Goal: Task Accomplishment & Management: Manage account settings

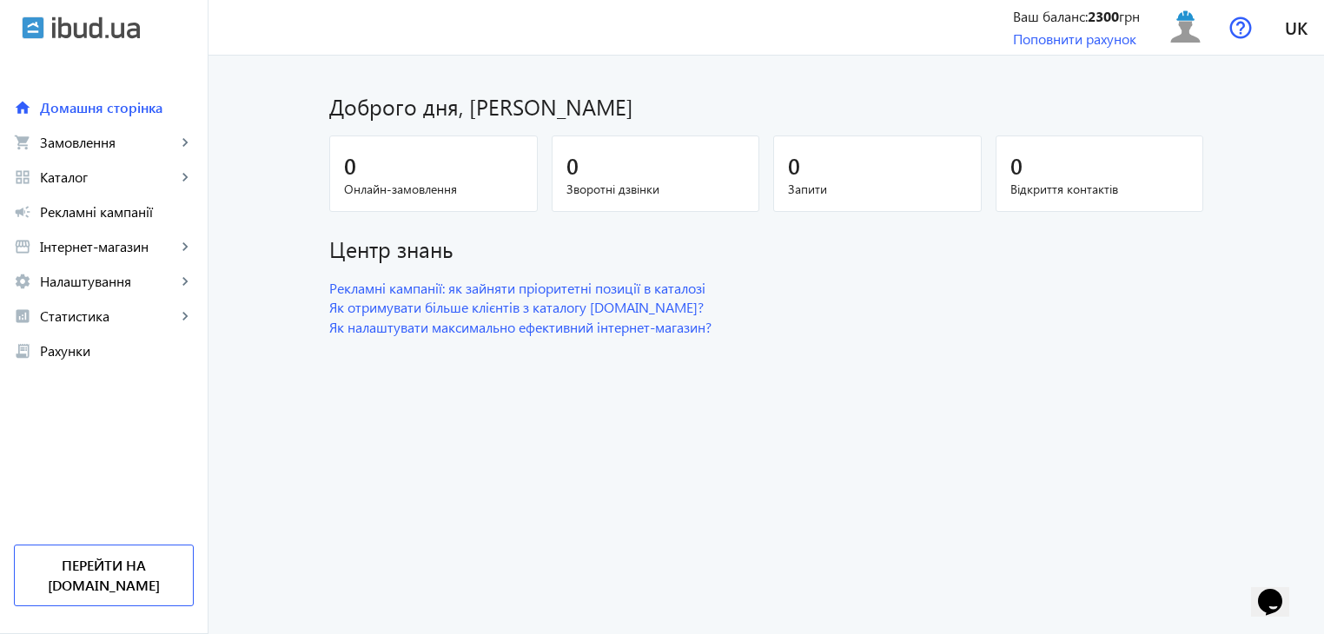
click at [717, 464] on dashboard "Доброго дня, [PERSON_NAME] 0 Онлайн-замовлення 0 Зворотні дзвінки 0 Запити 0 Ві…" at bounding box center [765, 345] width 1115 height 578
click at [179, 249] on mat-icon "keyboard_arrow_right" at bounding box center [184, 246] width 17 height 17
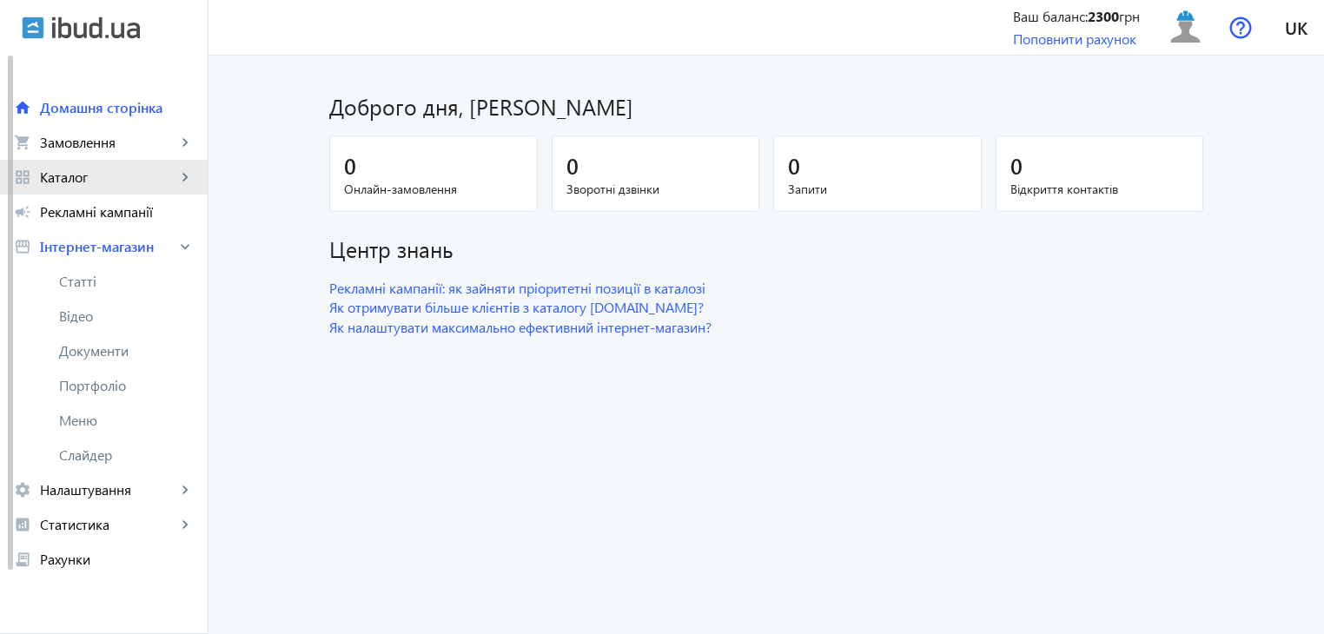
click at [166, 182] on span "Каталог" at bounding box center [108, 176] width 136 height 17
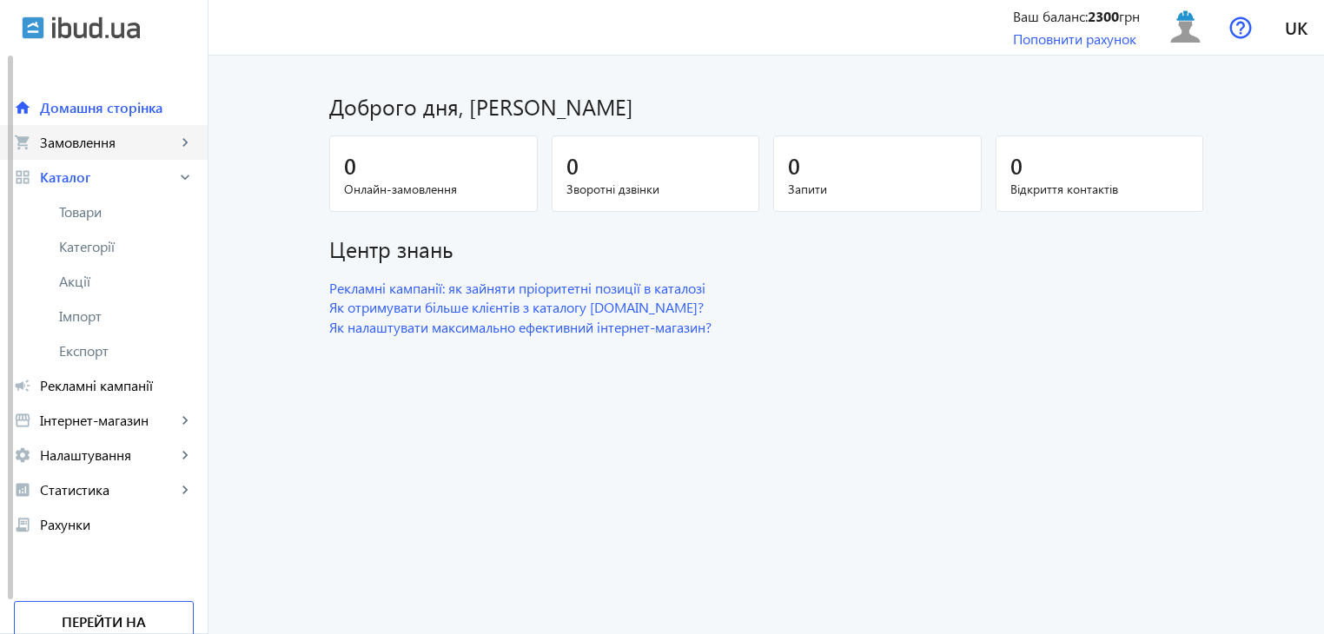
click at [137, 137] on span "Замовлення" at bounding box center [108, 142] width 136 height 17
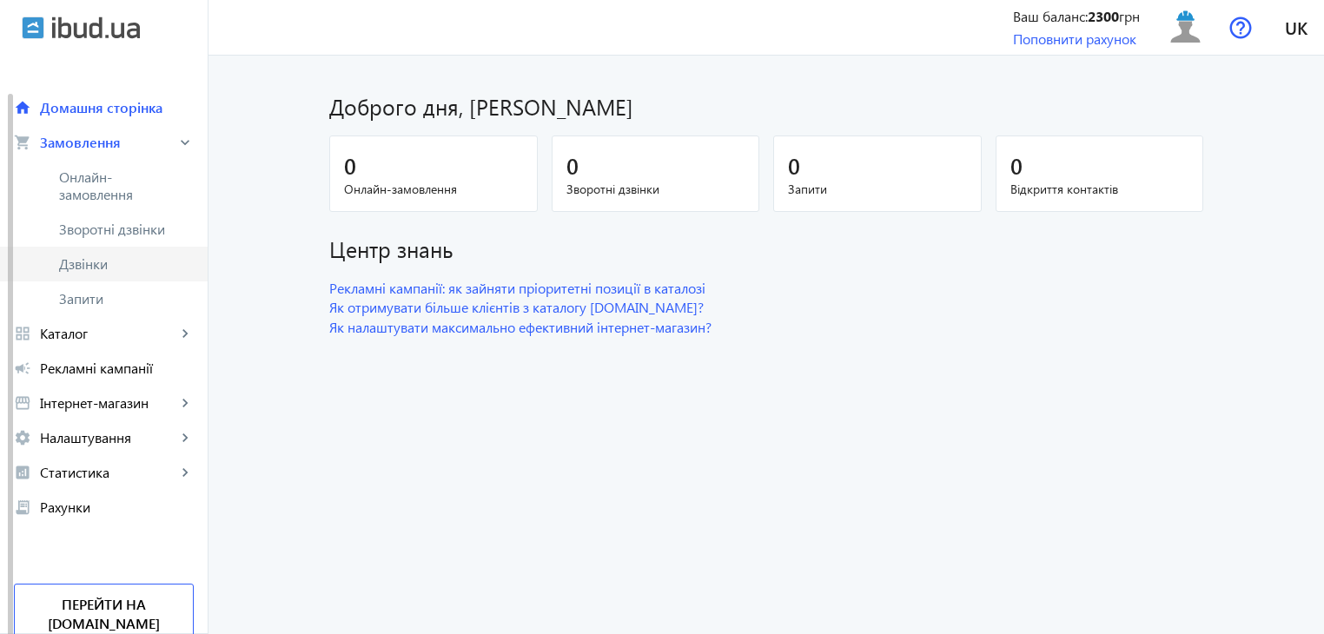
scroll to position [19, 0]
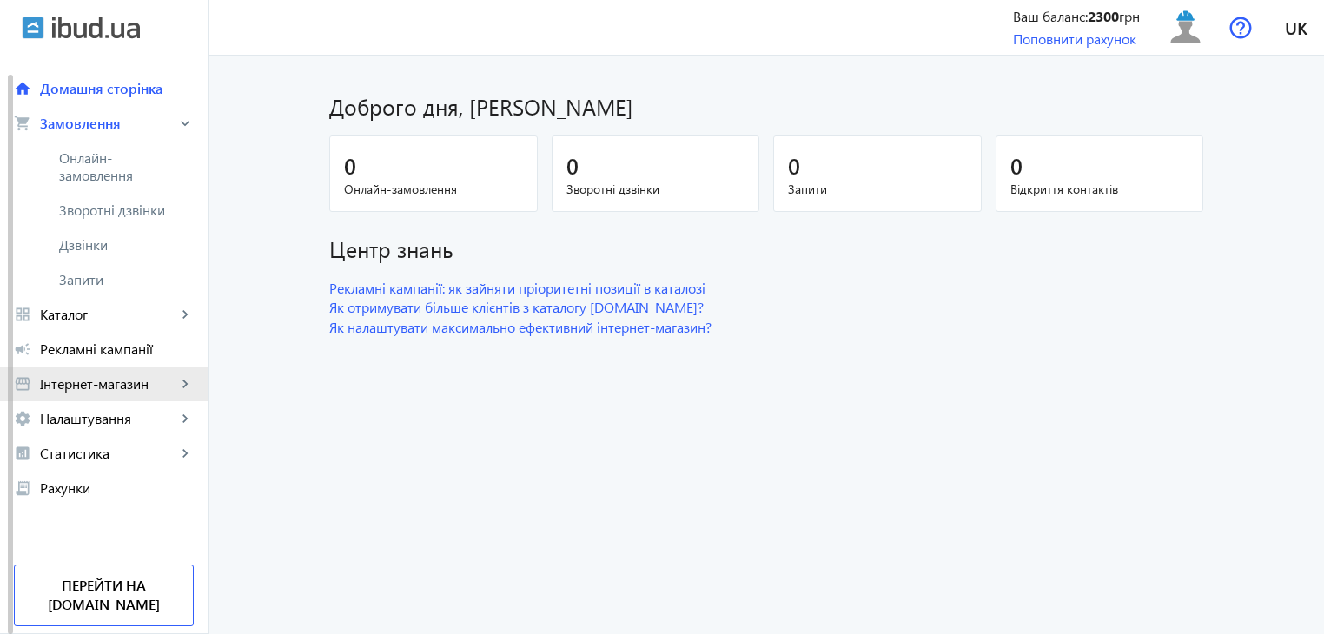
click at [104, 388] on span "Інтернет-магазин" at bounding box center [108, 383] width 136 height 17
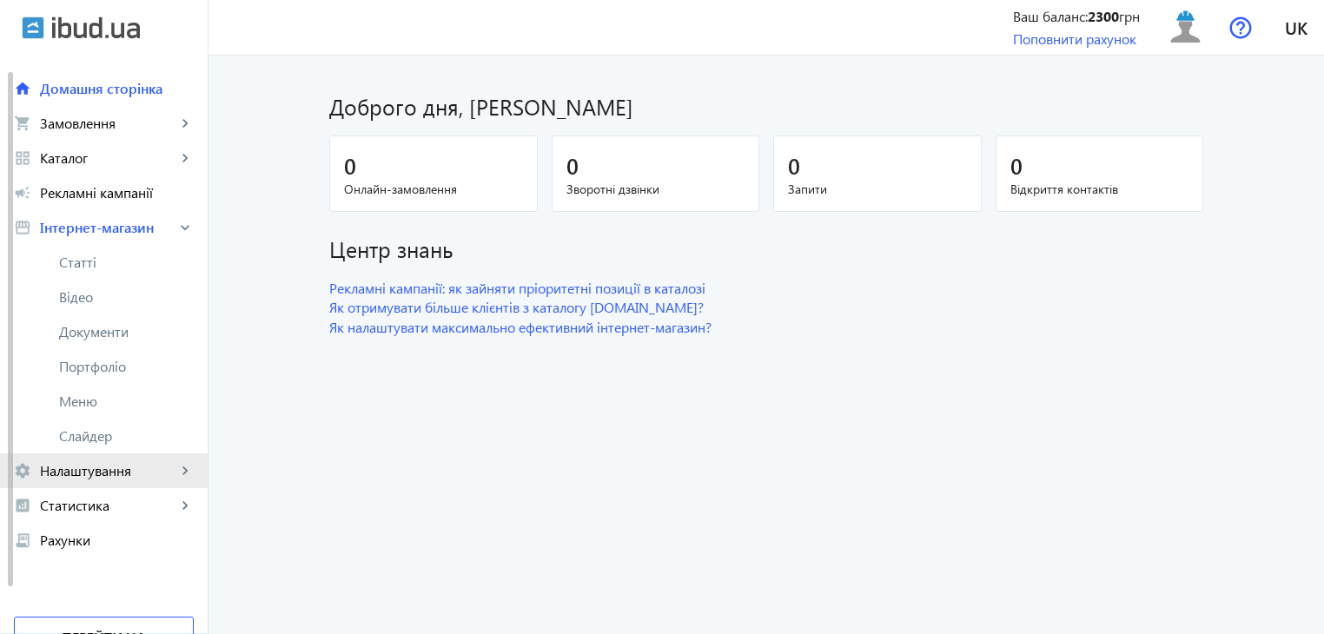
click at [116, 471] on span "Налаштування" at bounding box center [108, 470] width 136 height 17
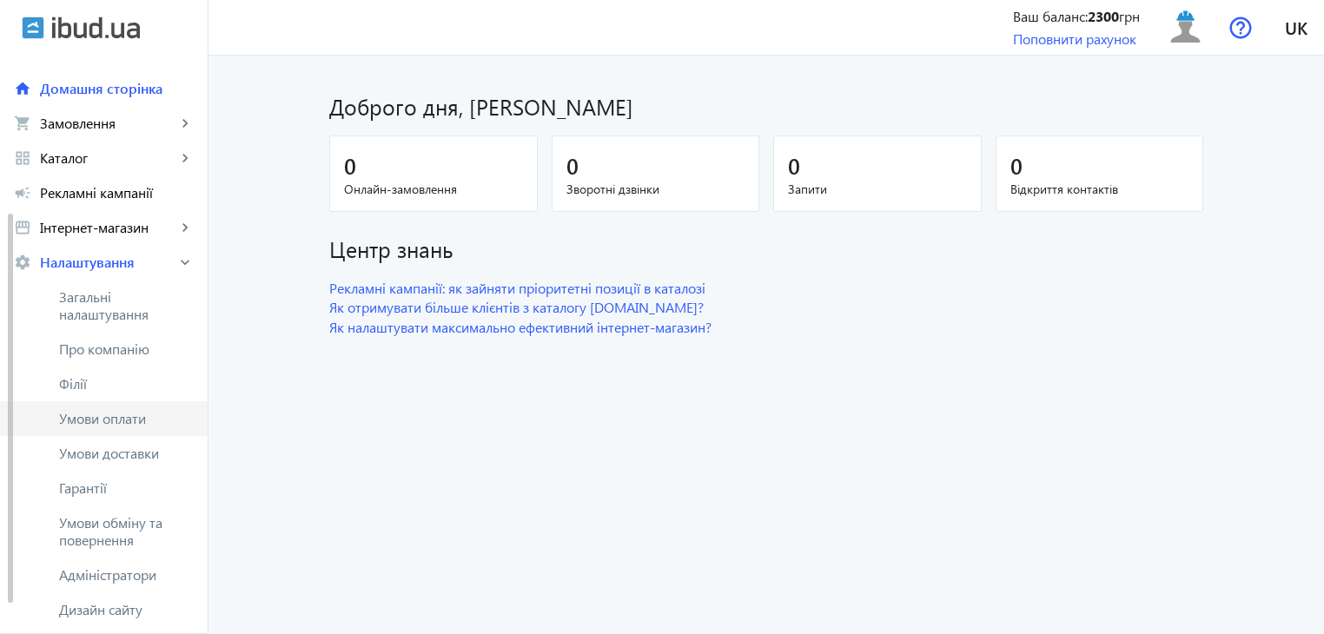
scroll to position [106, 0]
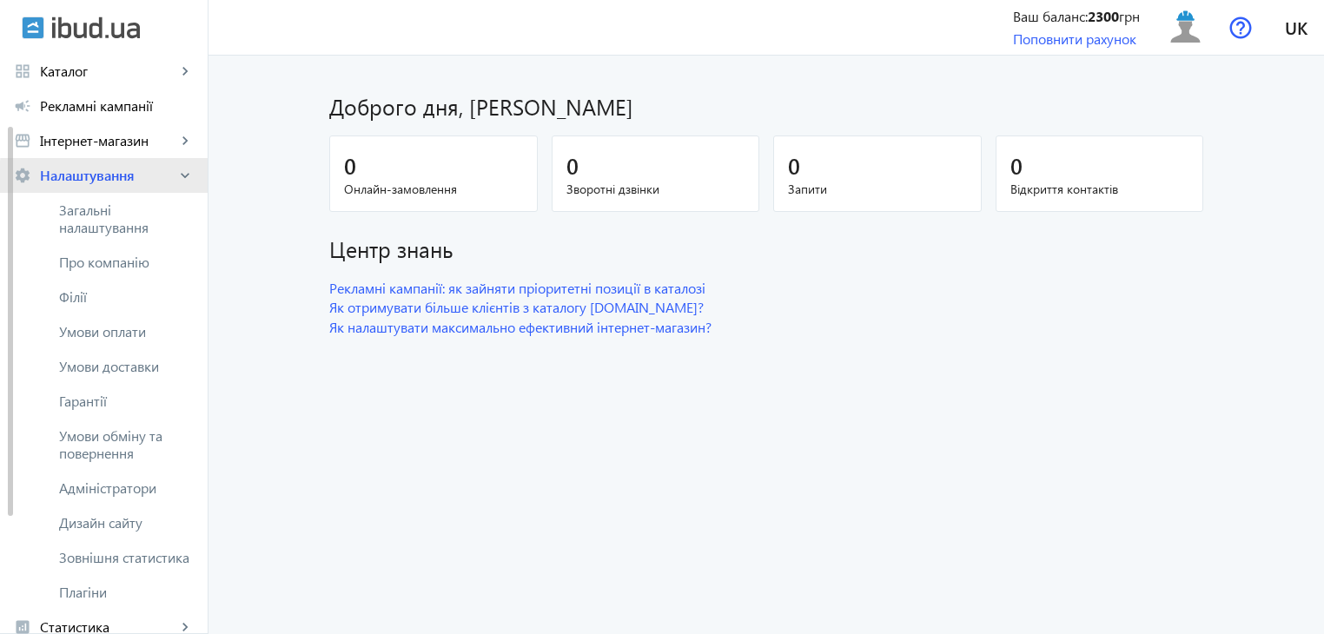
click at [169, 185] on link "settings Налаштування keyboard_arrow_right" at bounding box center [104, 175] width 208 height 35
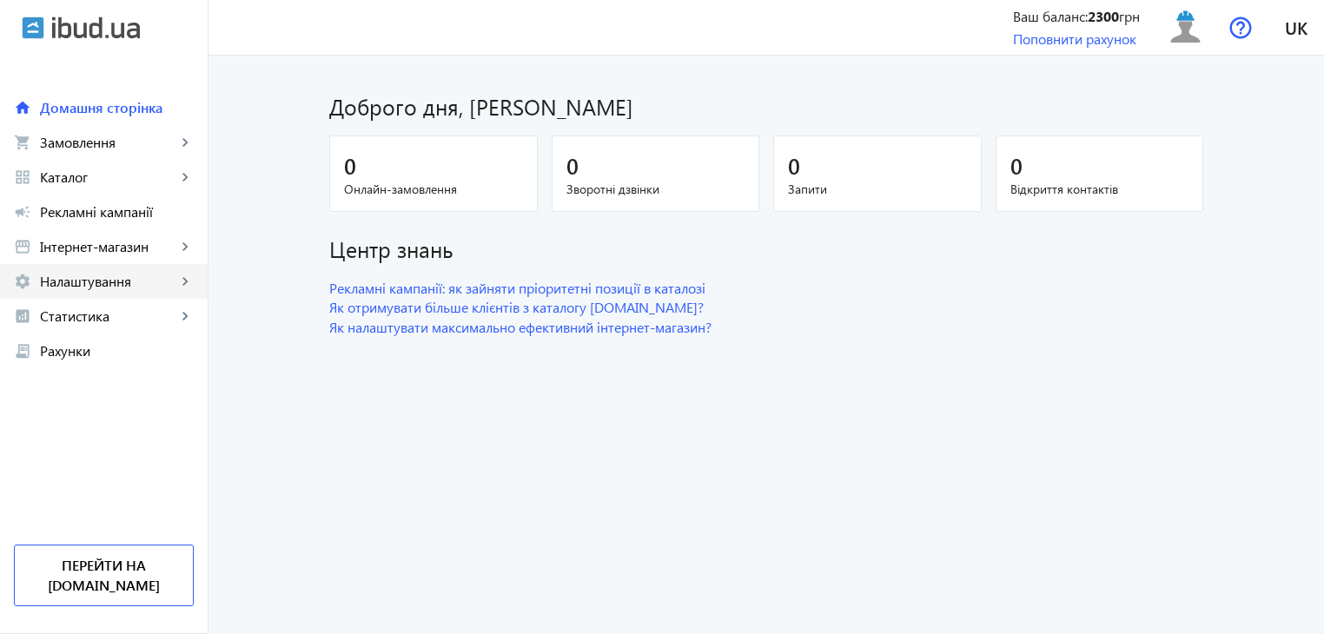
click at [76, 286] on span "Налаштування" at bounding box center [108, 281] width 136 height 17
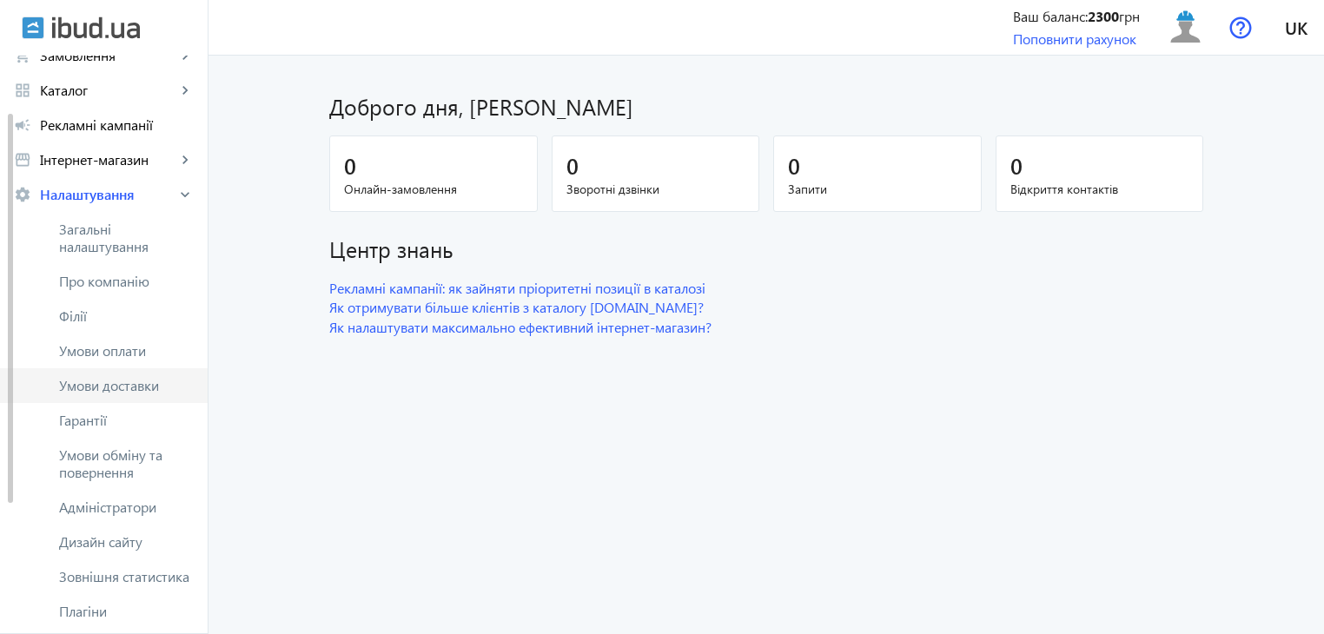
scroll to position [174, 0]
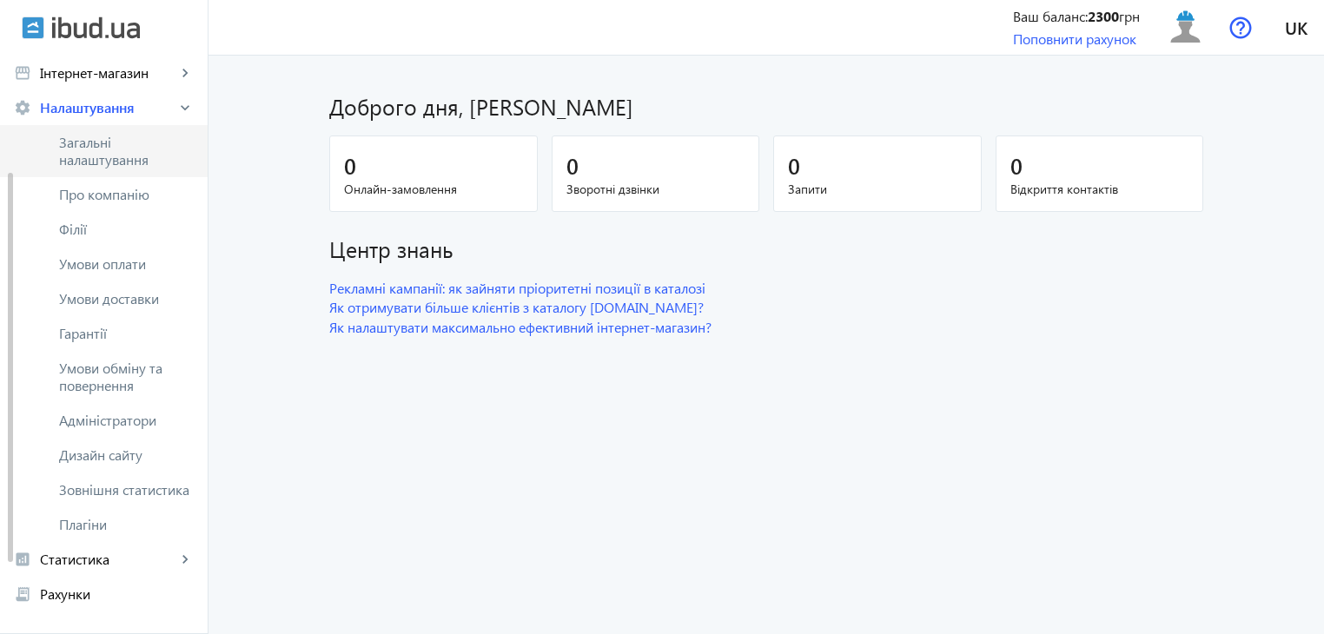
click at [109, 164] on span "Загальні налаштування" at bounding box center [126, 151] width 135 height 35
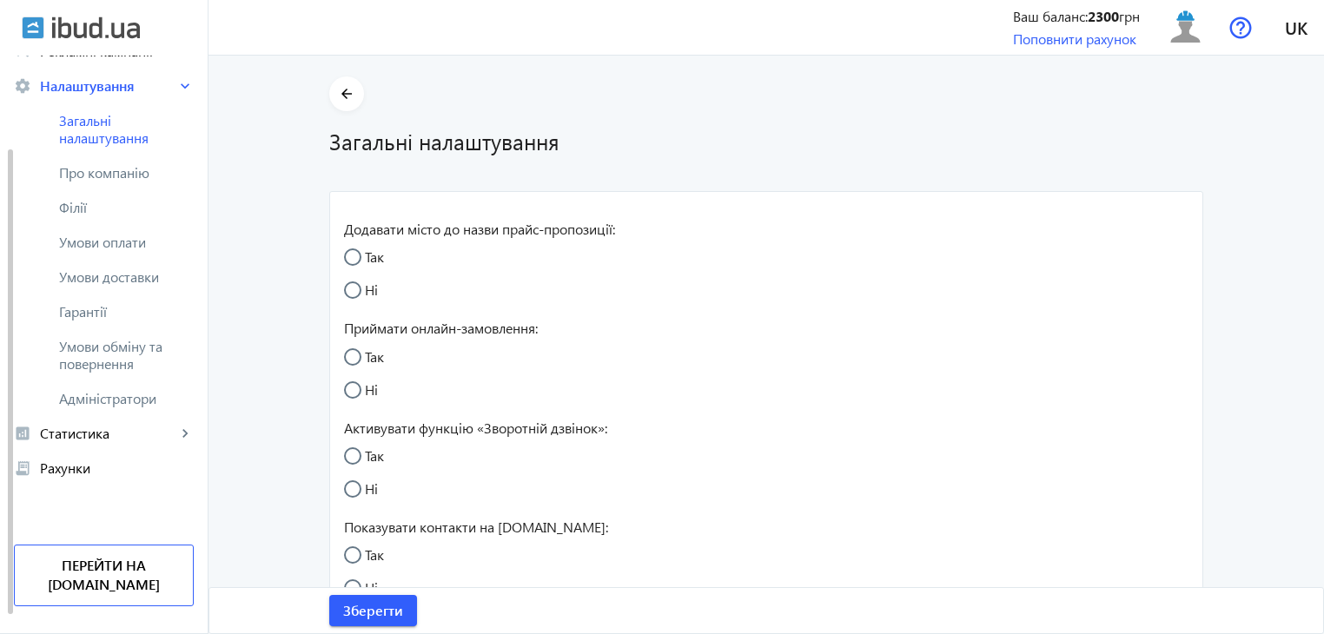
scroll to position [141, 0]
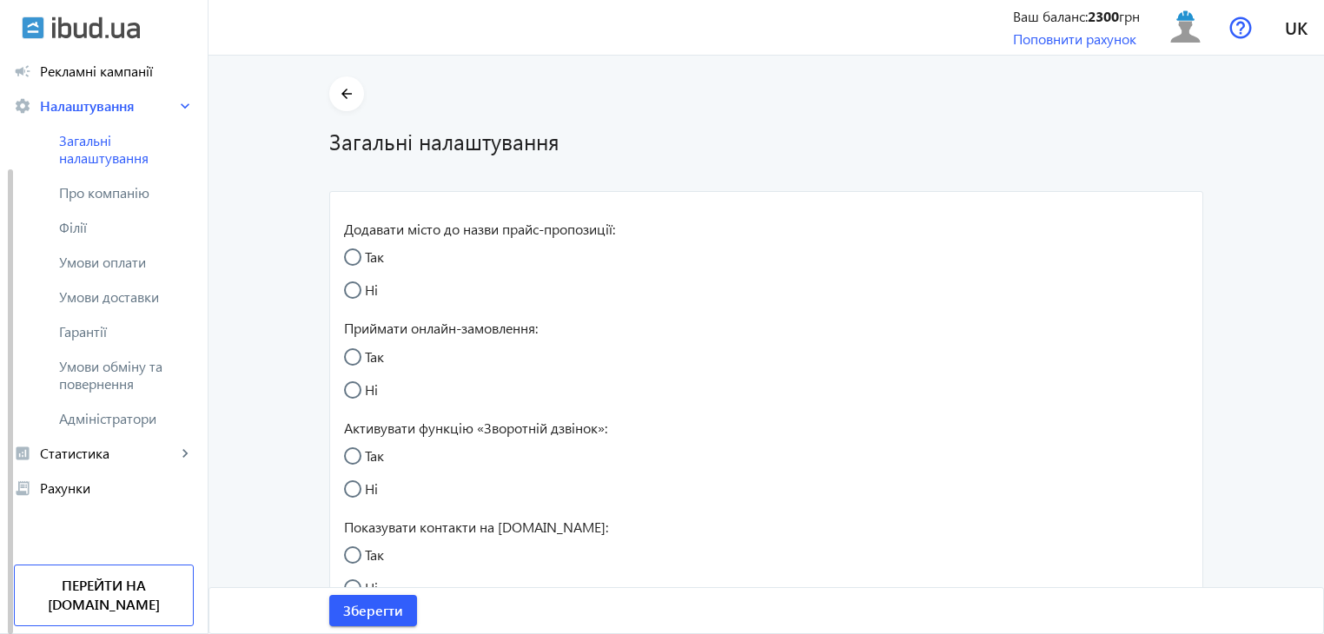
radio input "true"
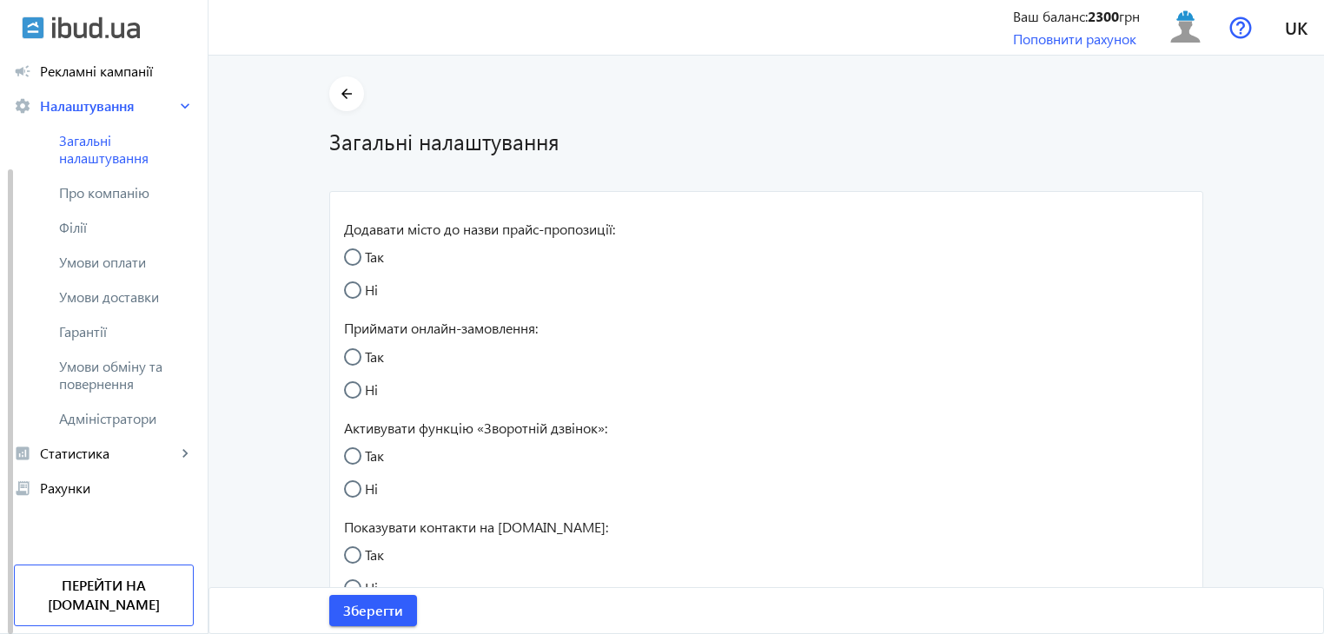
radio input "true"
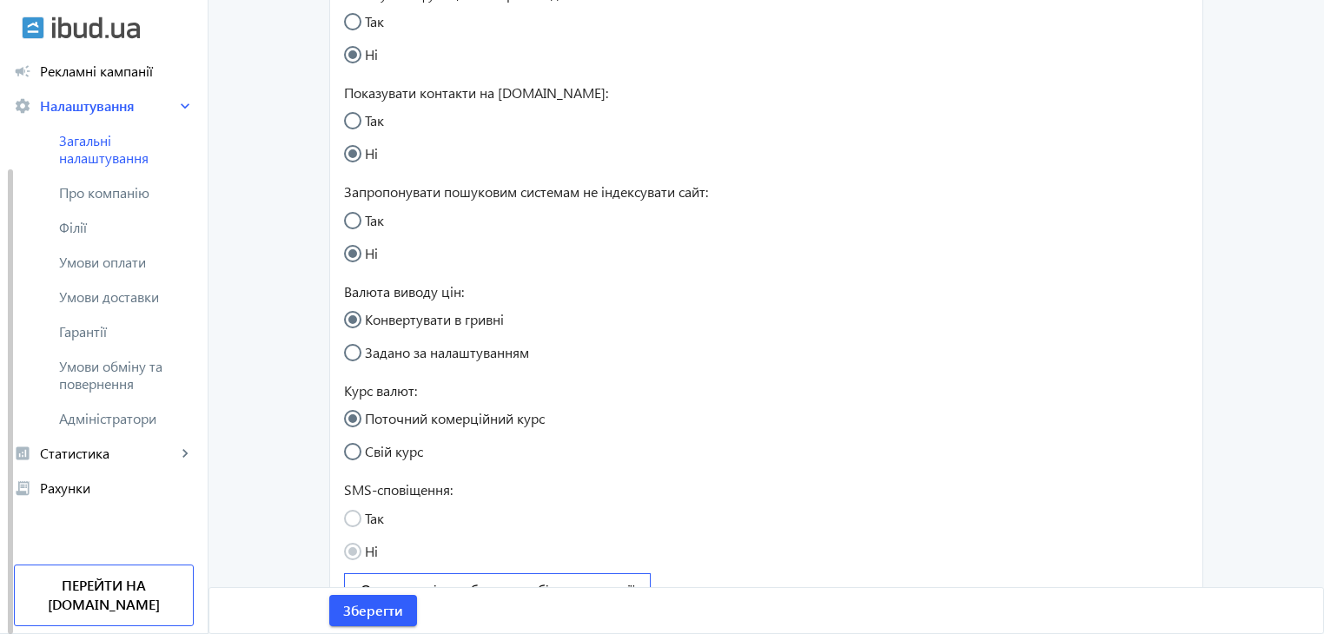
scroll to position [403, 0]
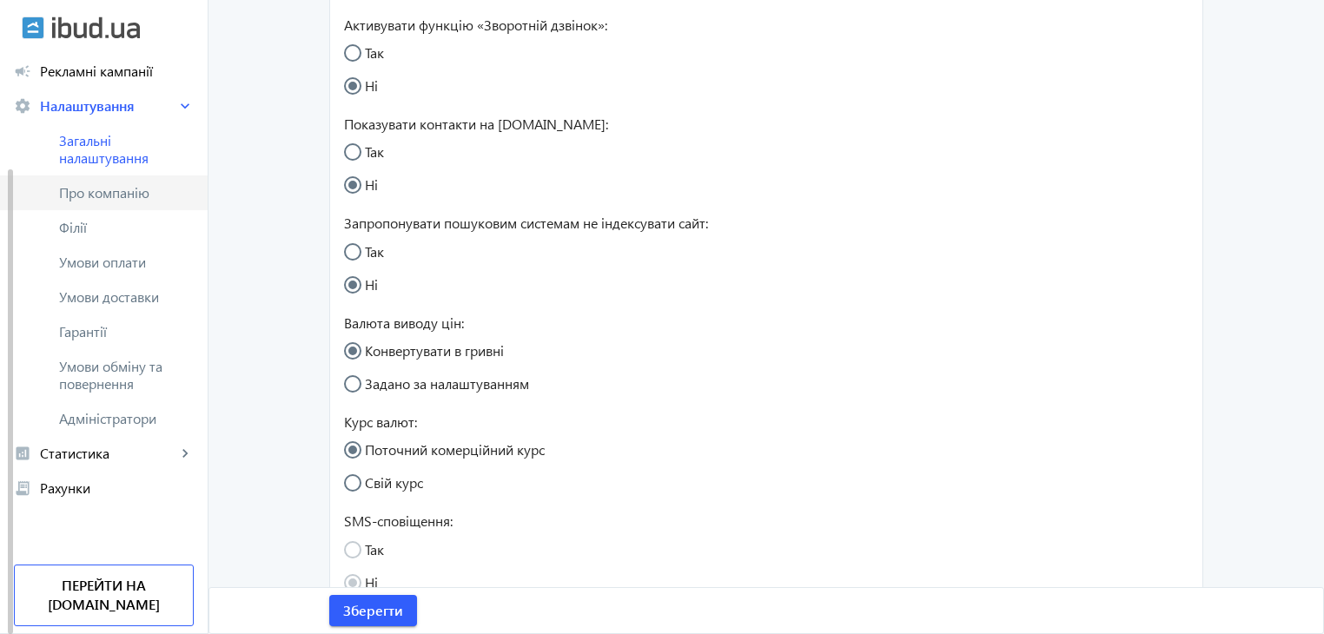
click at [101, 204] on link "Про компанію" at bounding box center [104, 192] width 208 height 35
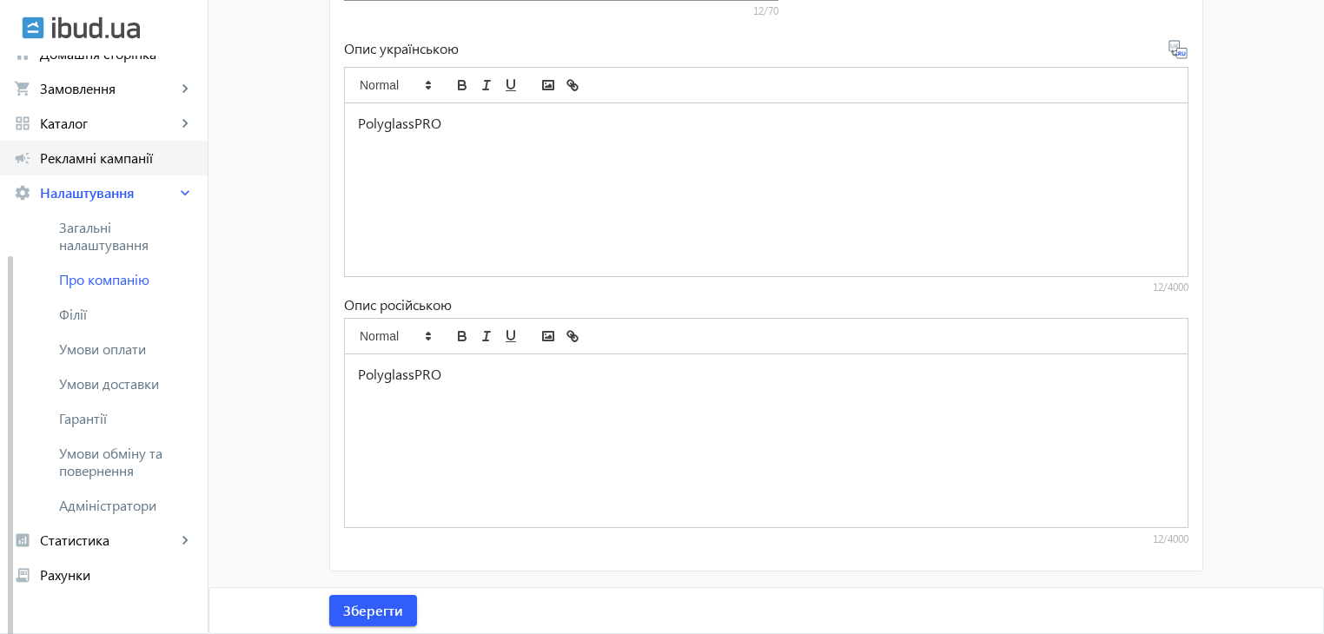
scroll to position [141, 0]
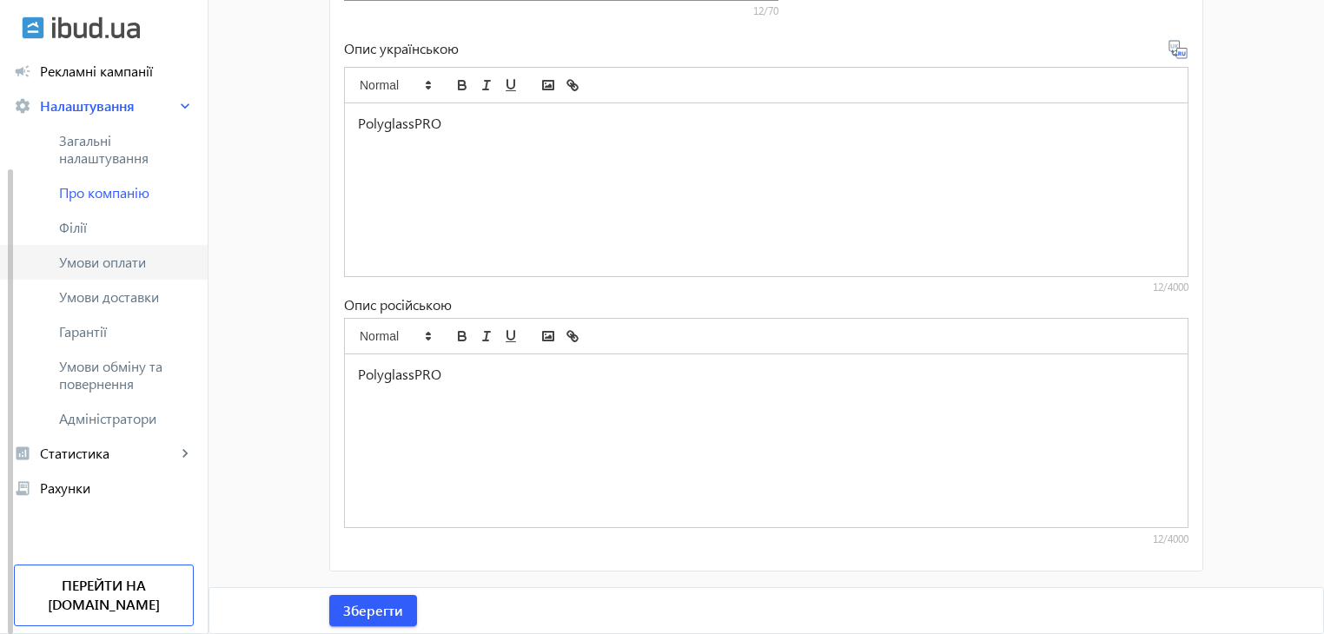
click at [104, 271] on span "Умови оплати" at bounding box center [126, 262] width 135 height 17
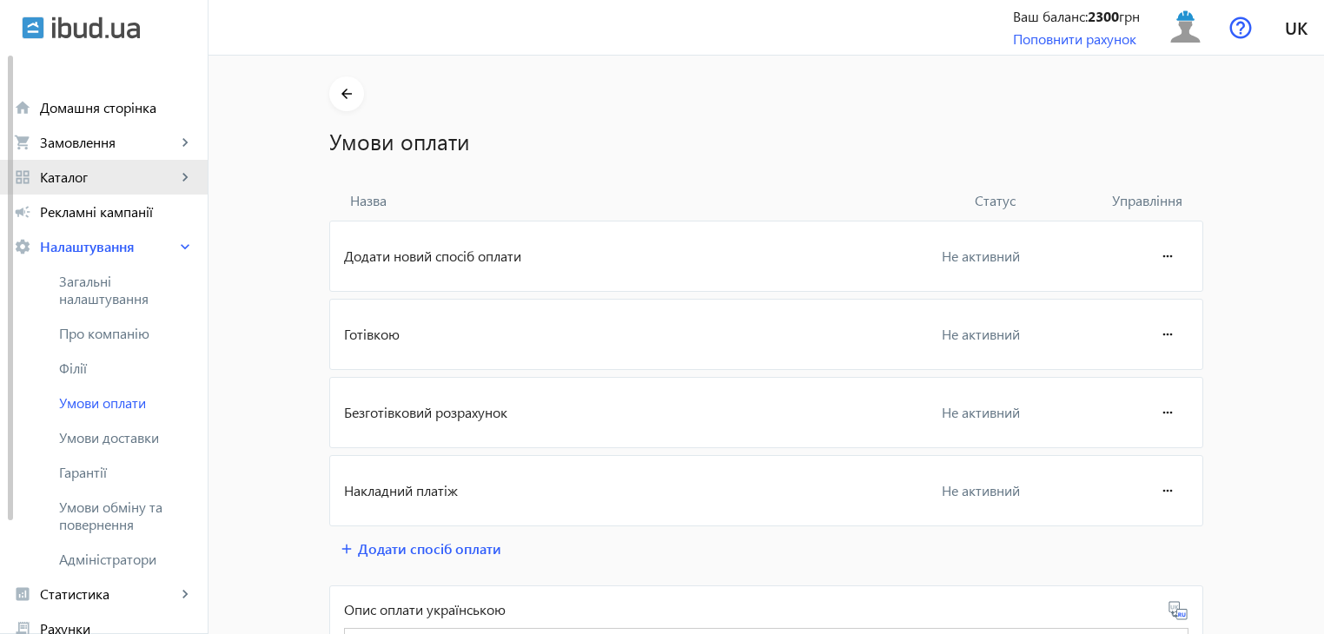
click at [96, 182] on span "Каталог" at bounding box center [108, 176] width 136 height 17
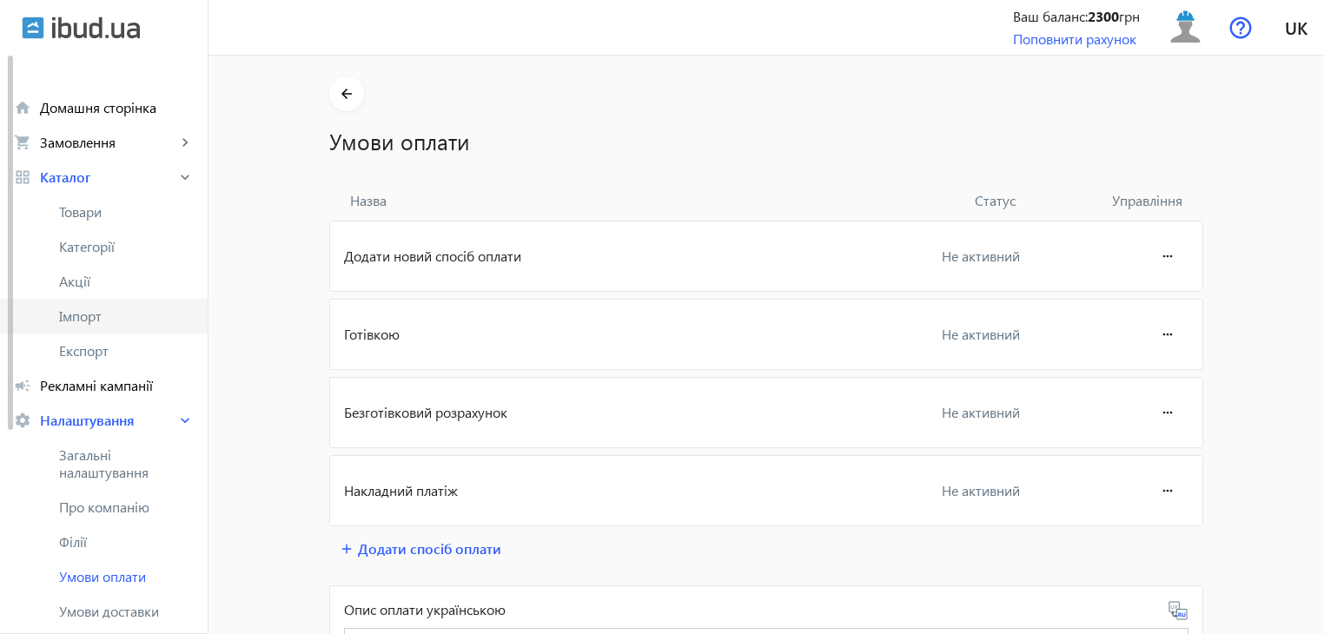
click at [100, 311] on span "Імпорт" at bounding box center [126, 315] width 135 height 17
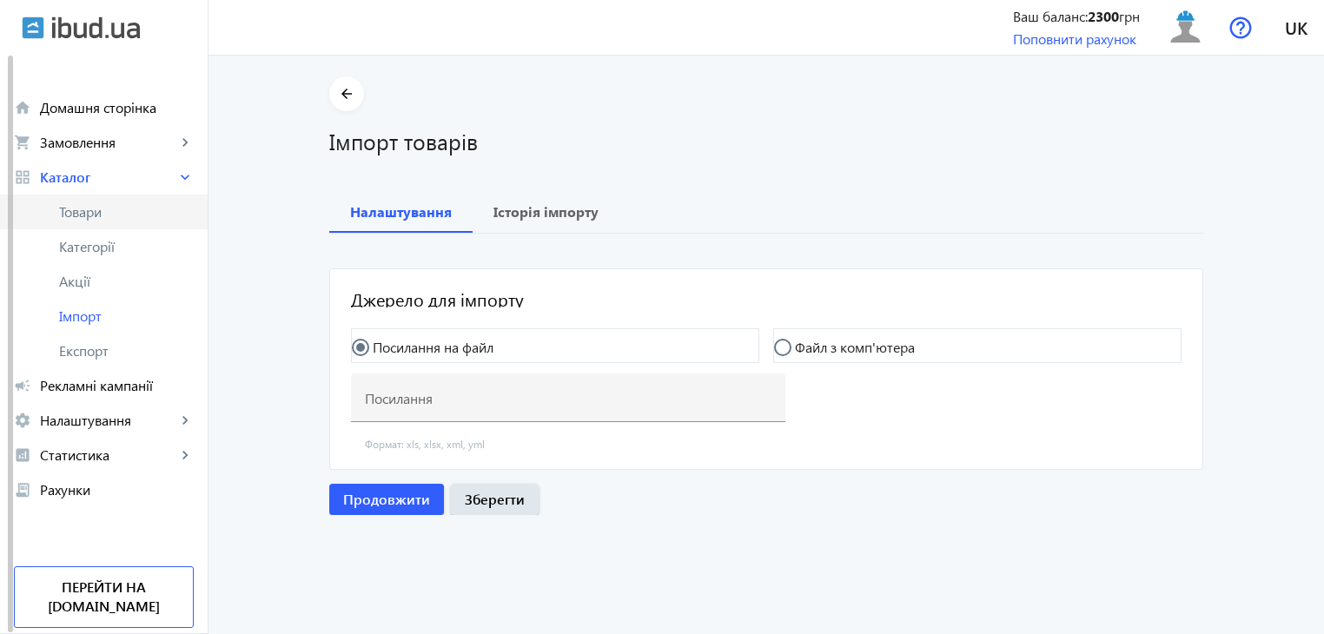
click at [89, 217] on span "Товари" at bounding box center [126, 211] width 135 height 17
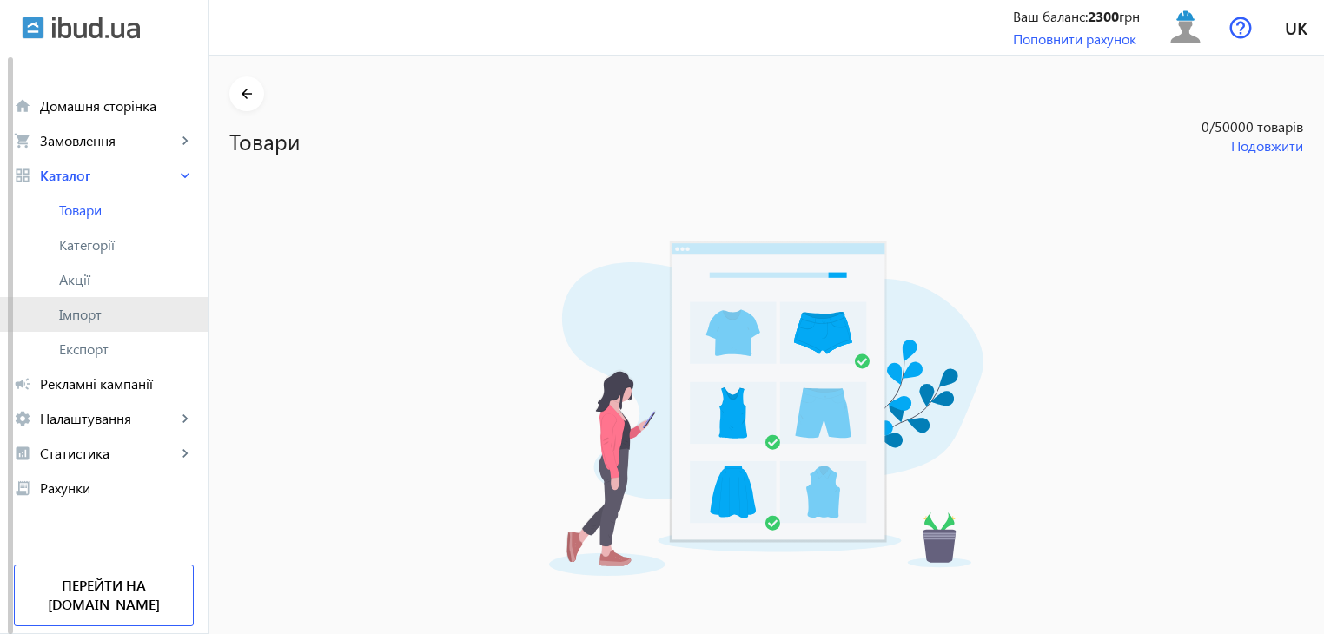
click at [100, 307] on span "Імпорт" at bounding box center [126, 314] width 135 height 17
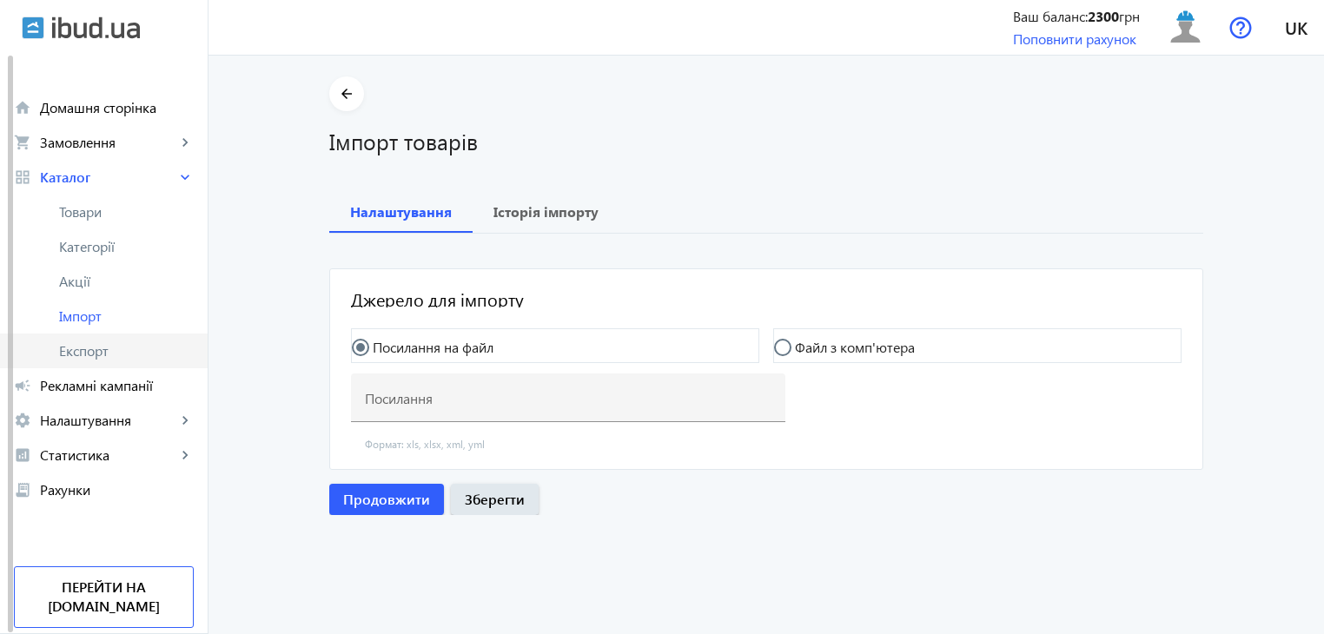
click at [73, 366] on link "Експорт" at bounding box center [104, 351] width 208 height 35
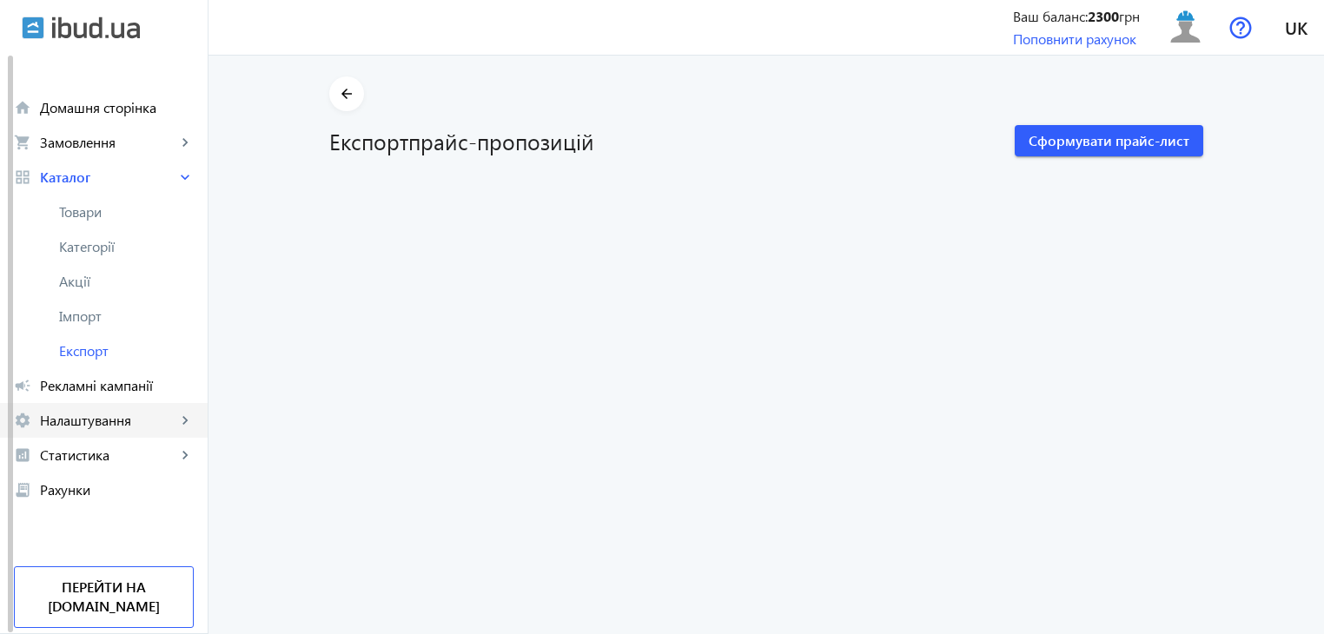
click at [74, 428] on span "Налаштування" at bounding box center [108, 420] width 136 height 17
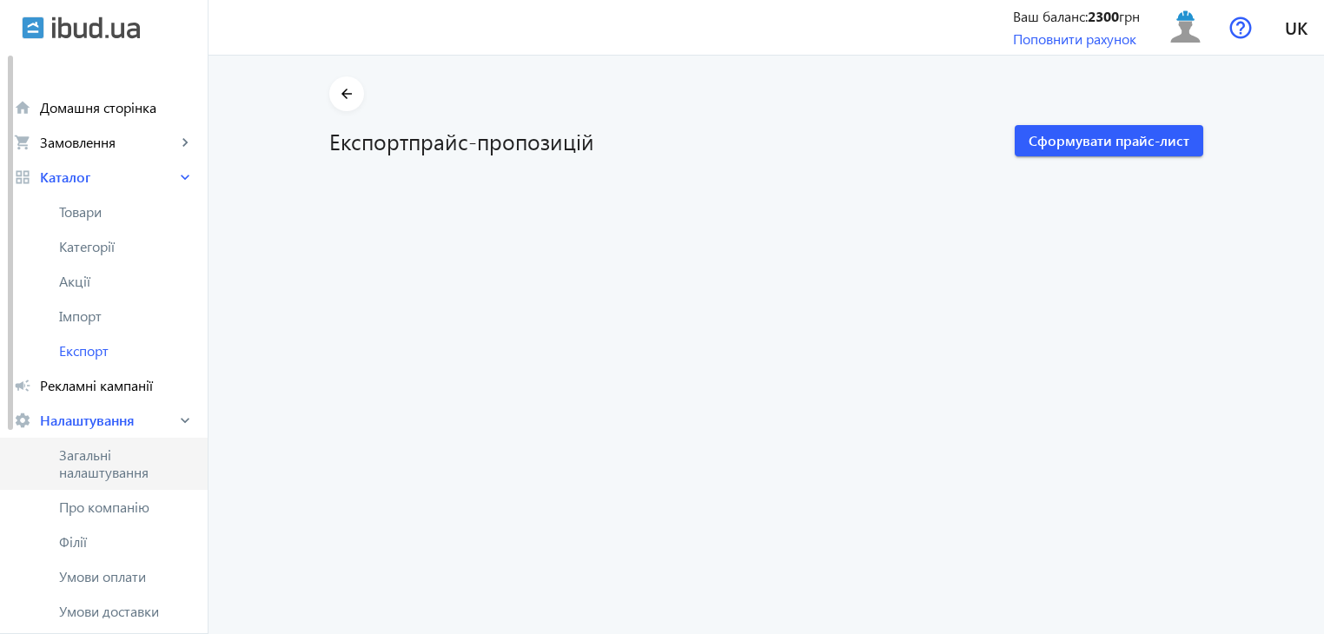
click at [132, 465] on span "Загальні налаштування" at bounding box center [126, 463] width 135 height 35
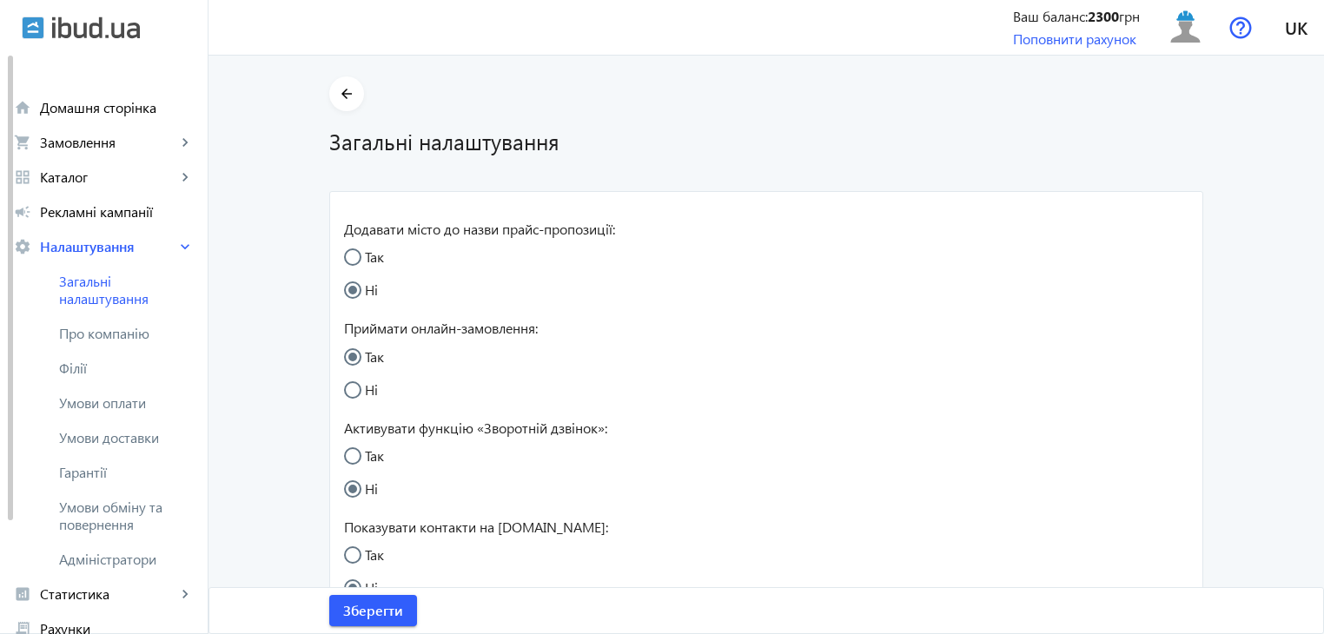
click at [344, 258] on input "Так" at bounding box center [361, 265] width 35 height 35
radio input "true"
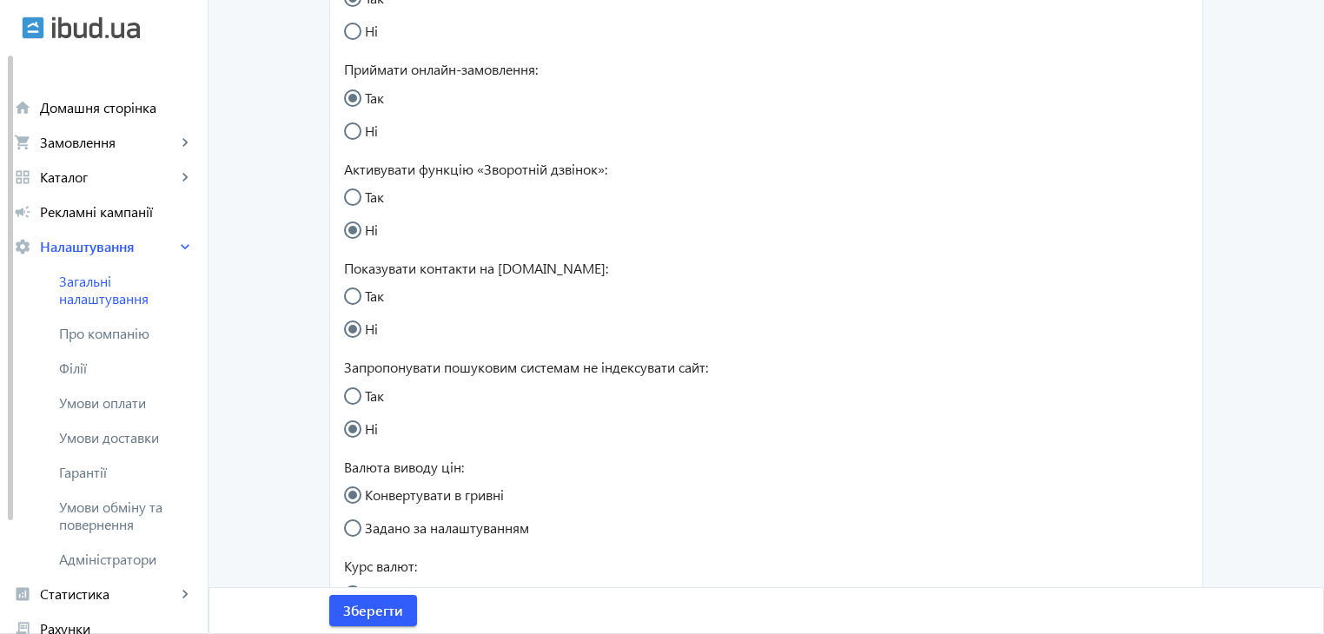
scroll to position [261, 0]
click at [346, 198] on input "Так" at bounding box center [361, 204] width 35 height 35
radio input "true"
click at [347, 293] on input "Так" at bounding box center [361, 303] width 35 height 35
radio input "true"
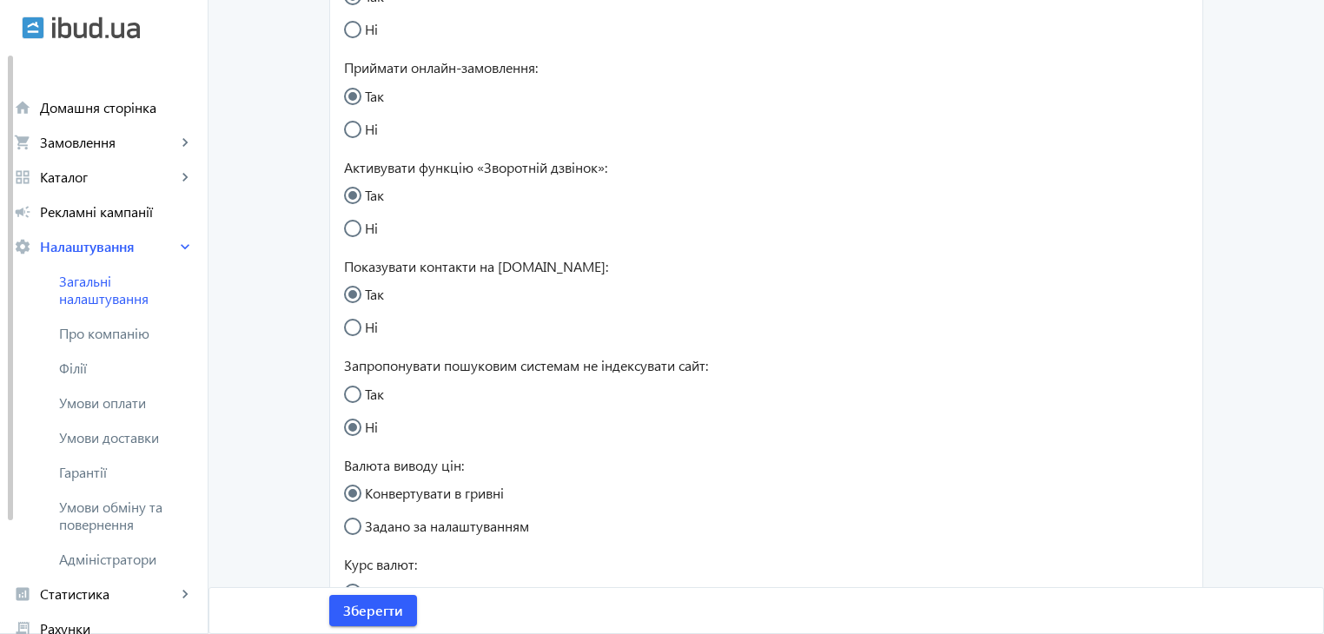
scroll to position [434, 0]
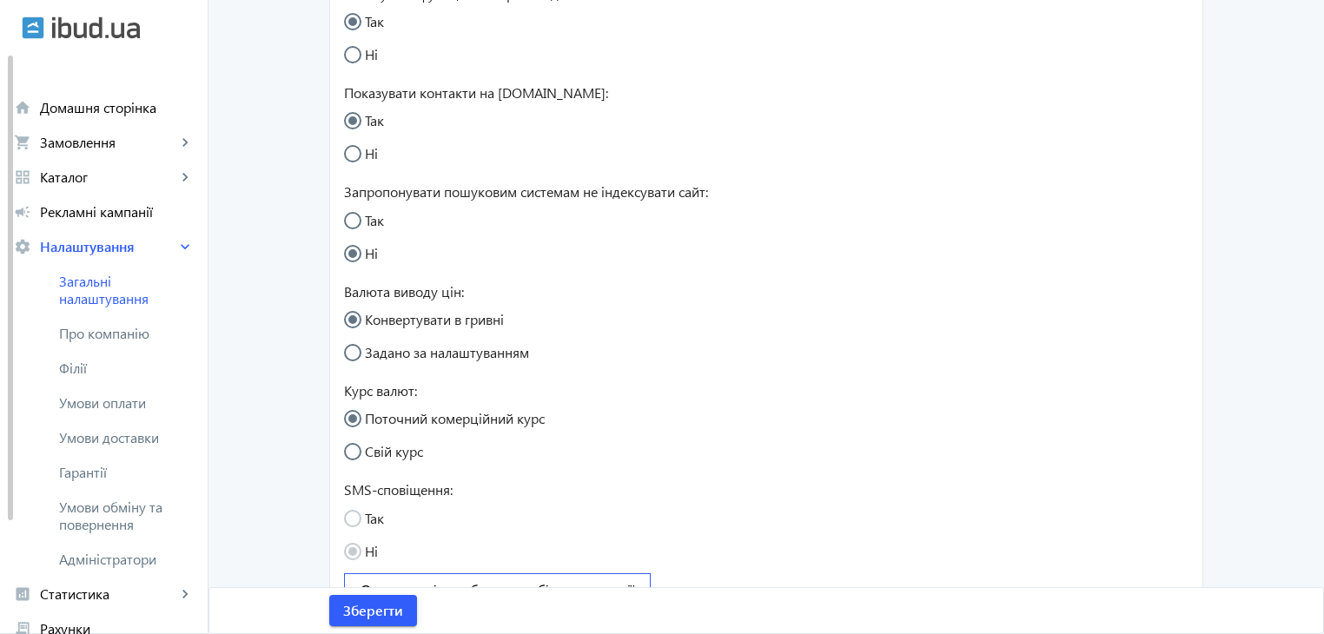
click at [348, 359] on input "Задано за налаштуванням" at bounding box center [361, 361] width 35 height 35
radio input "true"
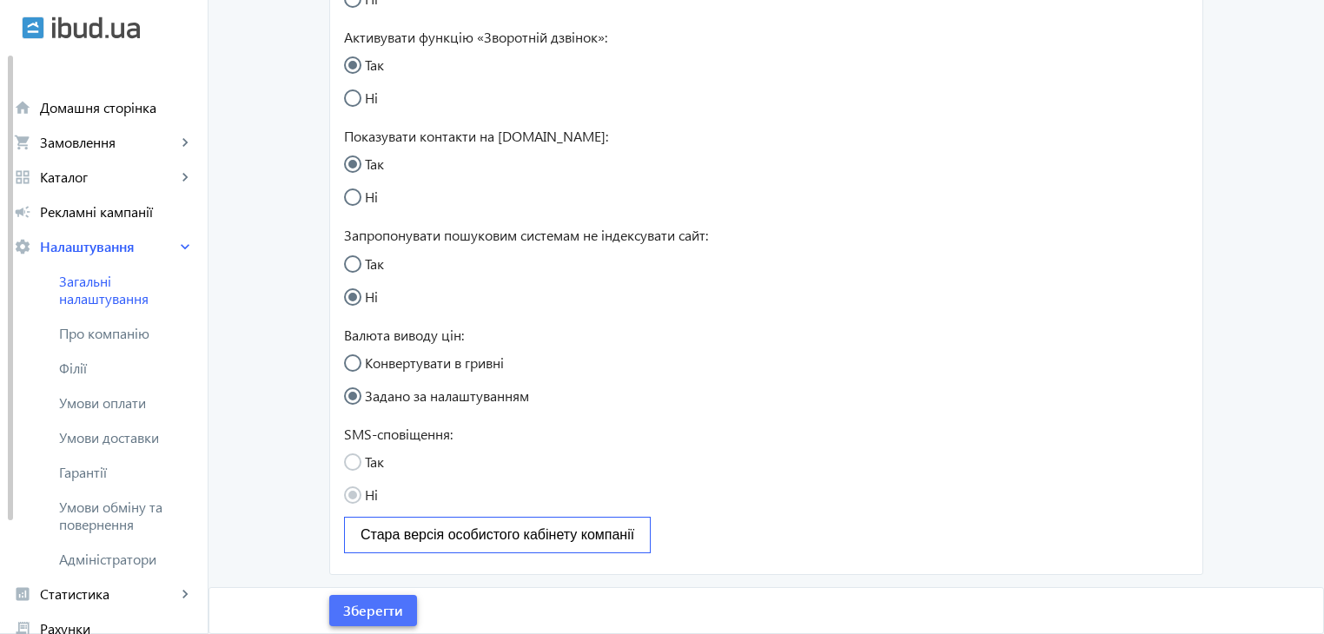
click at [358, 616] on span "Зберегти" at bounding box center [373, 610] width 60 height 19
click at [127, 340] on span "Про компанію" at bounding box center [126, 333] width 135 height 17
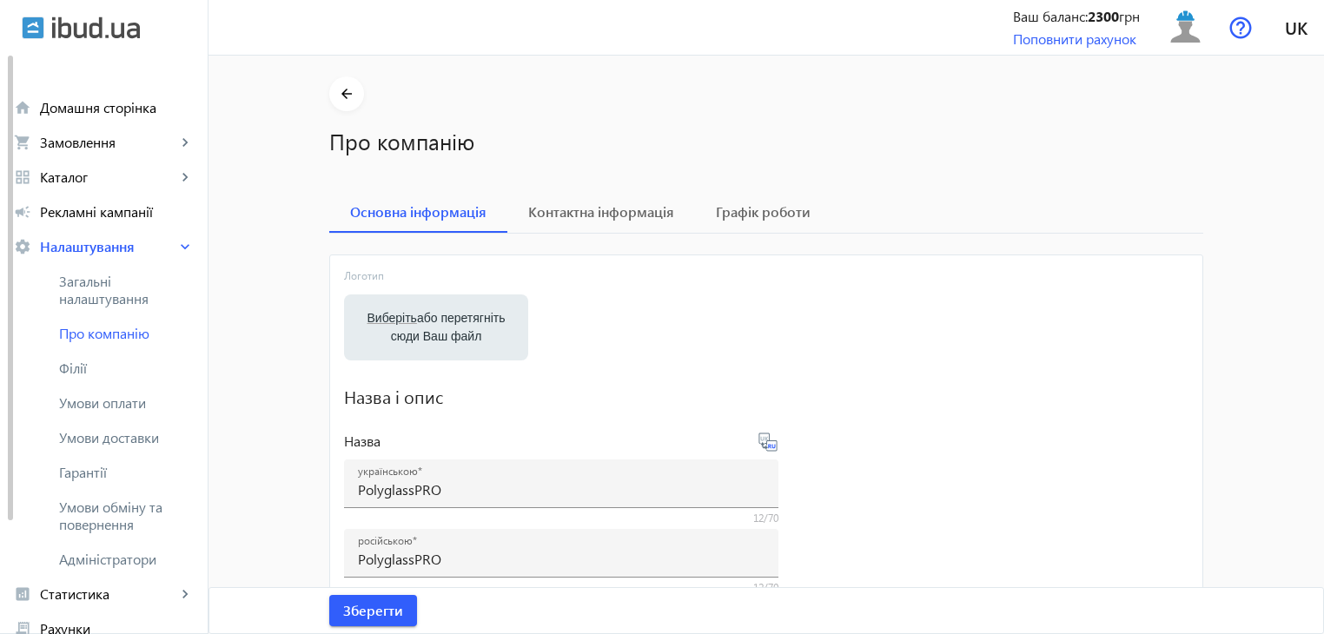
click at [439, 336] on label "Виберіть або перетягніть сюди Ваш файл" at bounding box center [436, 327] width 156 height 49
click at [439, 336] on input "Виберіть або перетягніть сюди Ваш файл" at bounding box center [436, 329] width 156 height 21
type input "C:\fakepath\Лого.jpg"
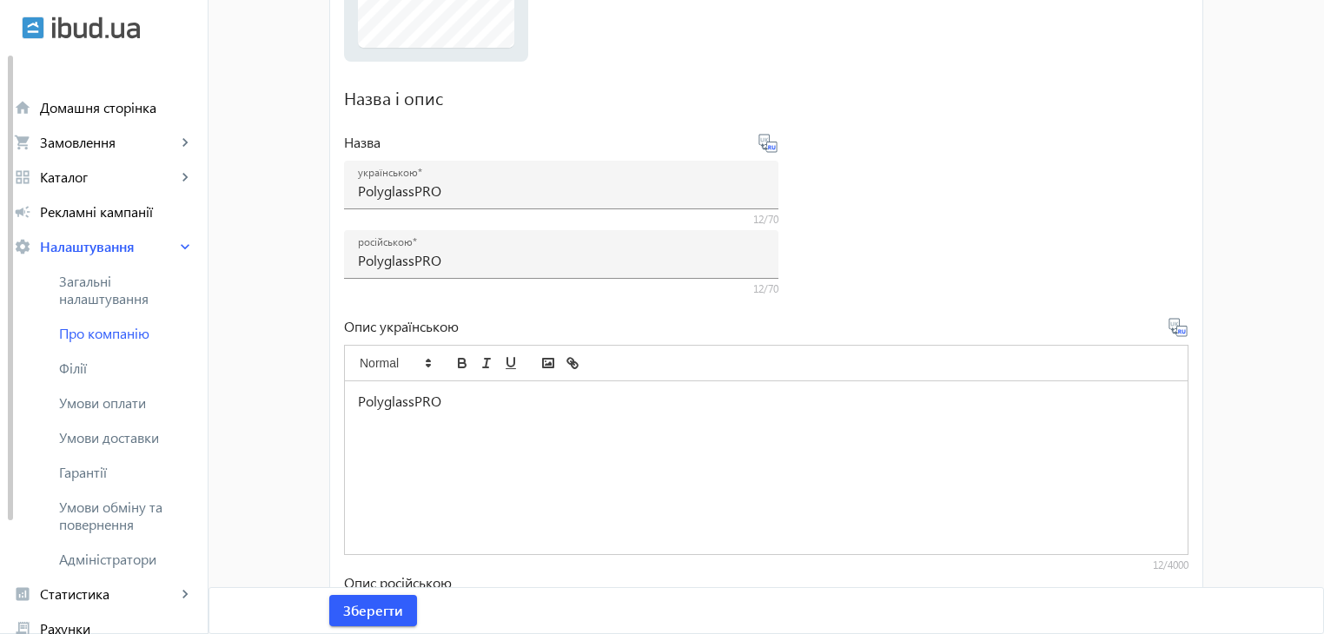
scroll to position [434, 0]
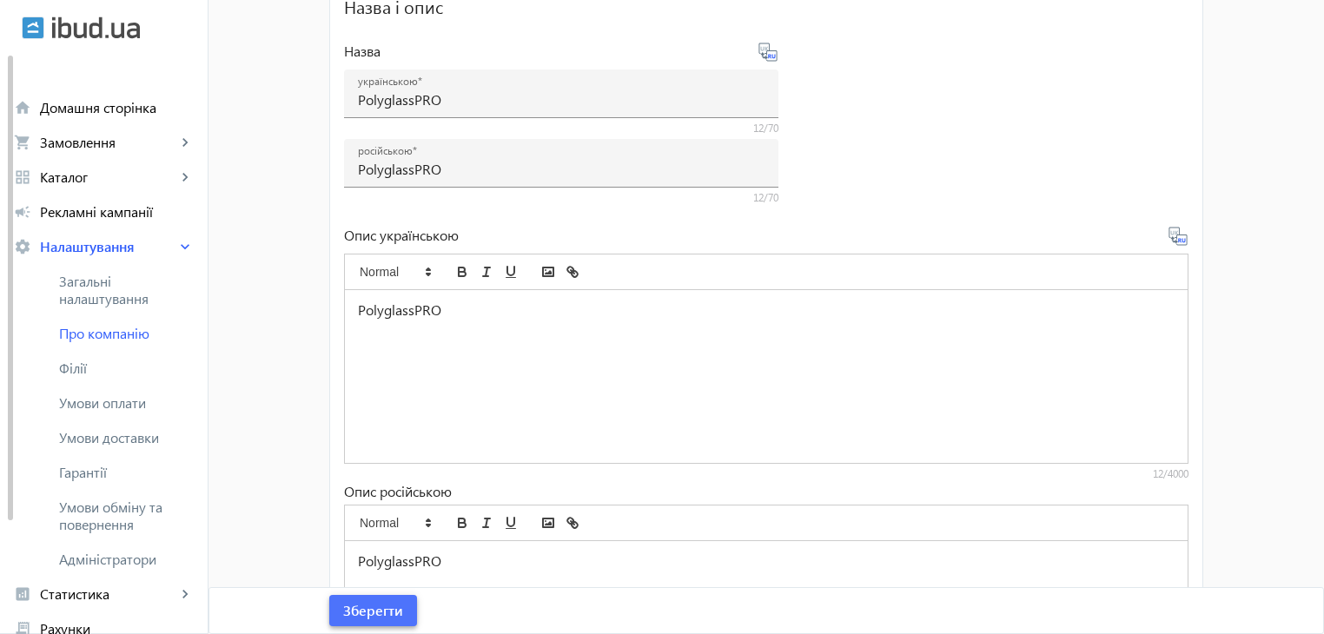
click at [360, 613] on span "Зберегти" at bounding box center [373, 610] width 60 height 19
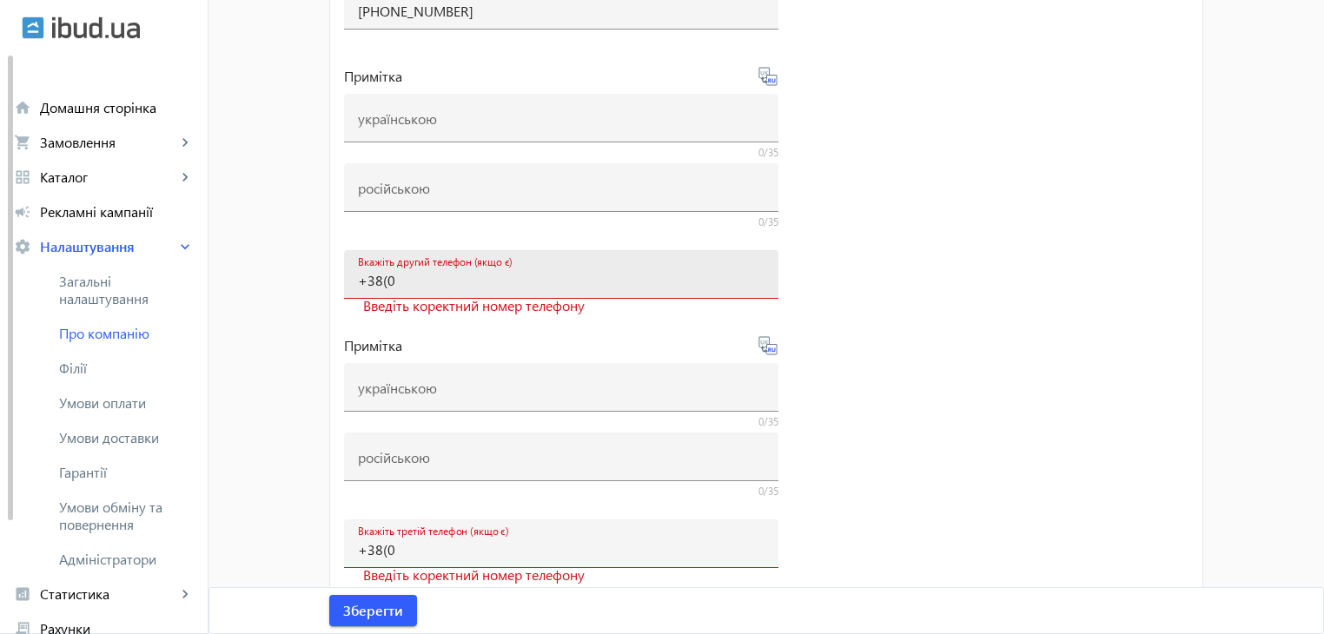
click at [414, 284] on input "+38(0" at bounding box center [561, 280] width 406 height 18
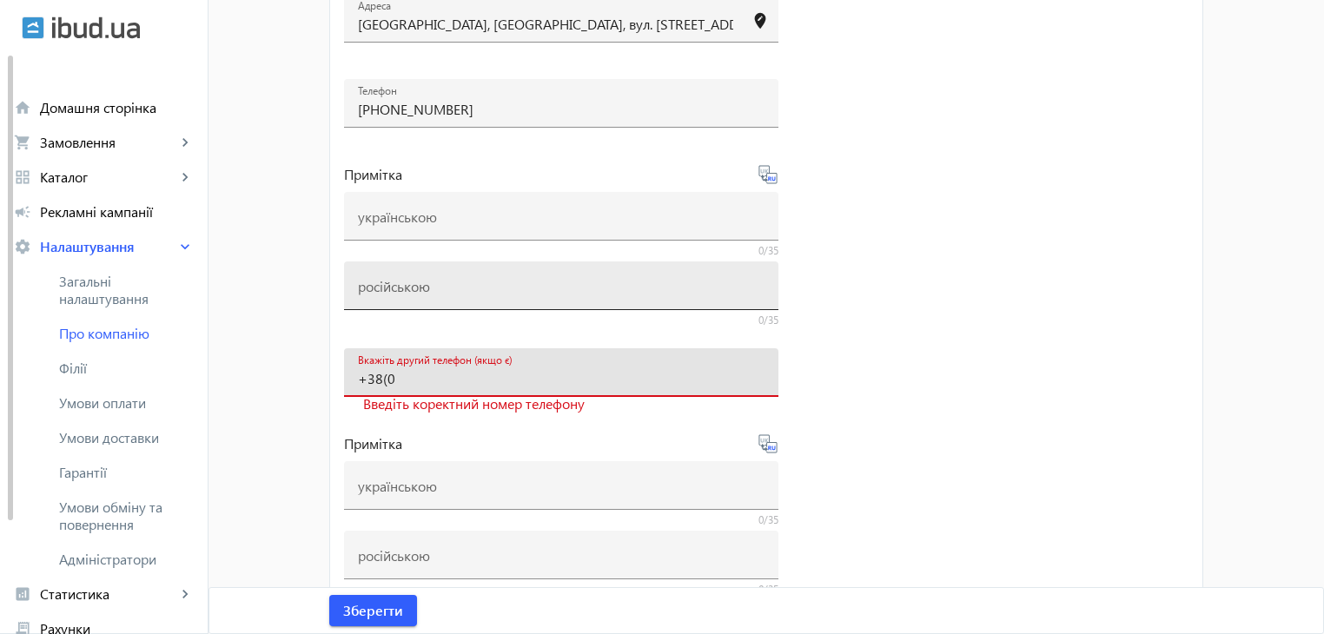
scroll to position [261, 0]
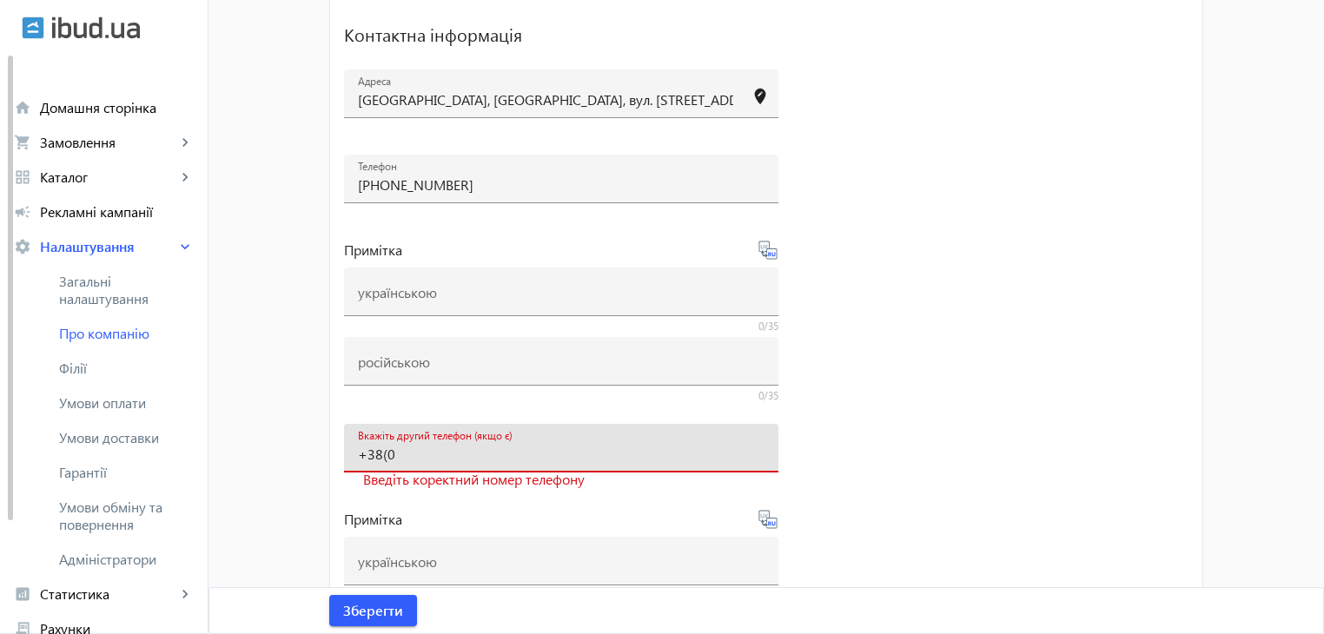
click at [466, 447] on input "+38(0" at bounding box center [561, 454] width 406 height 18
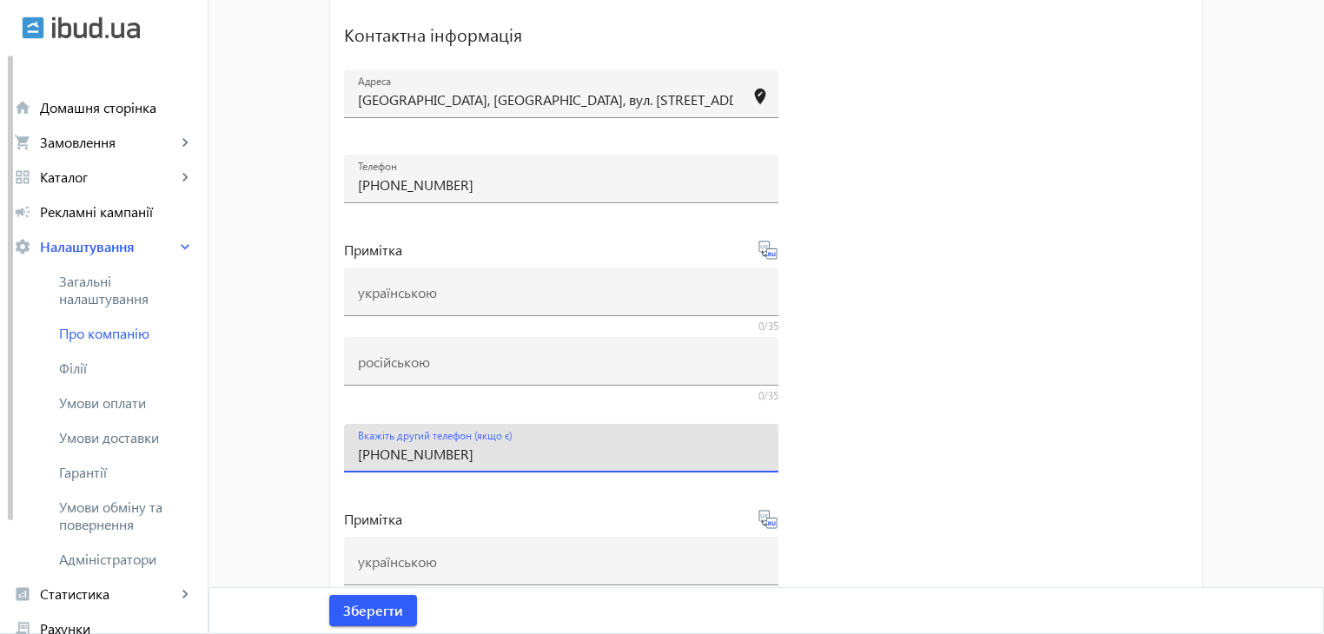
type input "+38(063)102-09-24"
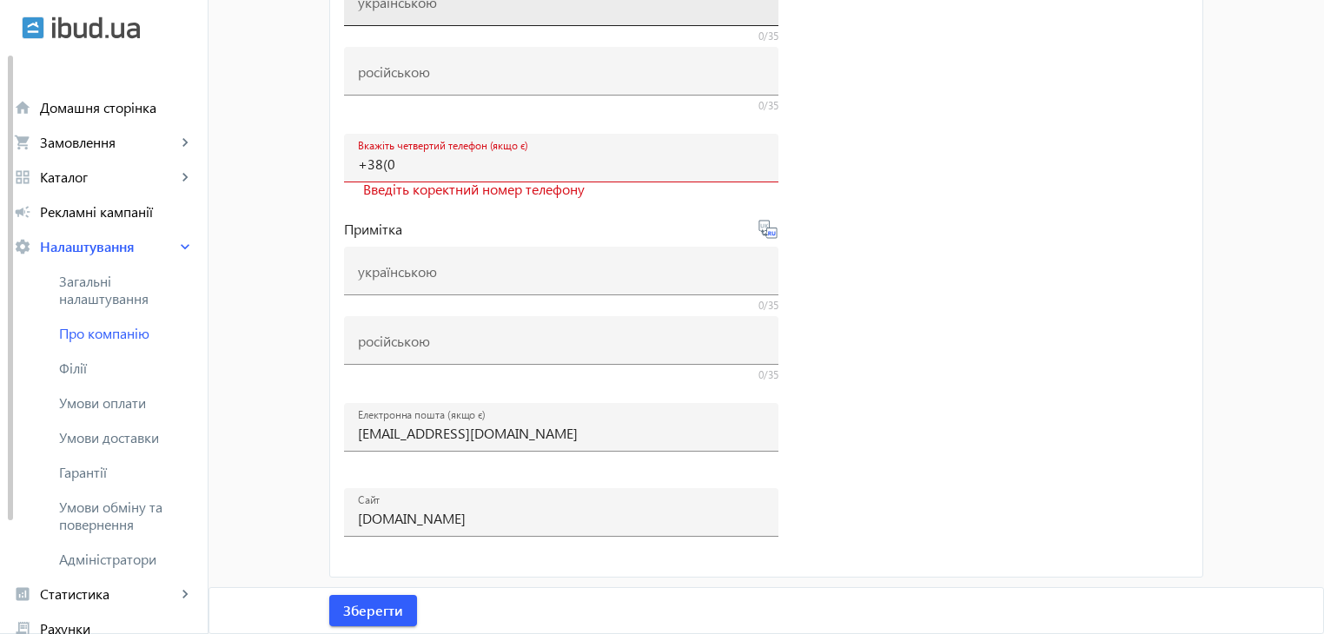
scroll to position [1090, 0]
click at [365, 621] on span "submit" at bounding box center [373, 611] width 88 height 42
click at [365, 606] on span "Зберегти" at bounding box center [373, 610] width 60 height 19
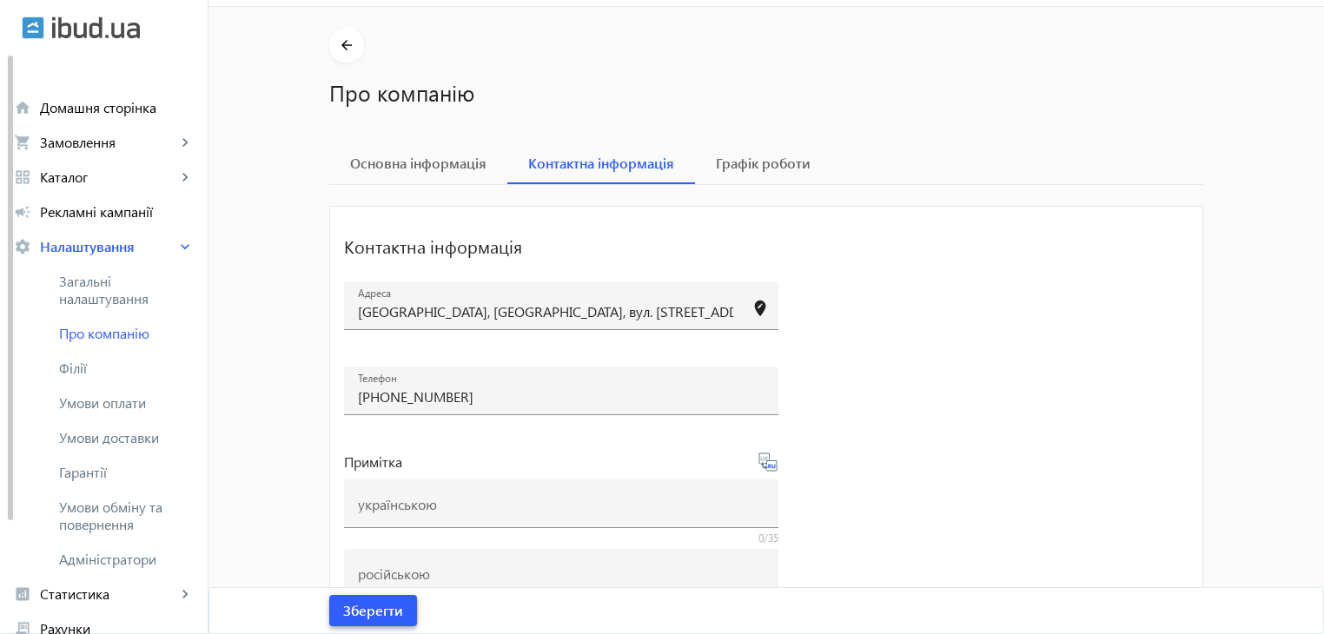
scroll to position [48, 0]
click at [373, 611] on span "Зберегти" at bounding box center [373, 610] width 60 height 19
click at [723, 180] on span "Графік роботи" at bounding box center [763, 164] width 95 height 42
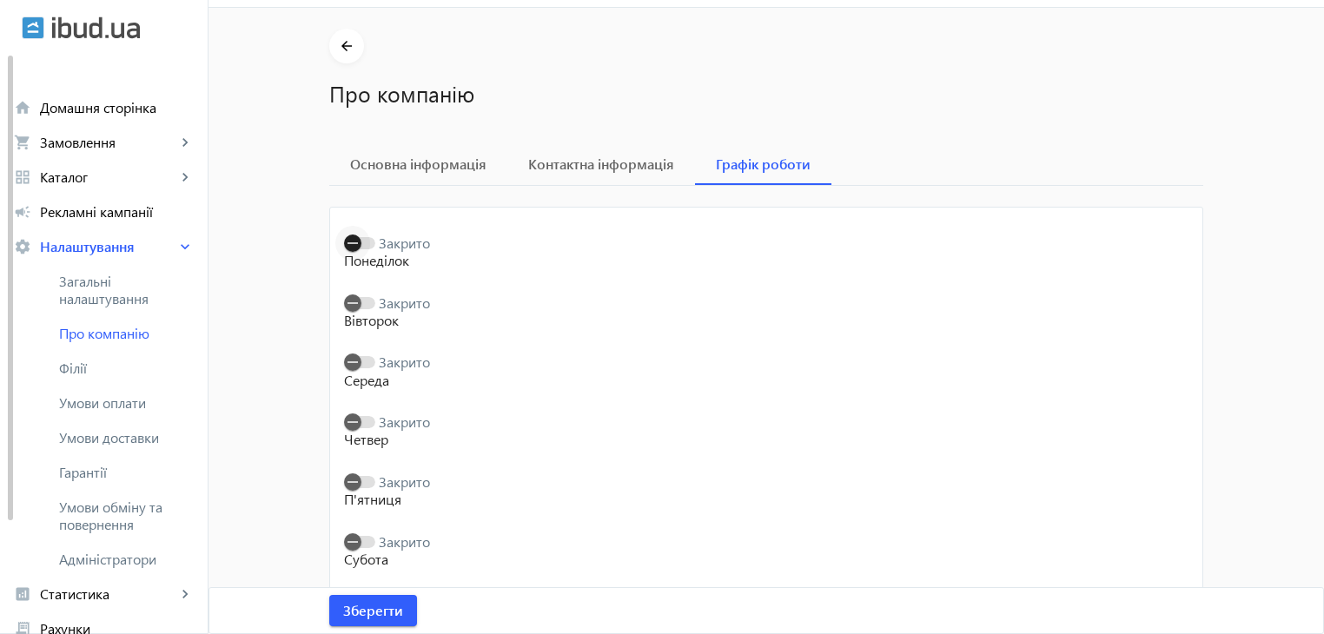
click at [364, 244] on span "button" at bounding box center [352, 243] width 35 height 35
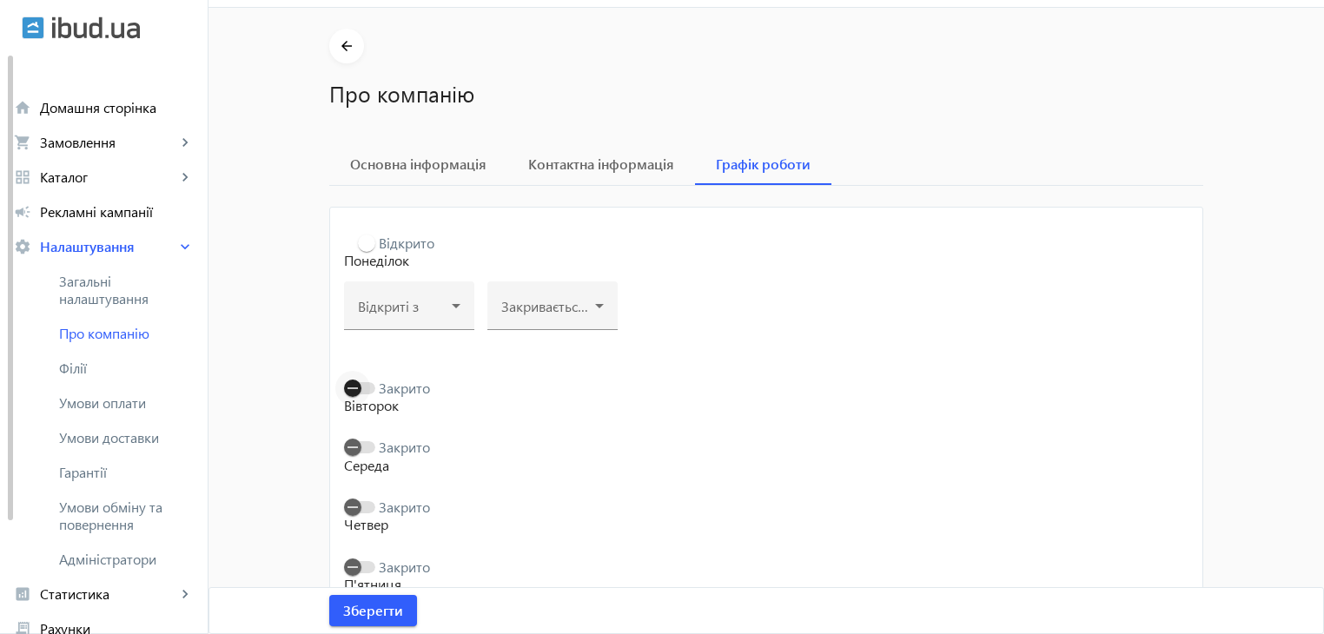
click at [365, 389] on span "button" at bounding box center [359, 388] width 31 height 12
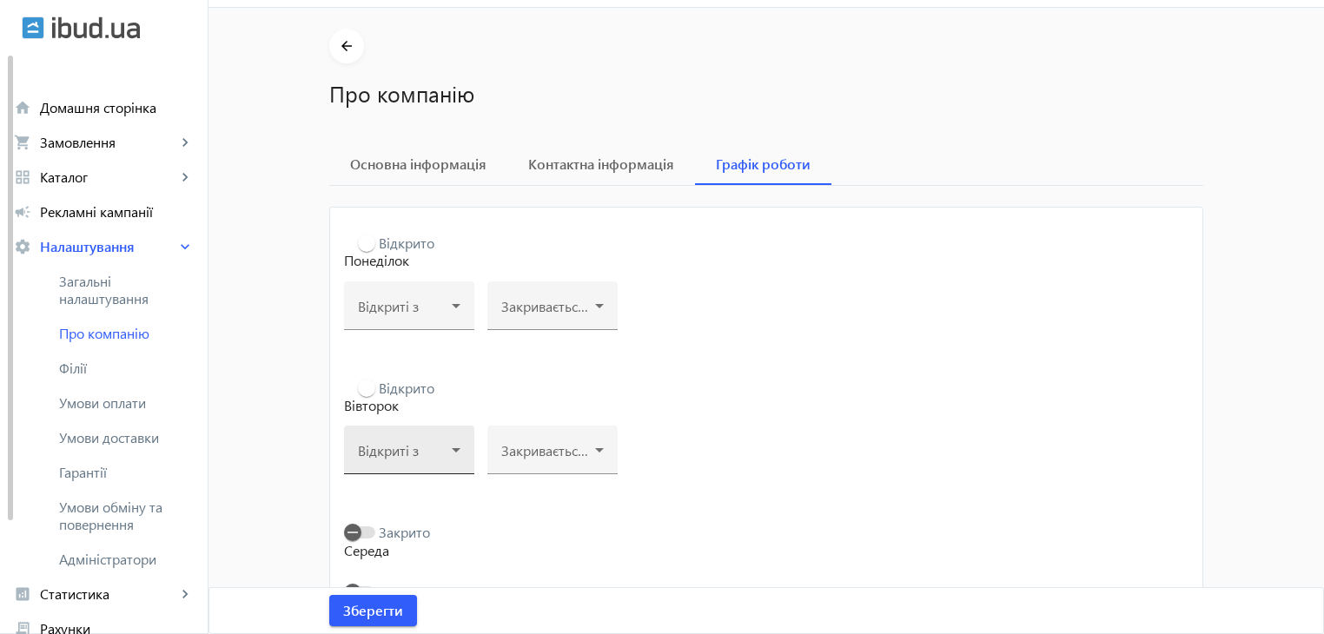
scroll to position [135, 0]
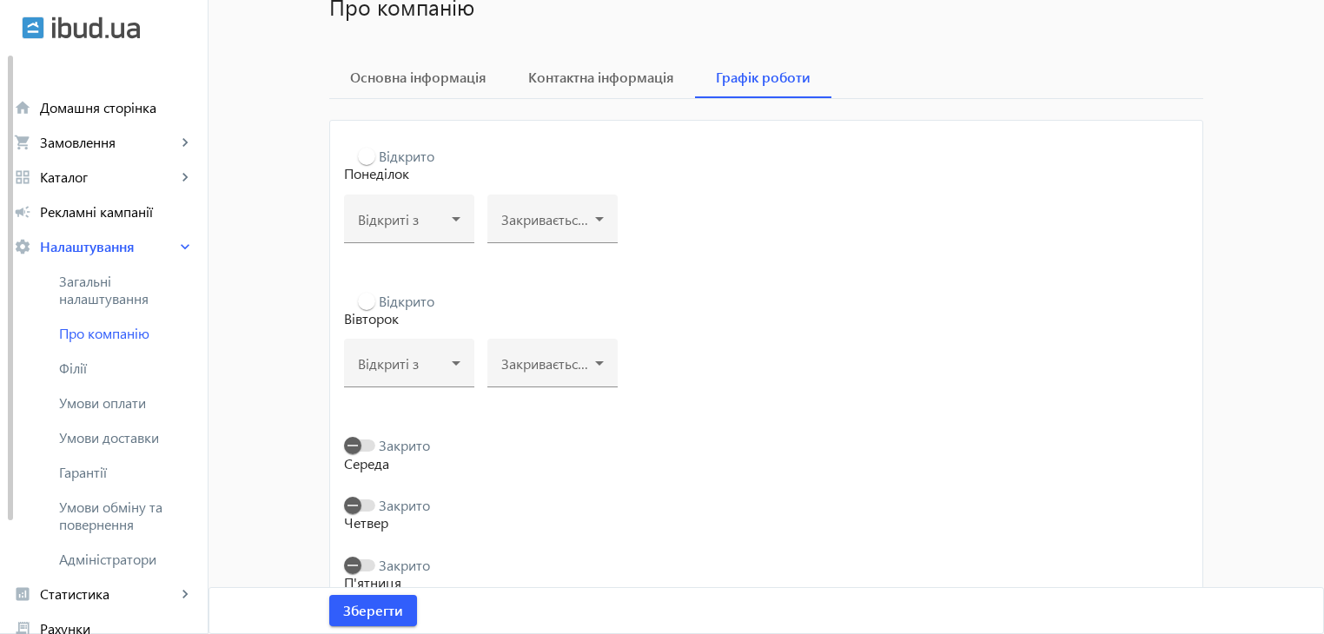
click at [366, 437] on mat-slide-toggle "Закрито" at bounding box center [387, 443] width 86 height 19
click at [367, 450] on button "Закрито" at bounding box center [359, 445] width 31 height 12
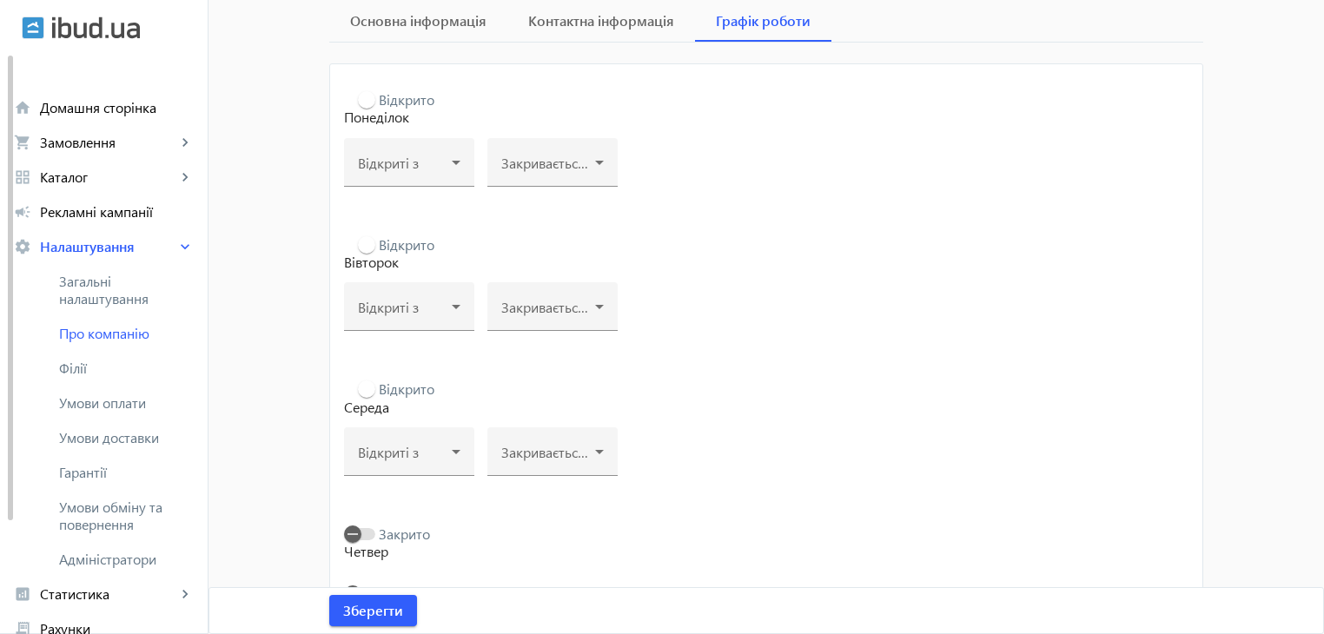
scroll to position [221, 0]
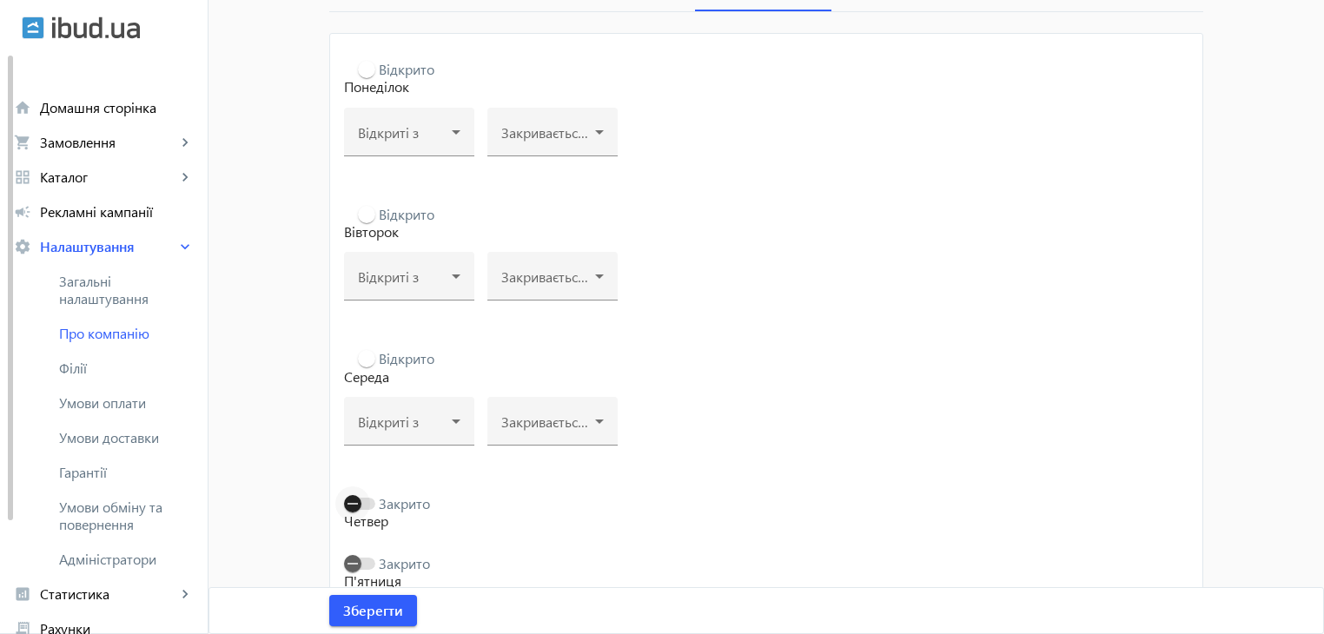
click at [366, 499] on span "button" at bounding box center [359, 504] width 31 height 12
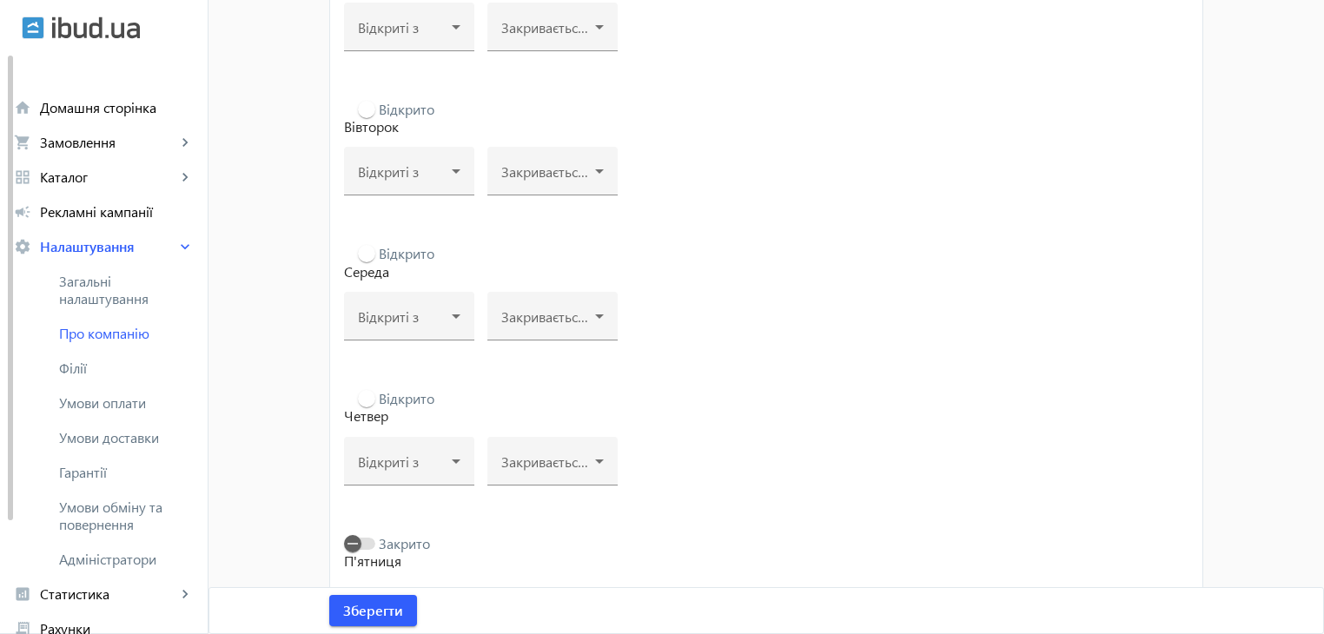
scroll to position [470, 0]
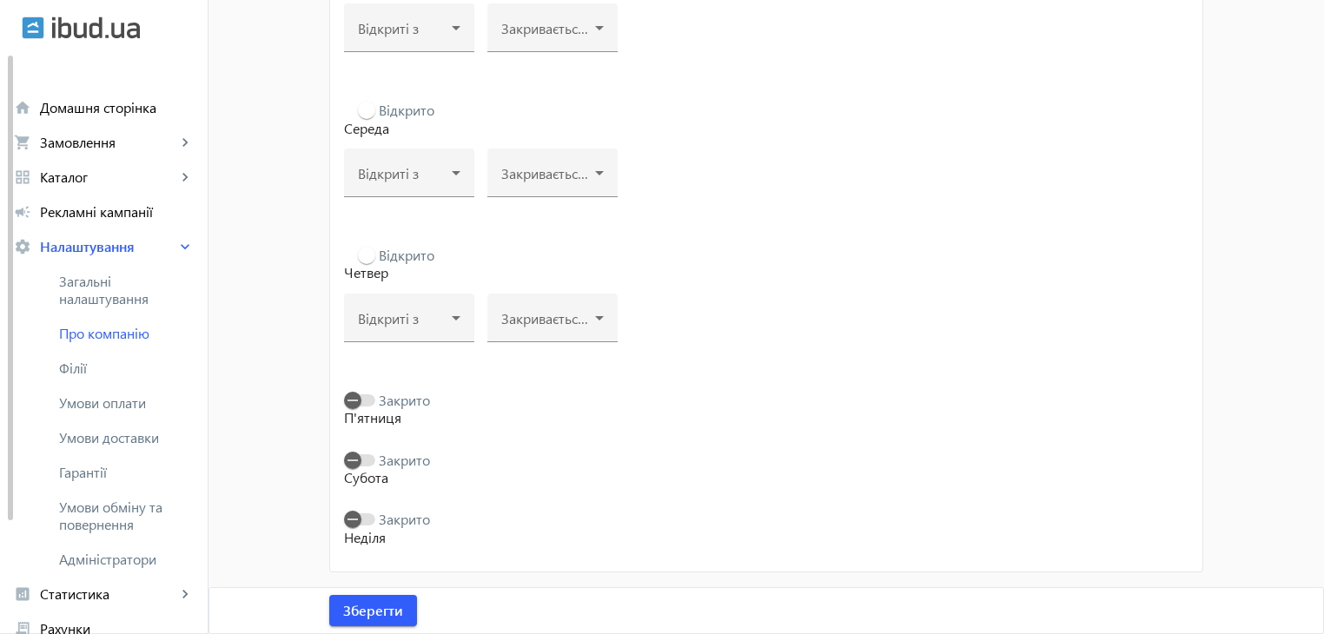
click at [375, 398] on label "Закрито" at bounding box center [402, 400] width 55 height 14
click at [370, 398] on button "Закрито" at bounding box center [359, 400] width 31 height 12
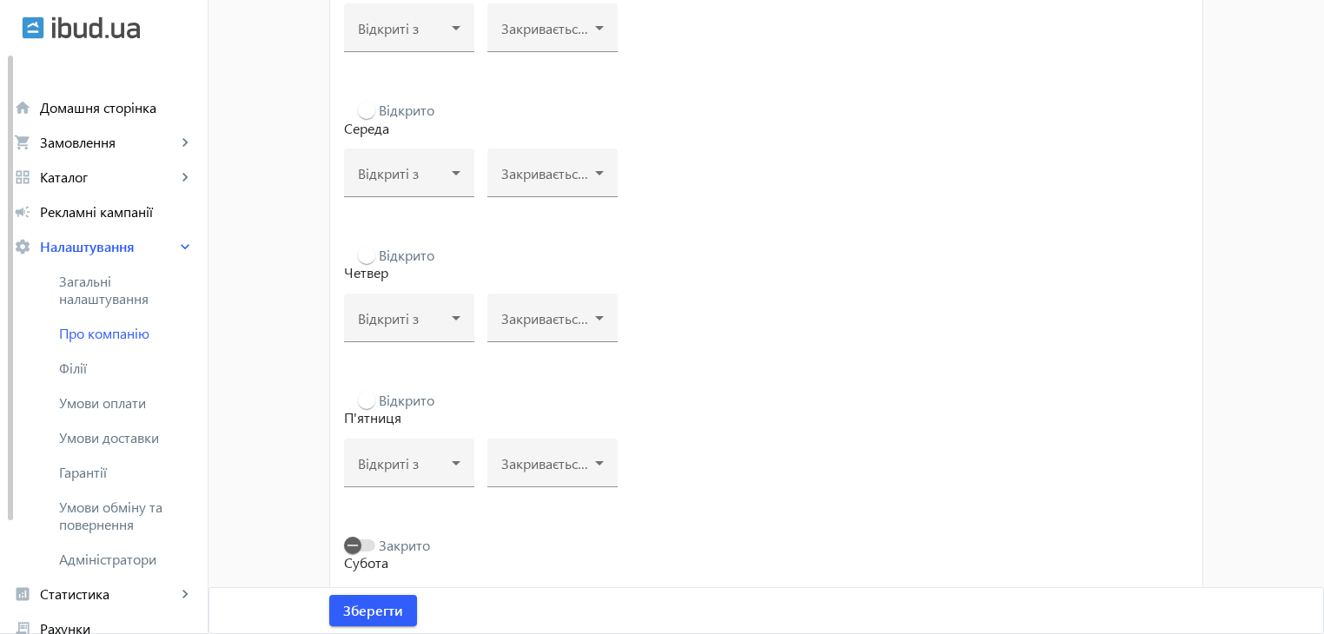
scroll to position [555, 0]
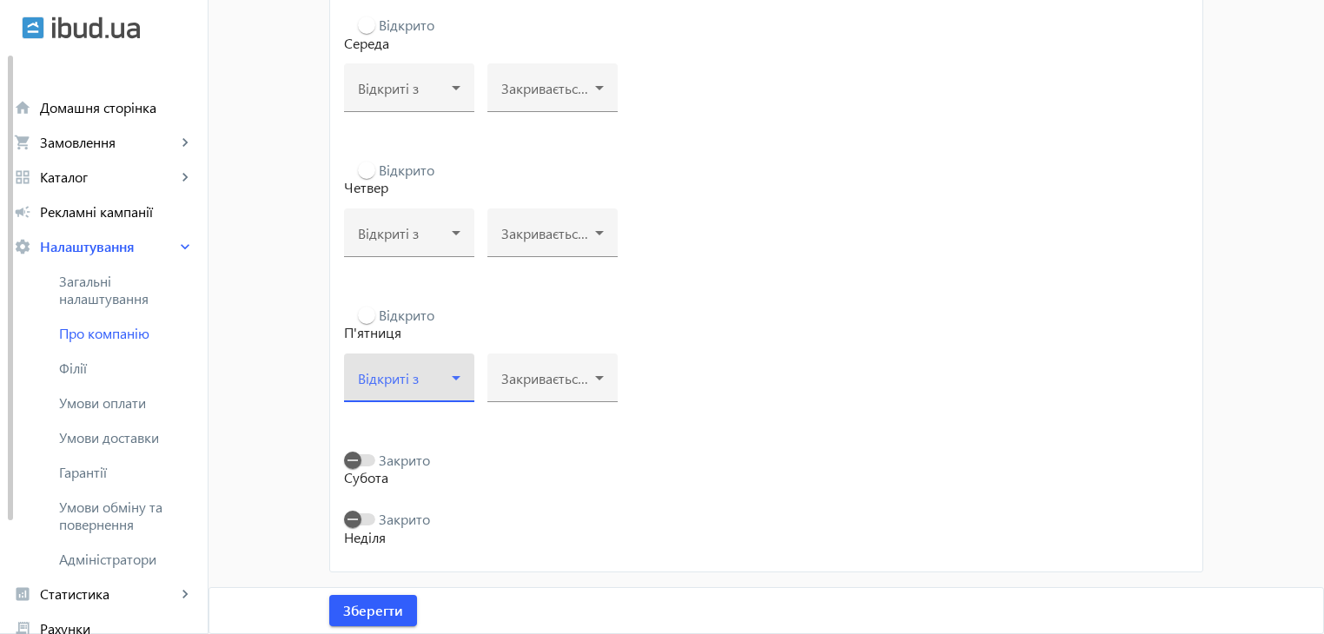
click at [438, 378] on span at bounding box center [405, 385] width 94 height 14
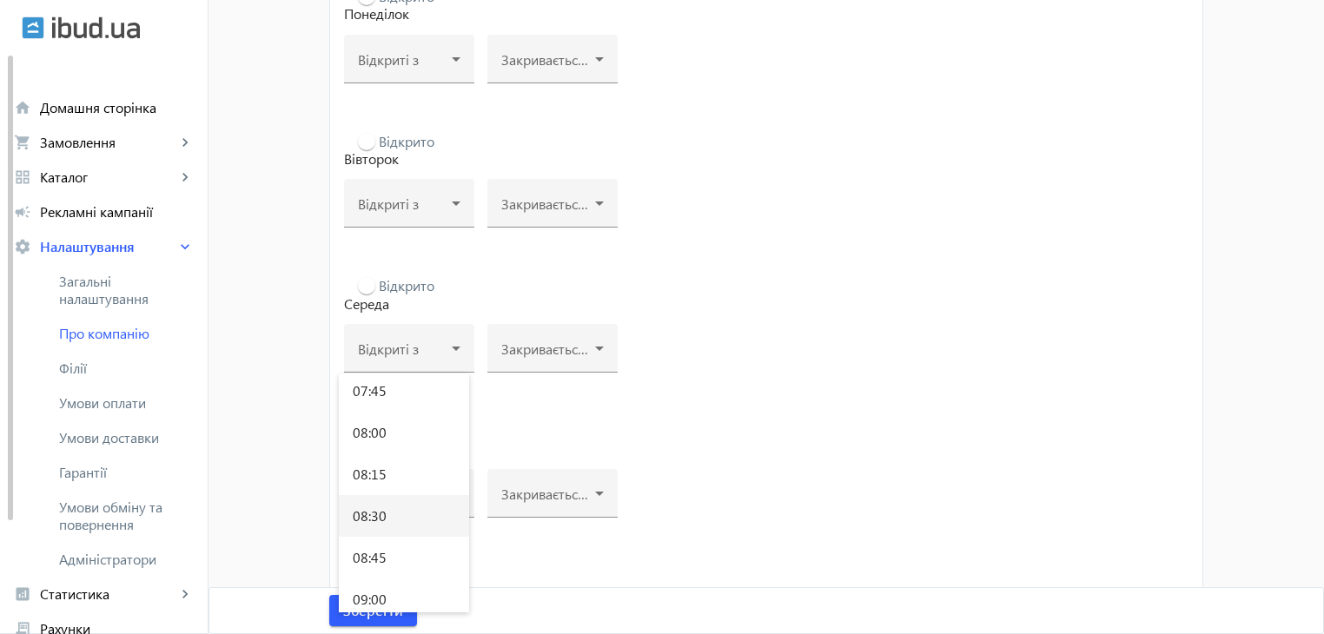
scroll to position [1390, 0]
click at [388, 512] on mat-option "09:00" at bounding box center [404, 513] width 130 height 42
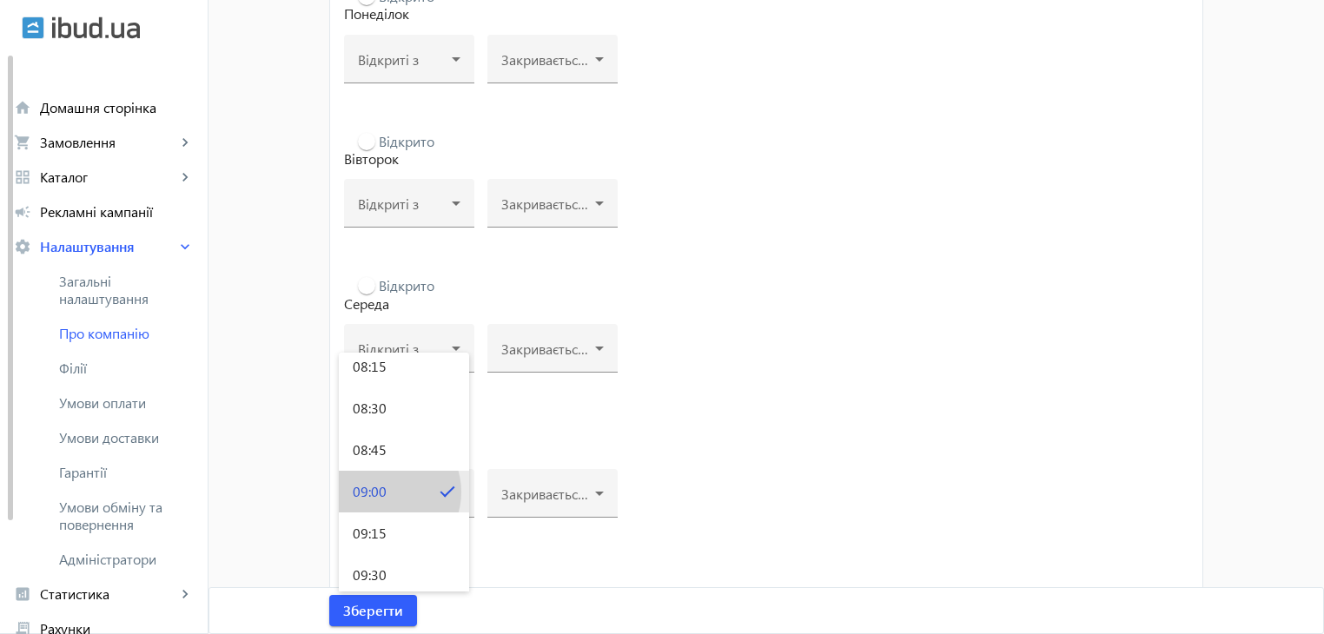
scroll to position [314, 0]
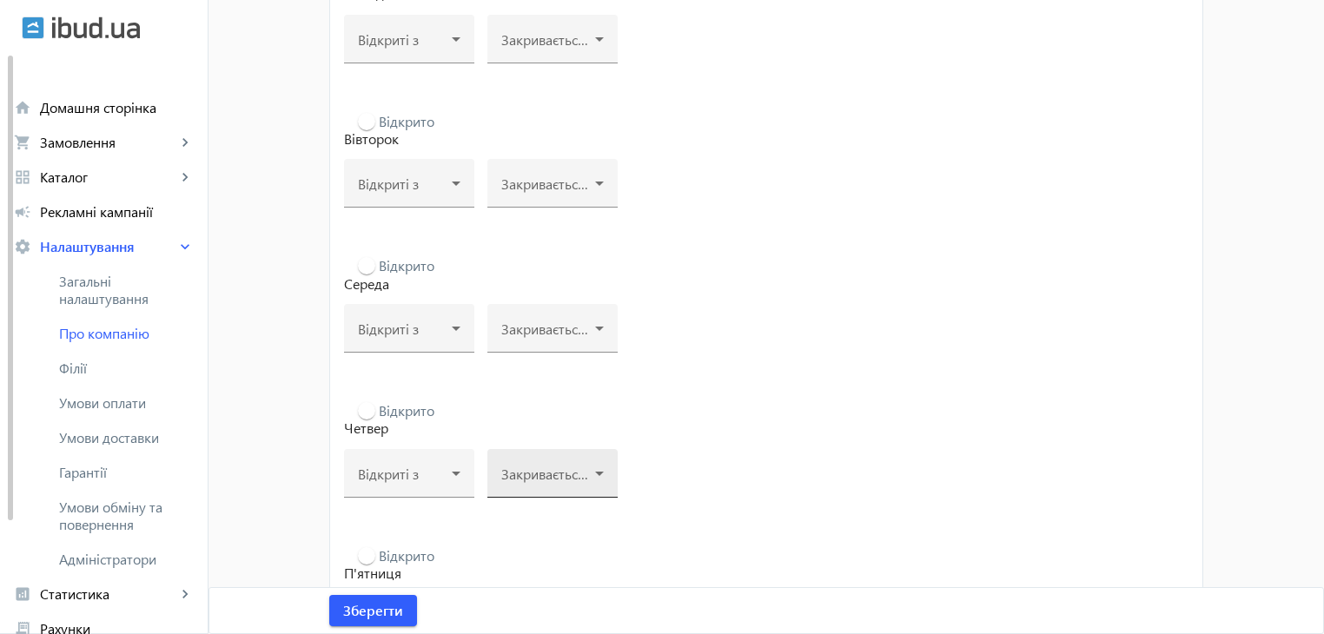
click at [548, 466] on mat-label "Закривається о" at bounding box center [548, 473] width 95 height 18
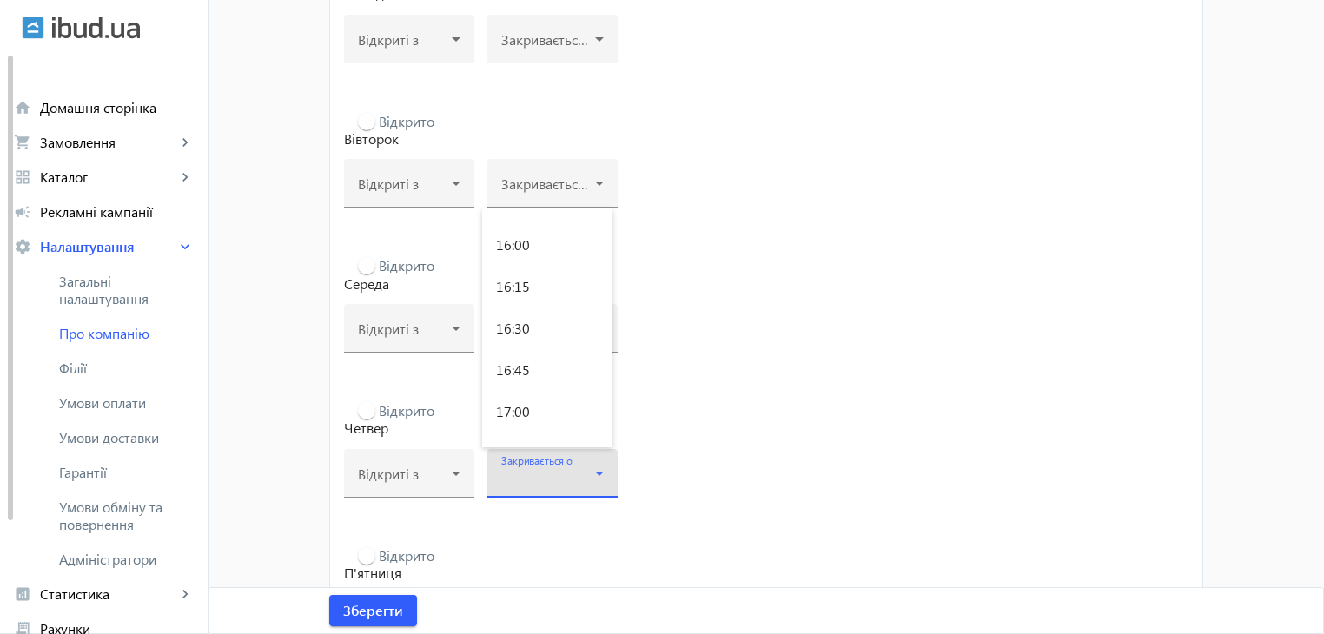
scroll to position [2779, 0]
click at [535, 297] on mat-option "17:00" at bounding box center [547, 292] width 130 height 42
click at [762, 475] on div "Відкрито Четвер Відкриті з Закривається о 17:00 close" at bounding box center [766, 462] width 844 height 124
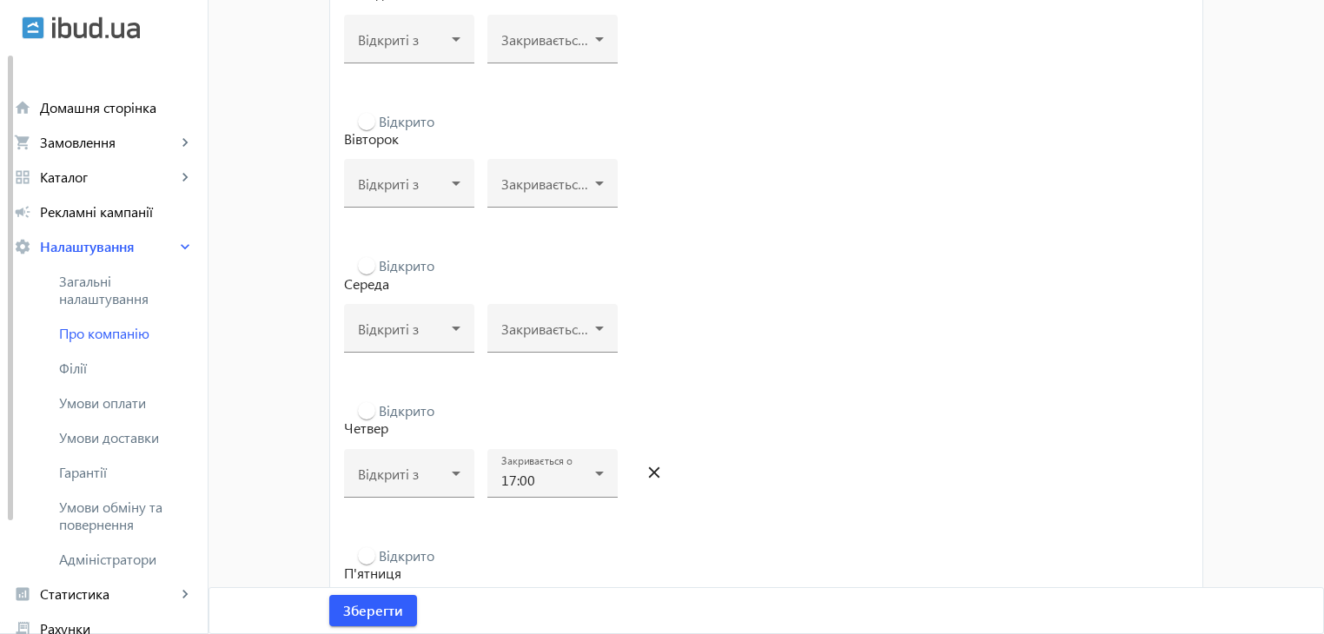
scroll to position [555, 0]
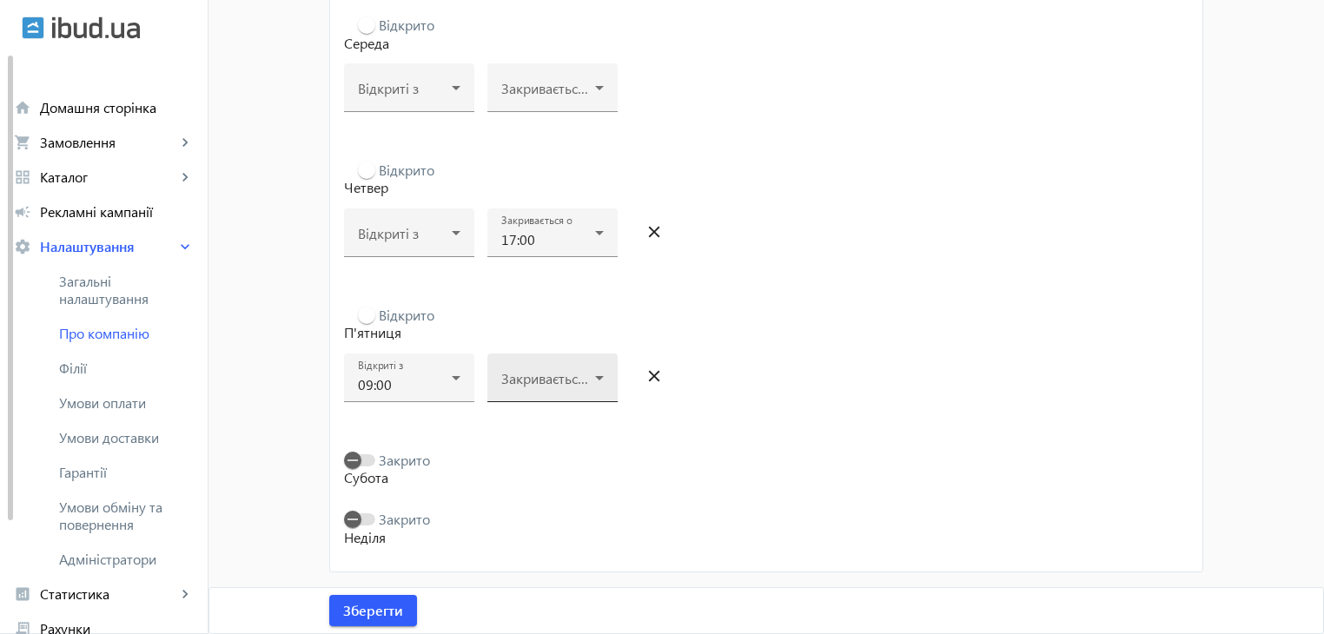
click at [556, 383] on span at bounding box center [548, 385] width 94 height 14
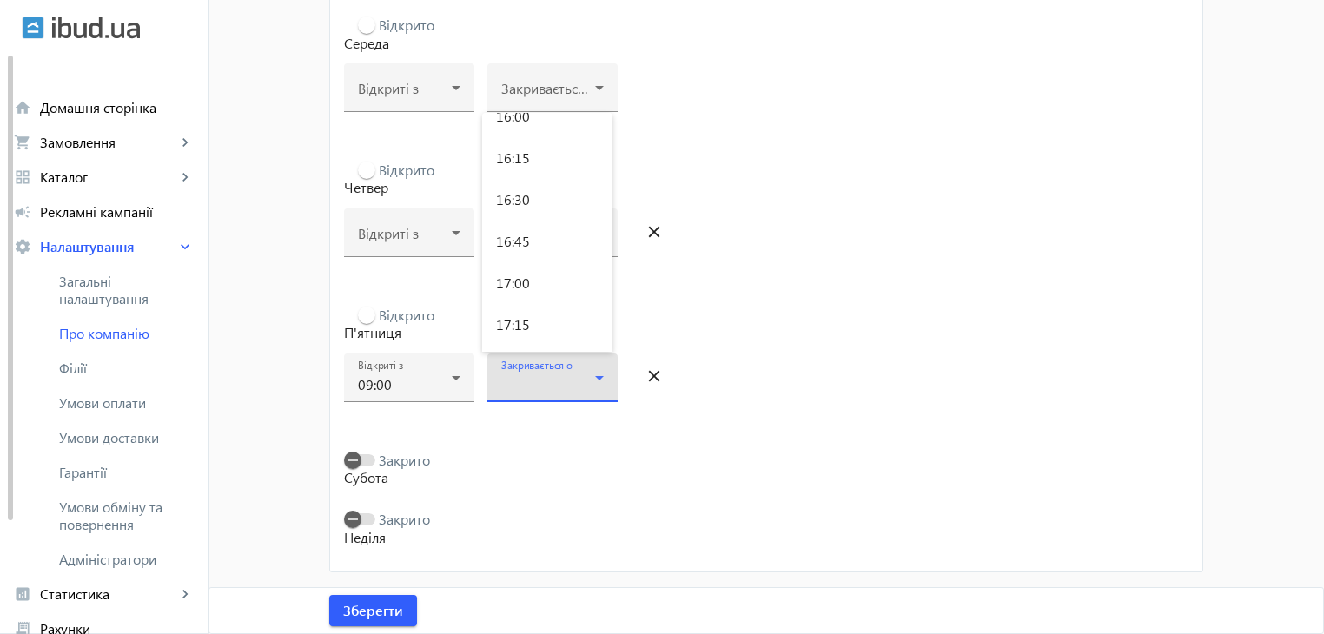
scroll to position [2692, 0]
click at [555, 129] on mat-option "16:00" at bounding box center [547, 117] width 130 height 42
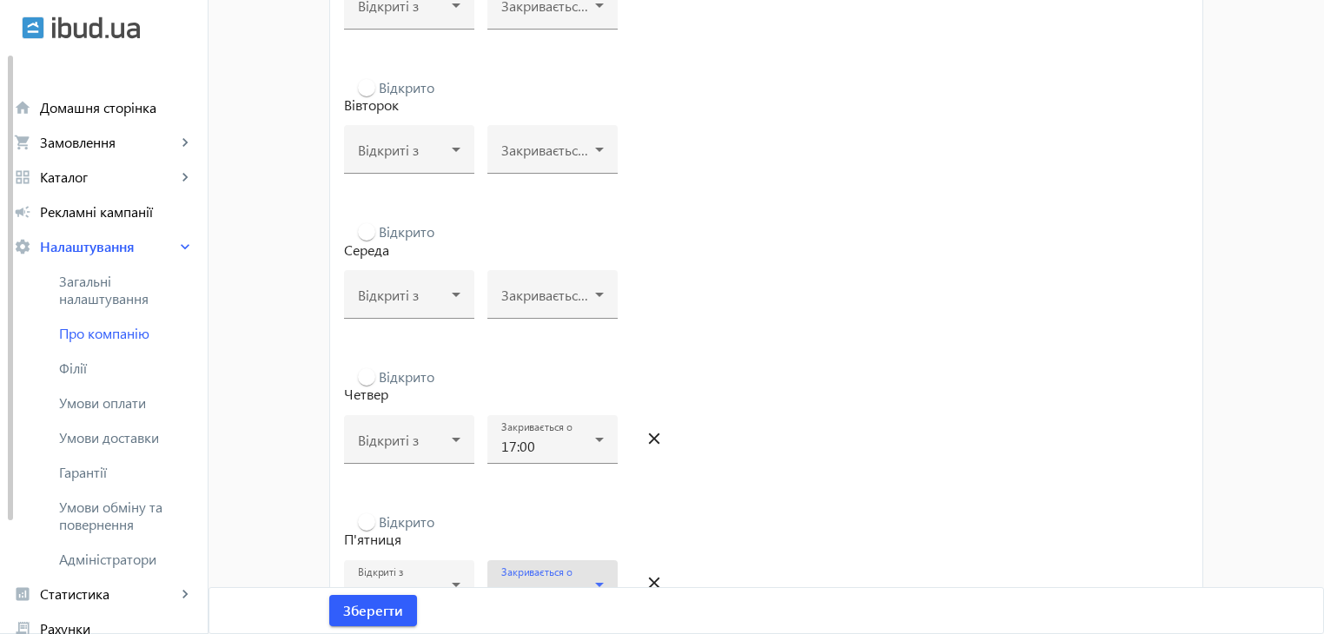
scroll to position [294, 0]
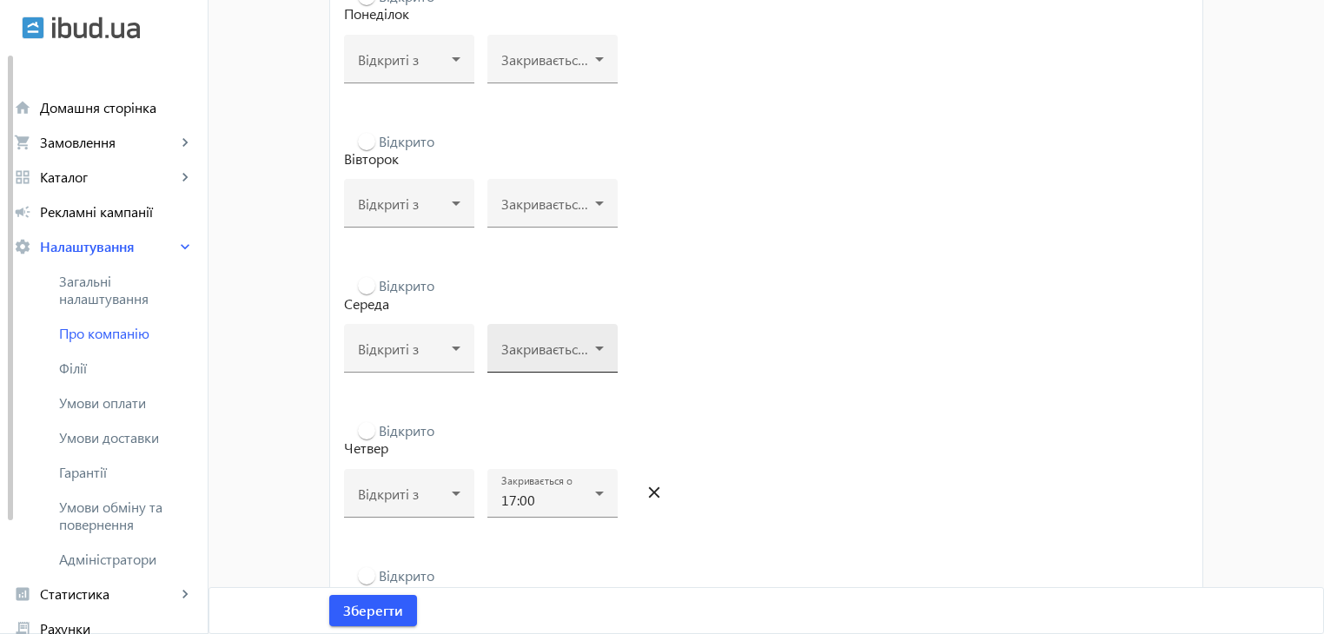
click at [573, 359] on span at bounding box center [548, 355] width 94 height 14
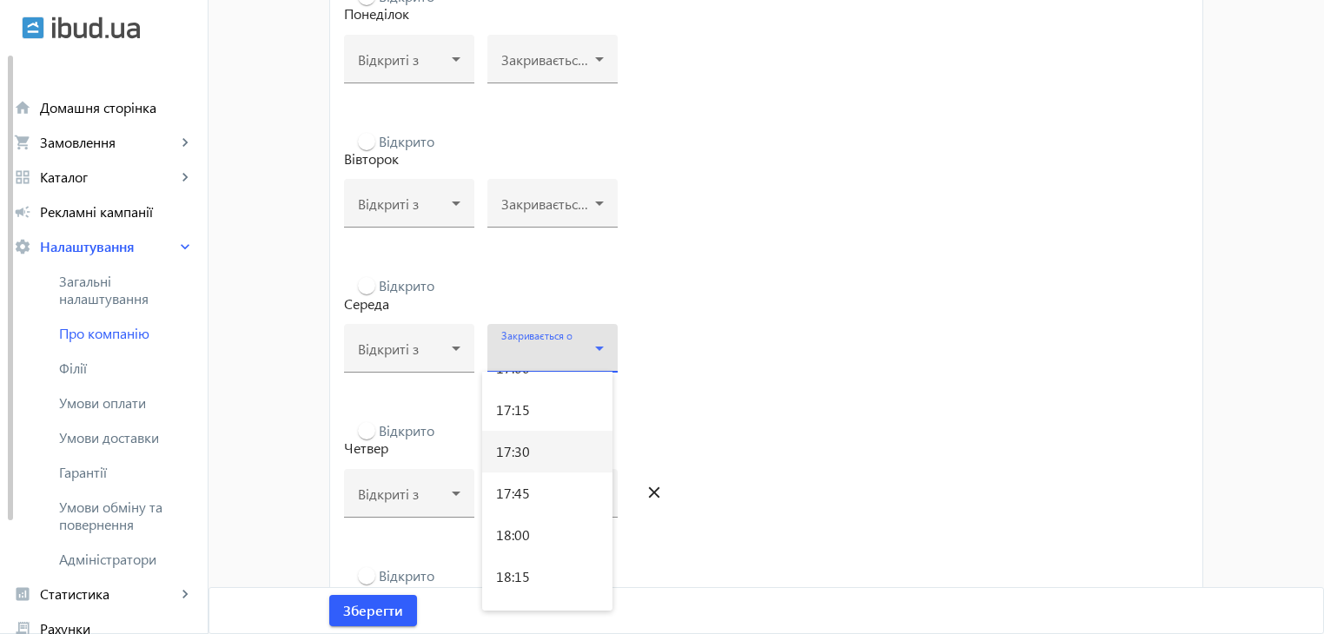
scroll to position [2779, 0]
click at [549, 451] on mat-option "17:00" at bounding box center [547, 455] width 130 height 42
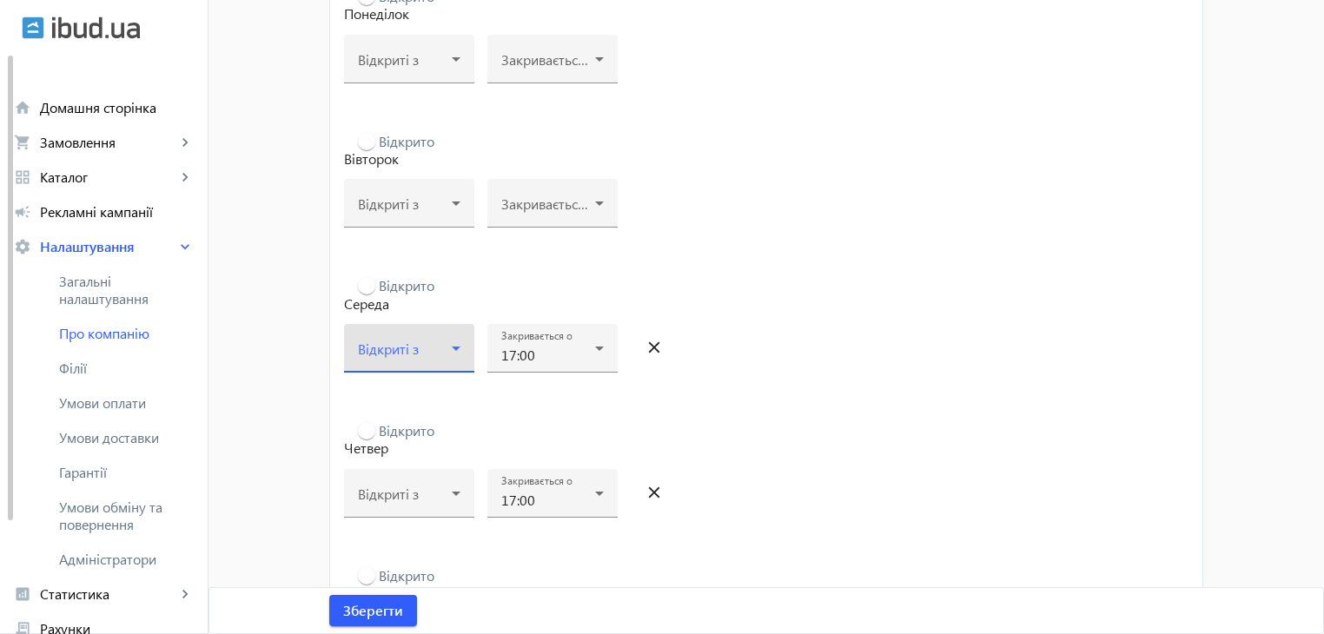
click at [393, 348] on span at bounding box center [405, 355] width 94 height 14
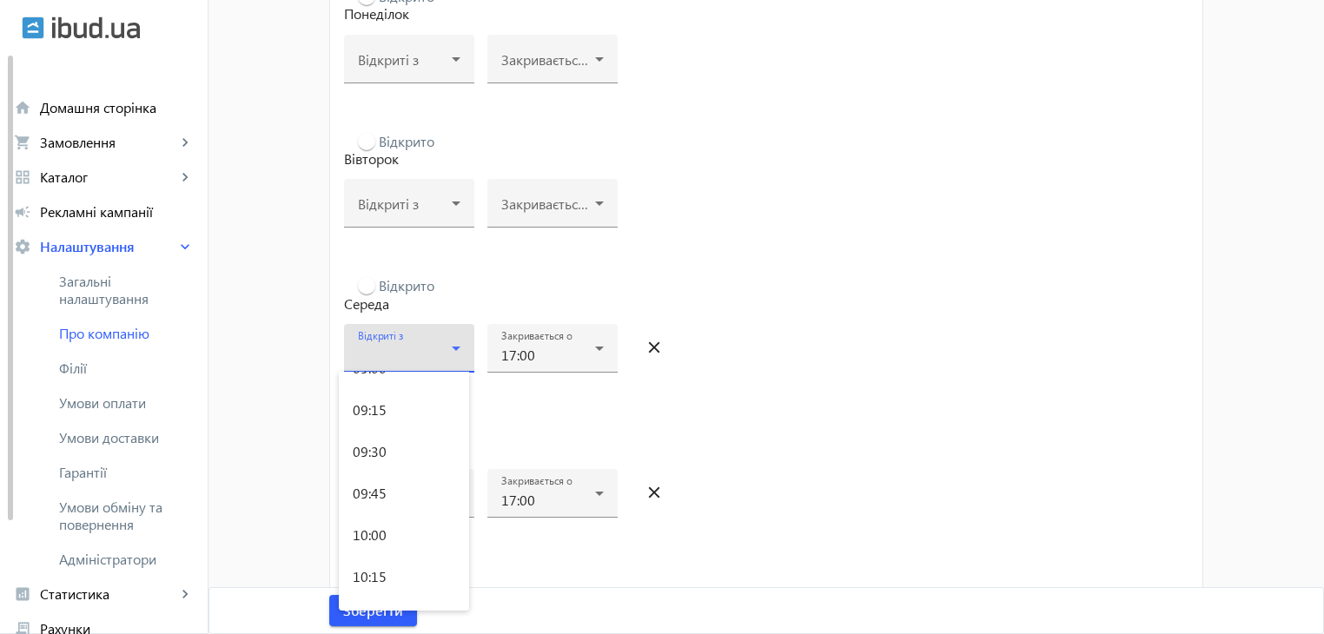
scroll to position [1445, 0]
click at [410, 466] on mat-option "09:00" at bounding box center [404, 455] width 130 height 42
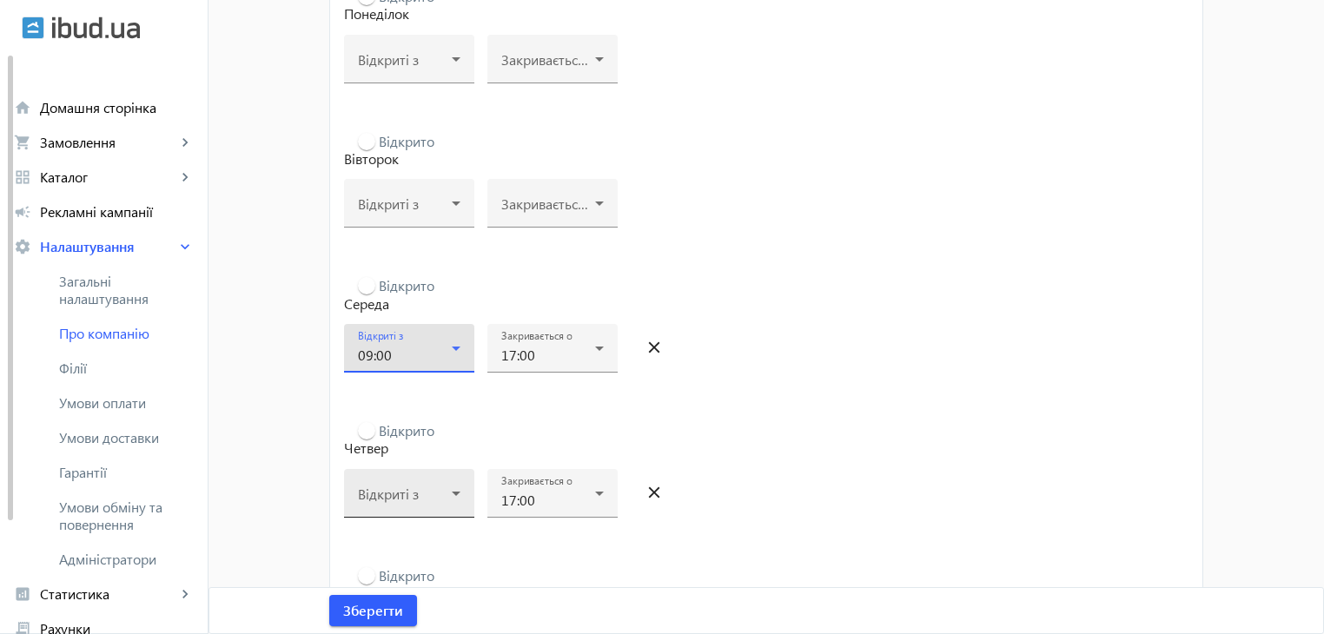
click at [446, 501] on icon at bounding box center [456, 493] width 21 height 21
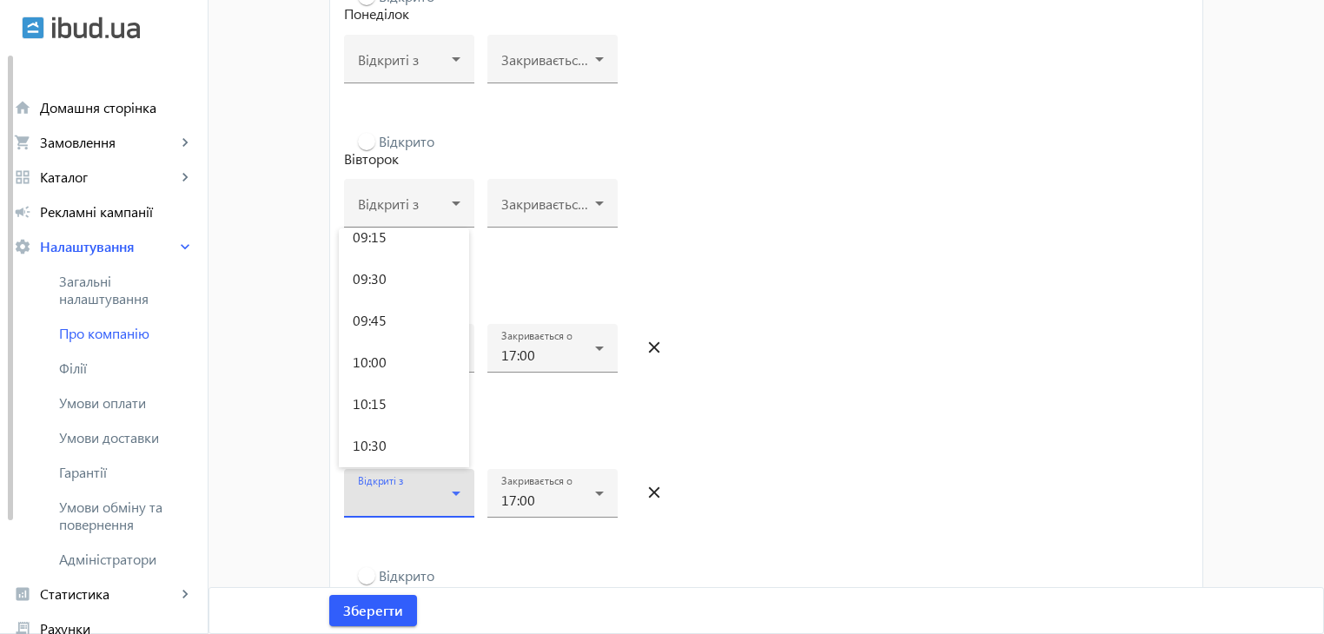
scroll to position [1388, 0]
click at [406, 360] on mat-option "09:00" at bounding box center [404, 369] width 130 height 42
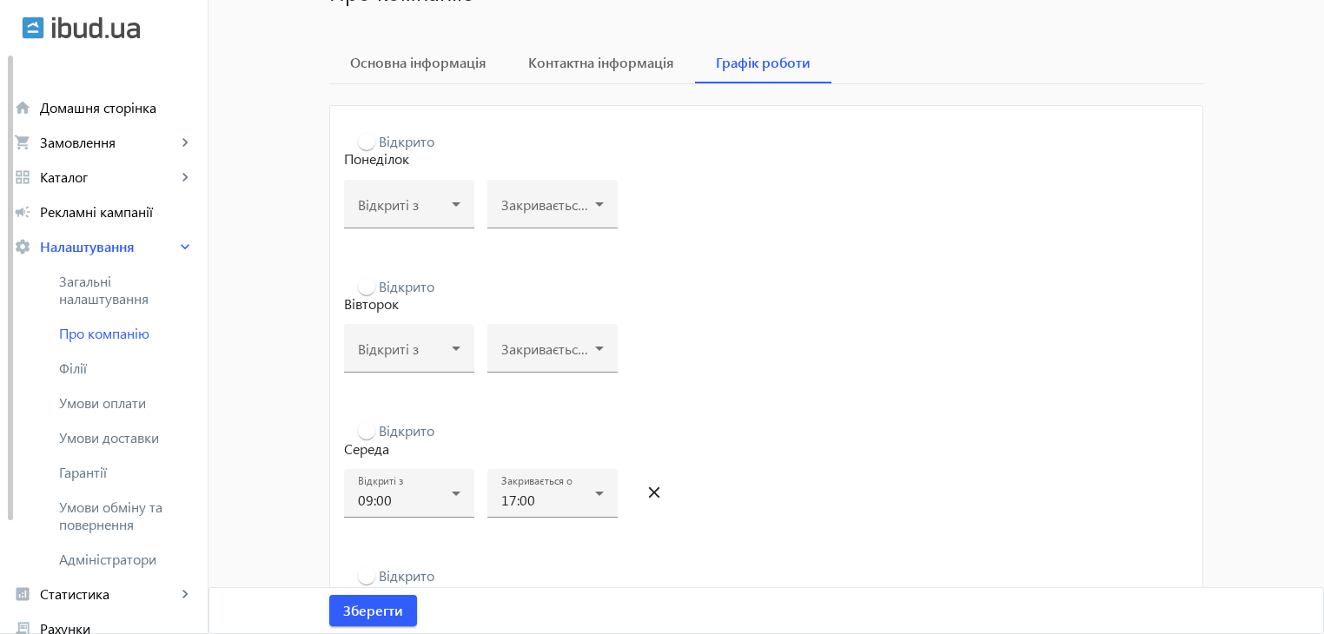
scroll to position [34, 0]
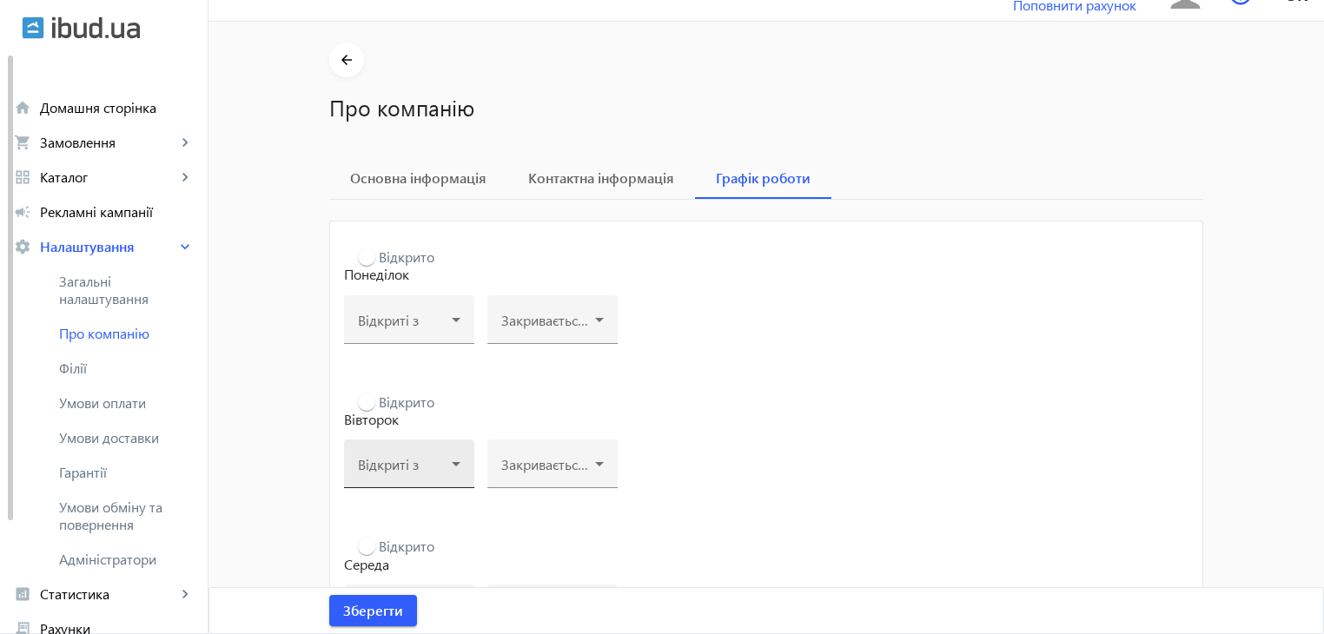
click at [439, 449] on div "Відкриті з" at bounding box center [409, 463] width 102 height 49
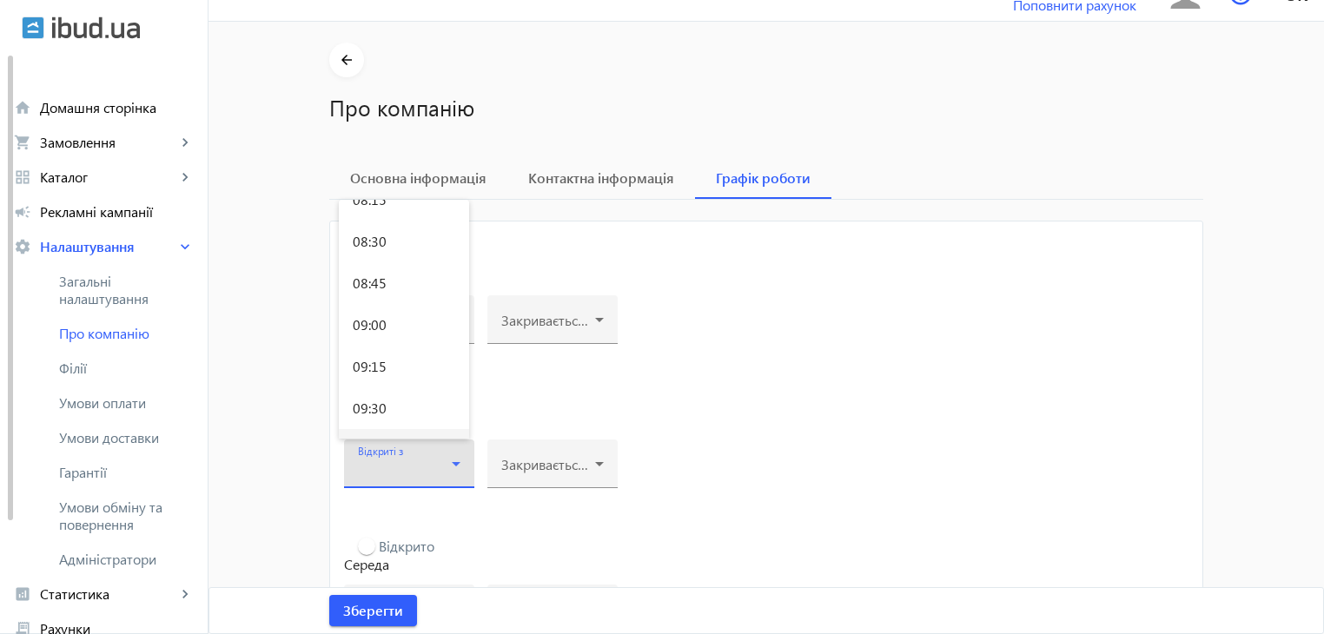
scroll to position [1390, 0]
click at [396, 340] on mat-option "09:00" at bounding box center [404, 339] width 130 height 42
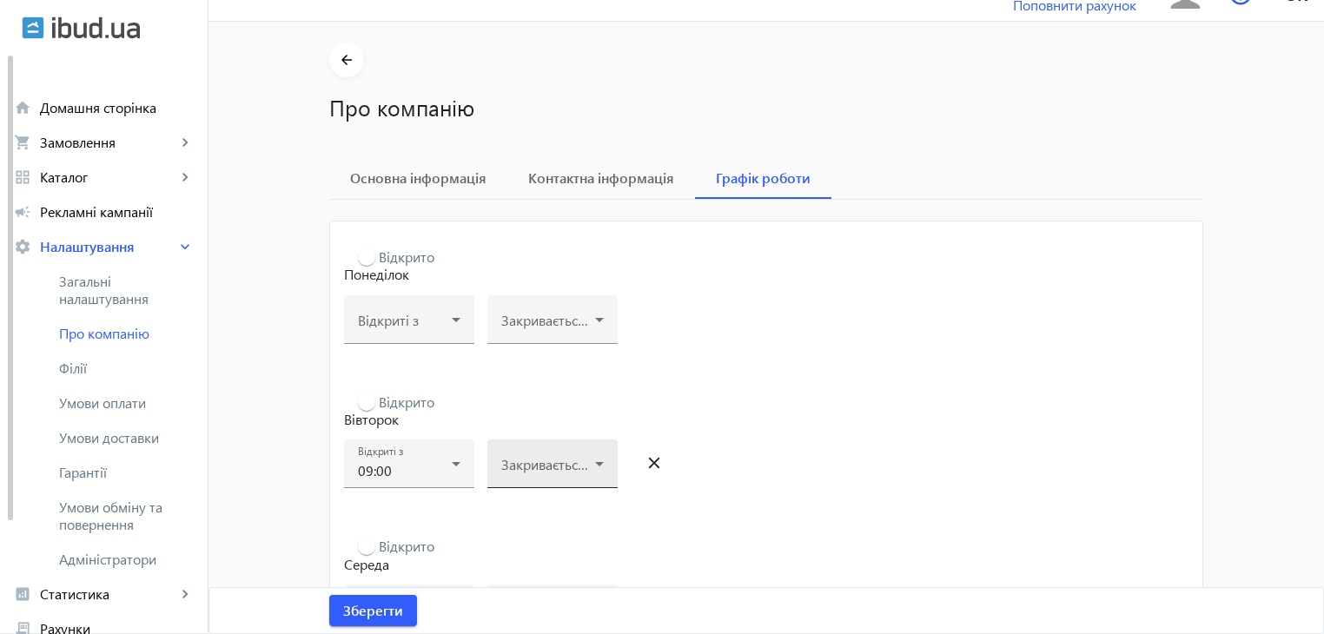
click at [546, 455] on mat-label "Закривається о" at bounding box center [548, 464] width 95 height 18
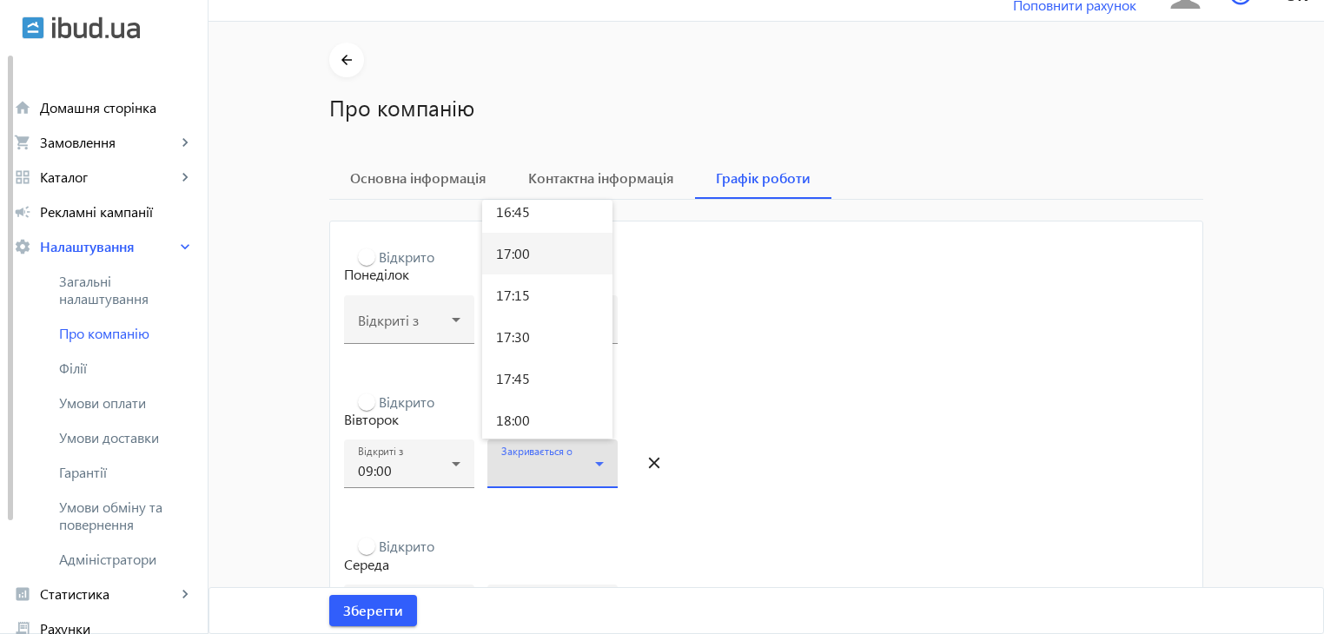
scroll to position [2779, 0]
click at [542, 287] on mat-option "17:00" at bounding box center [547, 283] width 130 height 42
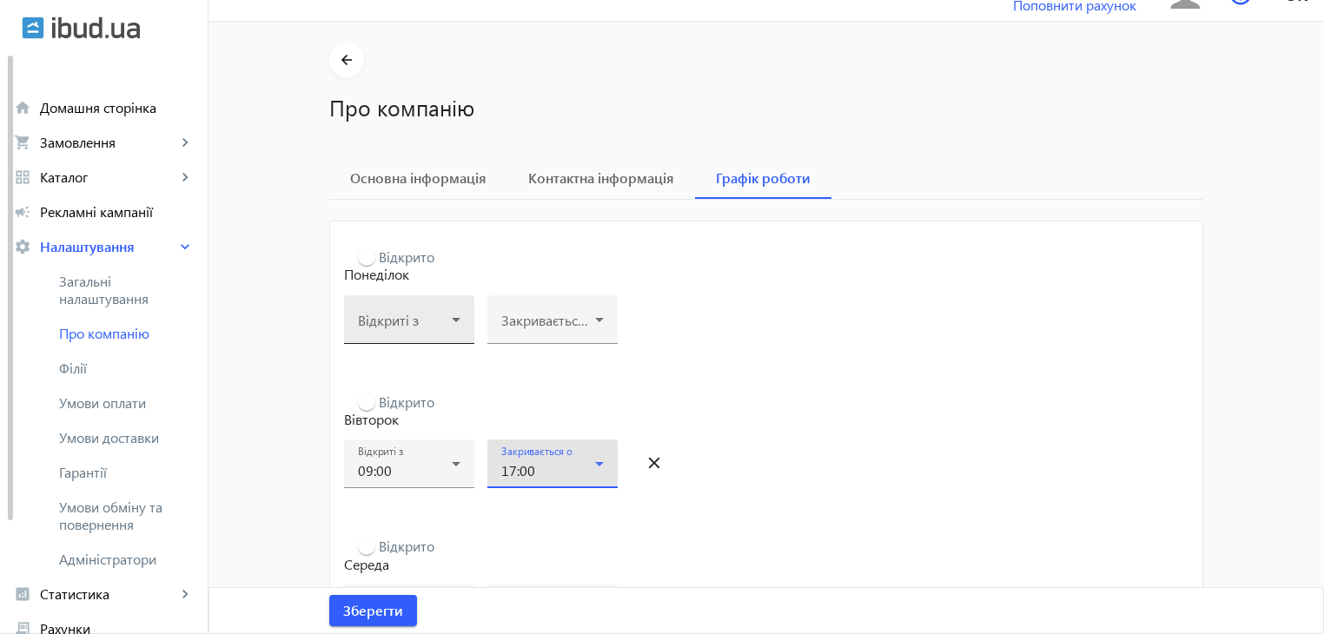
click at [411, 323] on span at bounding box center [405, 327] width 94 height 14
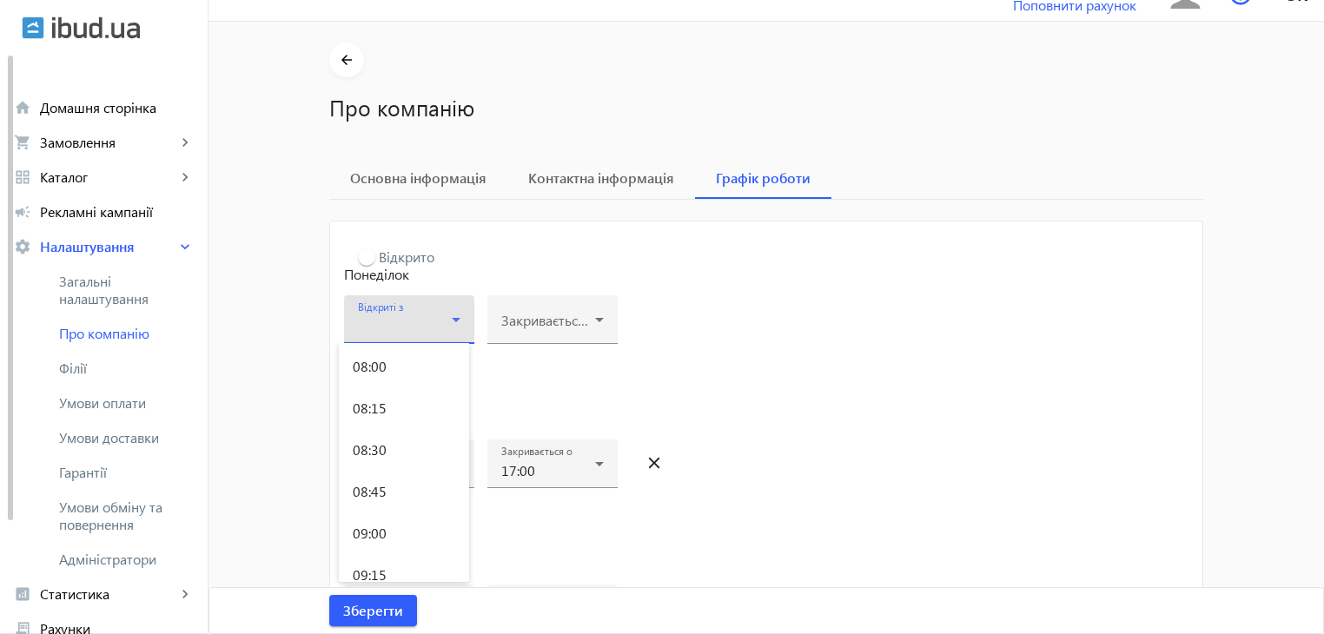
scroll to position [1477, 0]
click at [396, 403] on mat-option "09:00" at bounding box center [404, 395] width 130 height 42
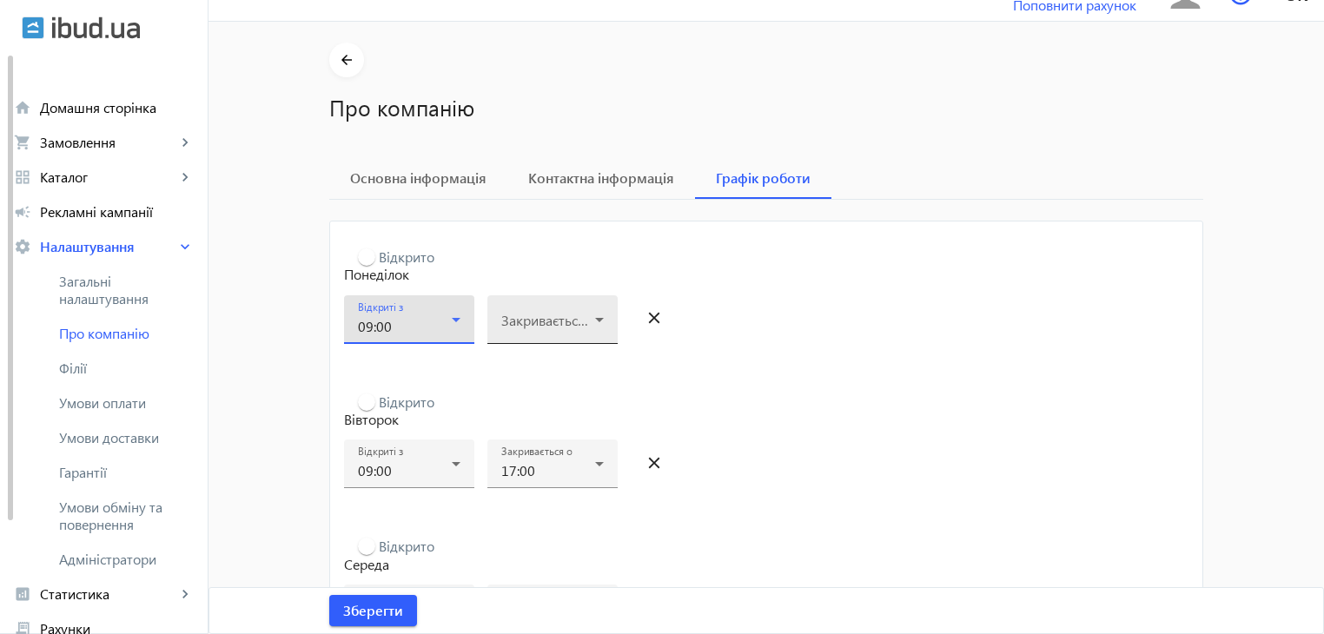
click at [556, 320] on span at bounding box center [548, 327] width 94 height 14
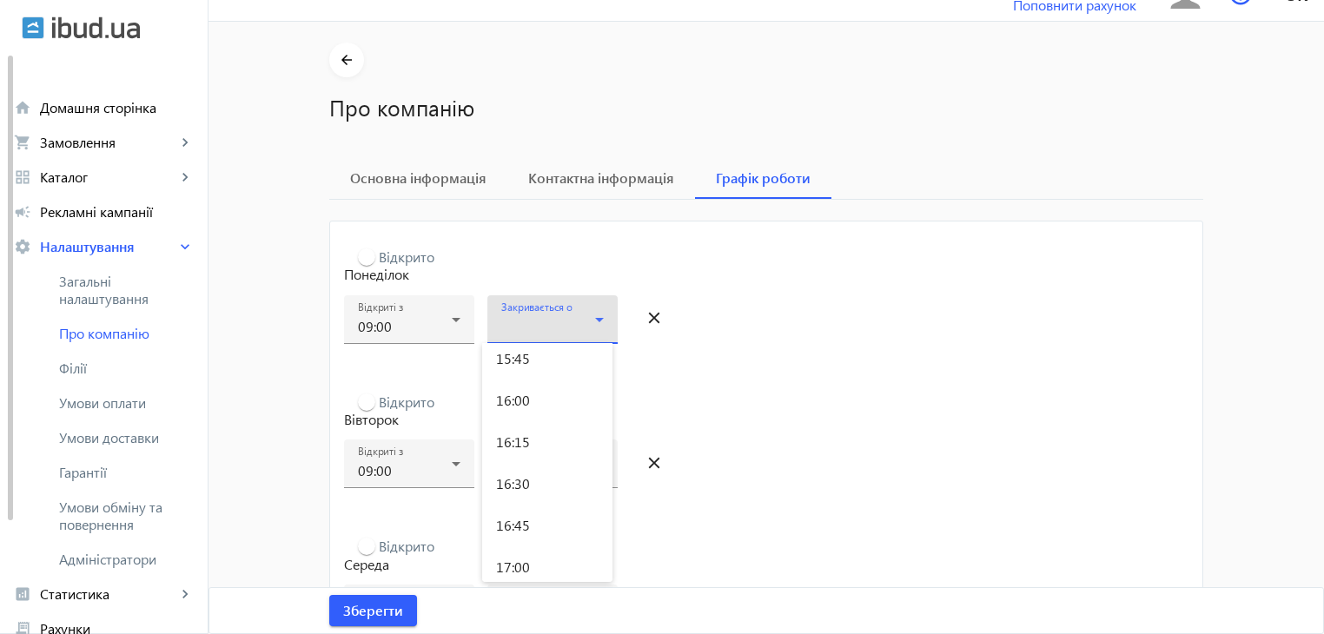
scroll to position [2779, 0]
click at [528, 433] on span "17:00" at bounding box center [513, 427] width 34 height 14
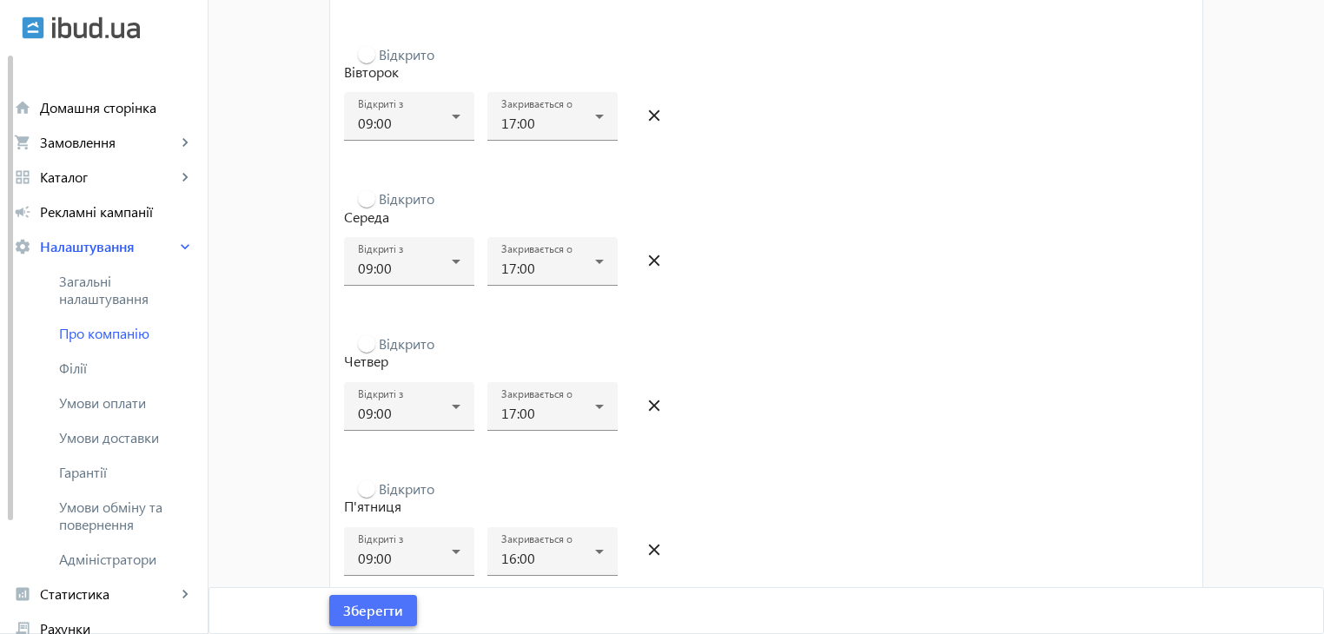
click at [372, 613] on span "Зберегти" at bounding box center [373, 610] width 60 height 19
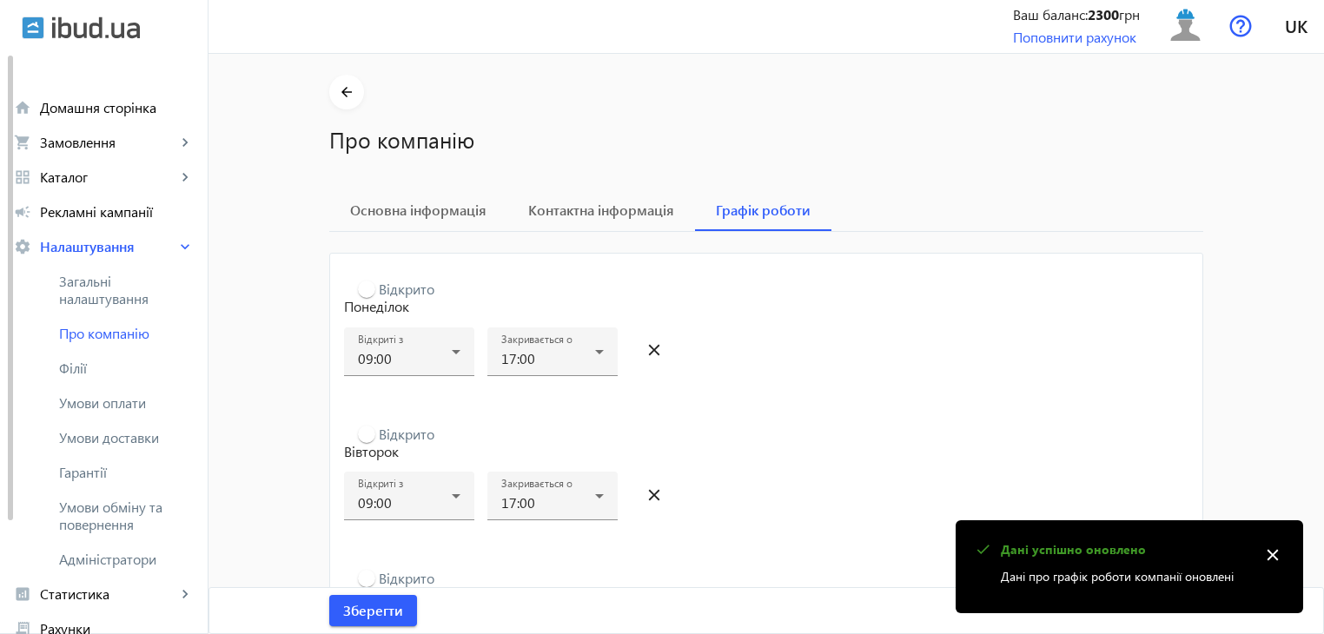
scroll to position [0, 0]
click at [438, 226] on span "Основна інформація" at bounding box center [418, 212] width 136 height 42
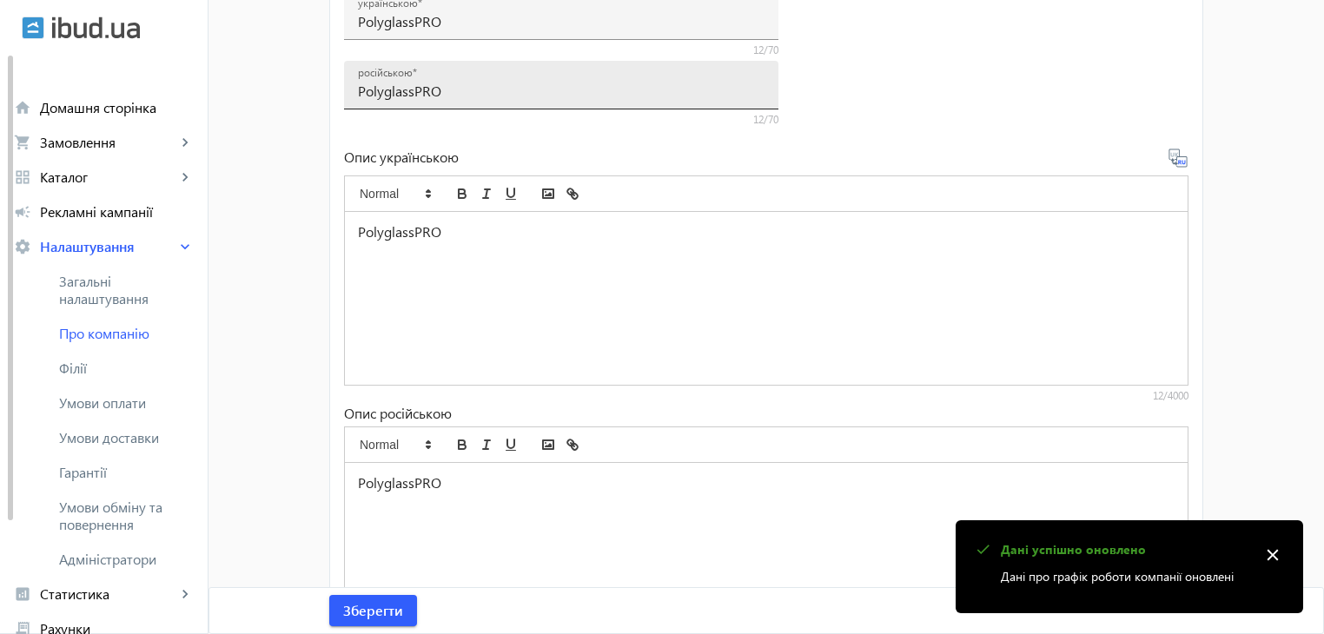
scroll to position [360, 0]
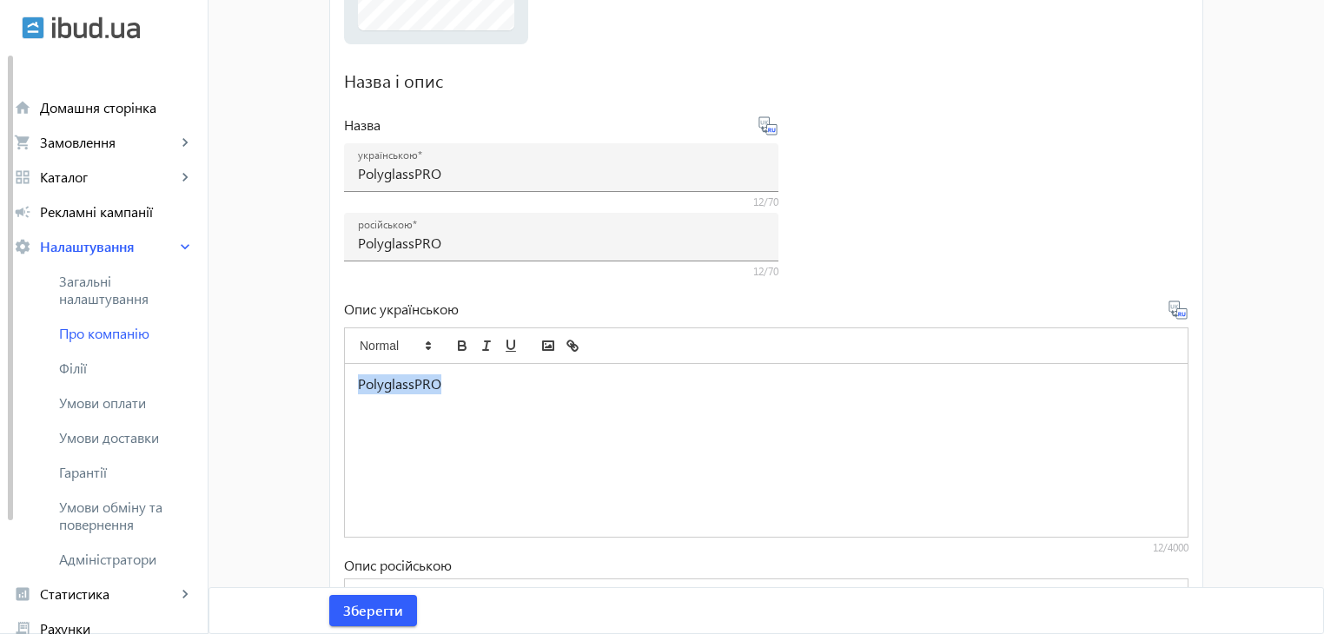
drag, startPoint x: 442, startPoint y: 386, endPoint x: 288, endPoint y: 383, distance: 153.8
click at [288, 383] on mat-sidenav-container "arrow_back Про компанію Основна інформація Контактна інформація Графік роботи Л…" at bounding box center [765, 295] width 1115 height 1200
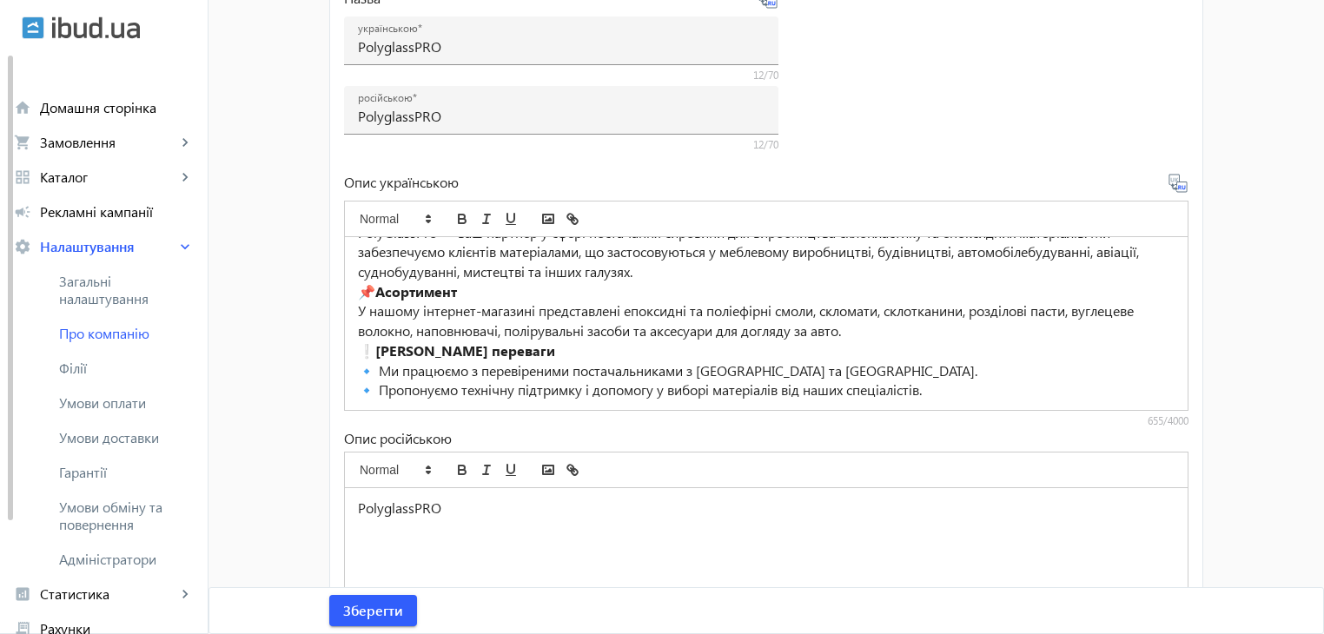
scroll to position [621, 0]
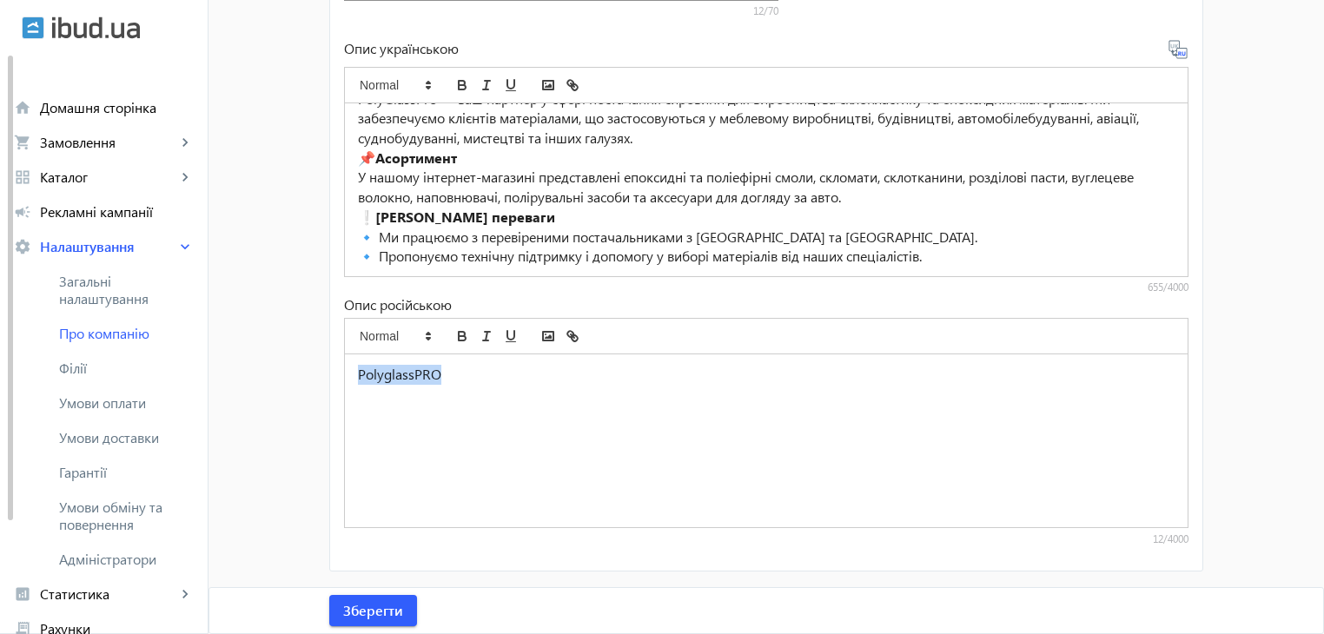
drag, startPoint x: 469, startPoint y: 390, endPoint x: 263, endPoint y: 342, distance: 211.3
click at [263, 342] on mat-sidenav-container "arrow_back Про компанію Основна інформація Контактна інформація Графік роботи Л…" at bounding box center [765, 35] width 1115 height 1200
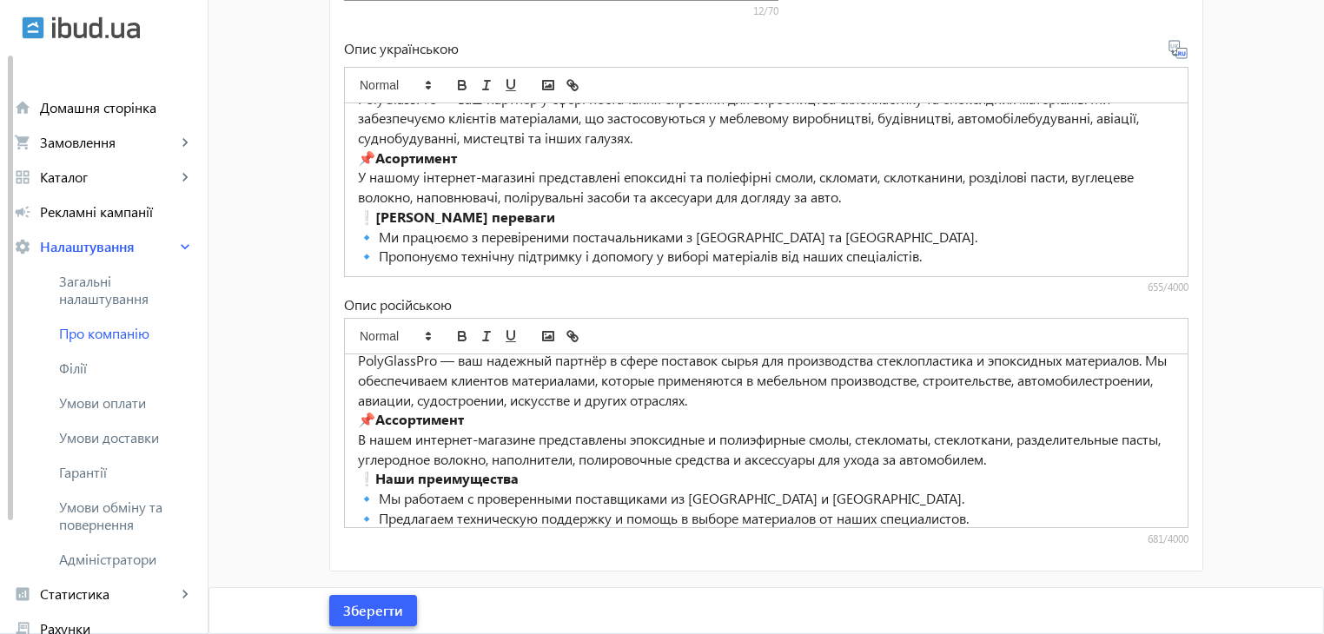
click at [377, 608] on span "Зберегти" at bounding box center [373, 610] width 60 height 19
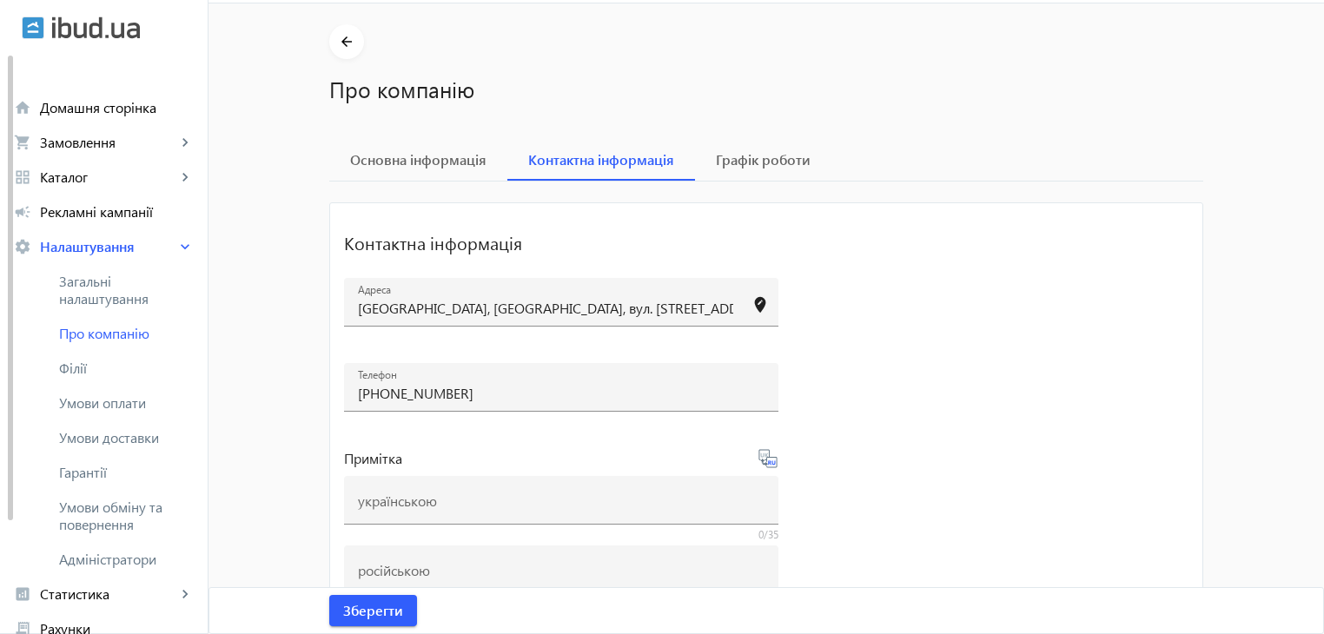
scroll to position [13, 0]
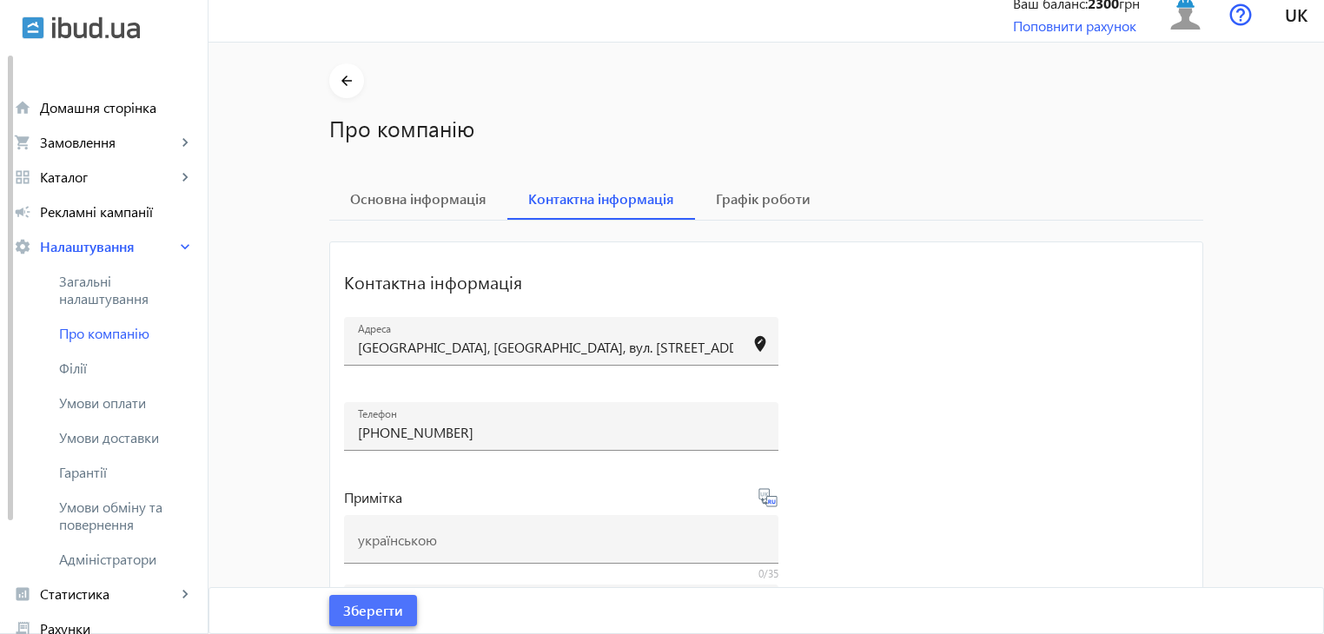
click at [377, 606] on span "Зберегти" at bounding box center [373, 610] width 60 height 19
click at [115, 407] on span "Умови оплати" at bounding box center [126, 402] width 135 height 17
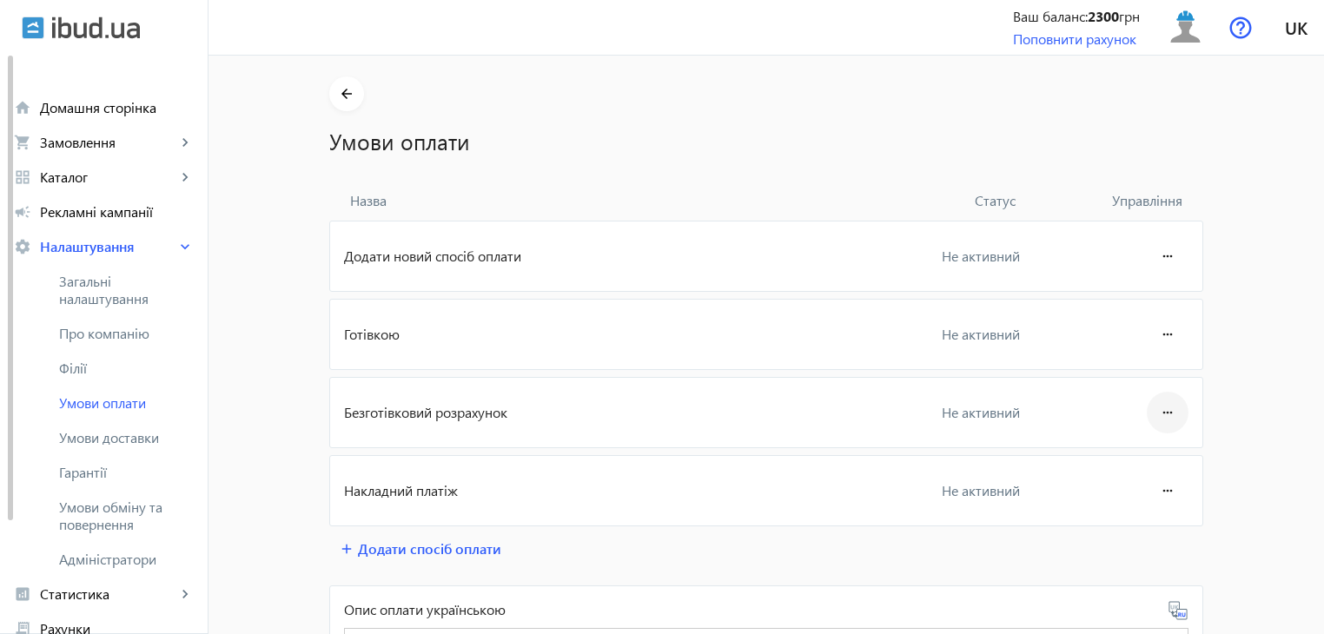
click at [1171, 403] on mat-icon "more_horiz" at bounding box center [1167, 413] width 21 height 42
click at [924, 413] on div at bounding box center [662, 317] width 1324 height 634
click at [966, 415] on span "Не активний" at bounding box center [981, 412] width 78 height 18
click at [1157, 408] on mat-icon "more_horiz" at bounding box center [1167, 413] width 21 height 42
click at [1129, 463] on span "Редагувати" at bounding box center [1134, 460] width 69 height 14
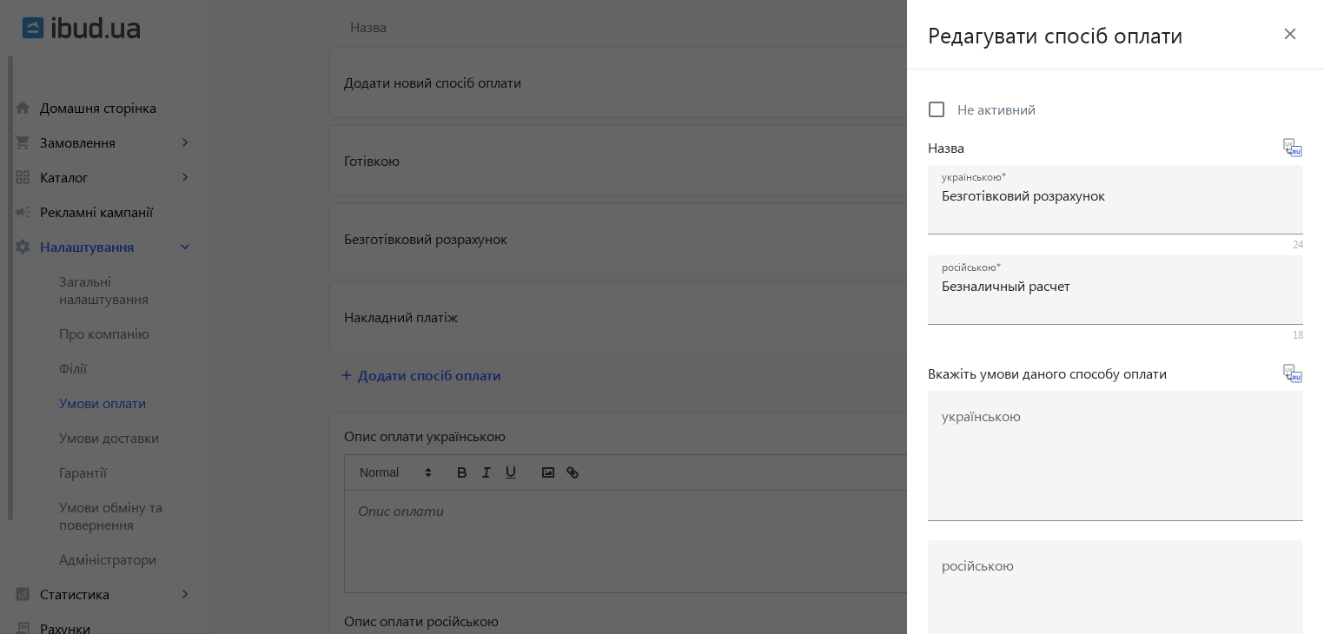
click at [993, 105] on span "Не активний" at bounding box center [996, 109] width 78 height 18
click at [954, 105] on input "Не активний" at bounding box center [936, 109] width 35 height 35
checkbox input "true"
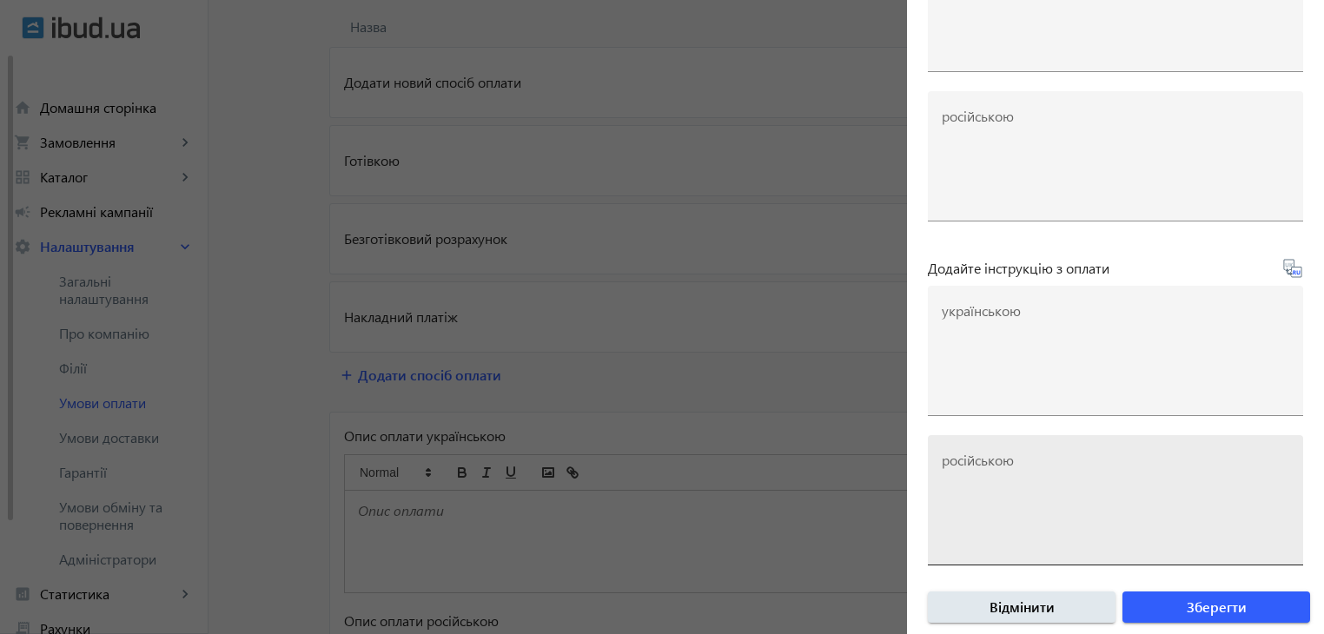
scroll to position [458, 0]
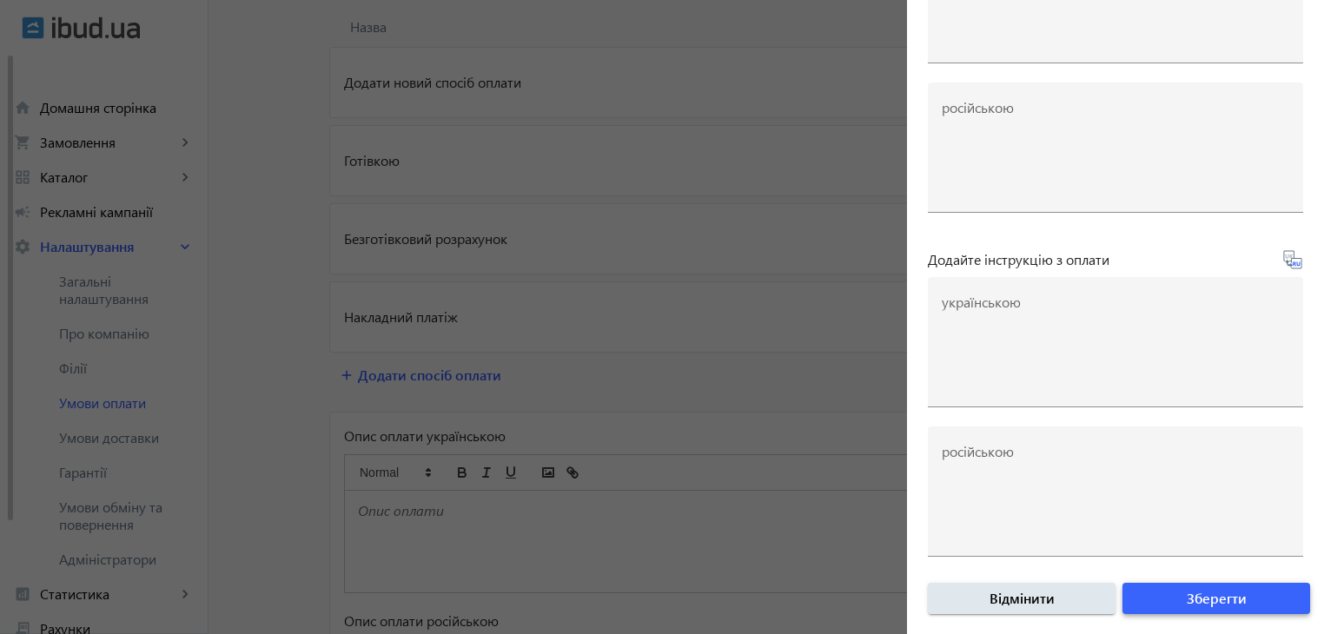
click at [1186, 602] on span "Зберегти" at bounding box center [1216, 598] width 60 height 19
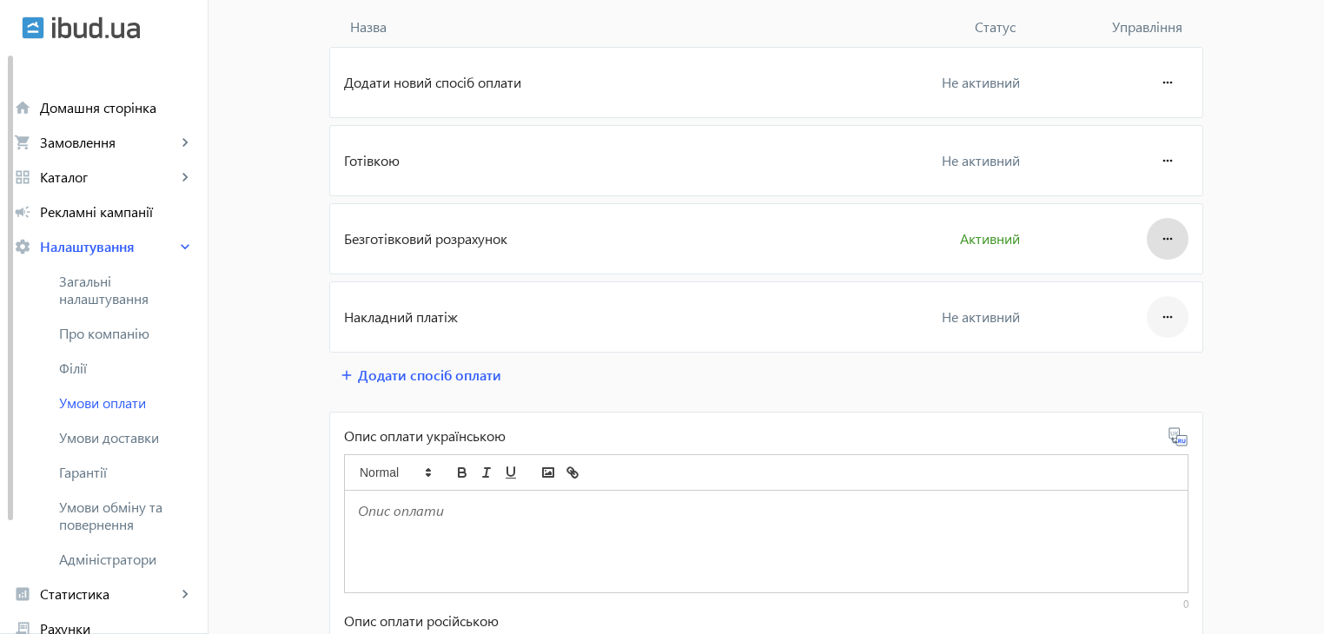
click at [1157, 314] on mat-icon "more_horiz" at bounding box center [1167, 317] width 21 height 42
click at [1130, 362] on span "Редагувати" at bounding box center [1134, 365] width 69 height 14
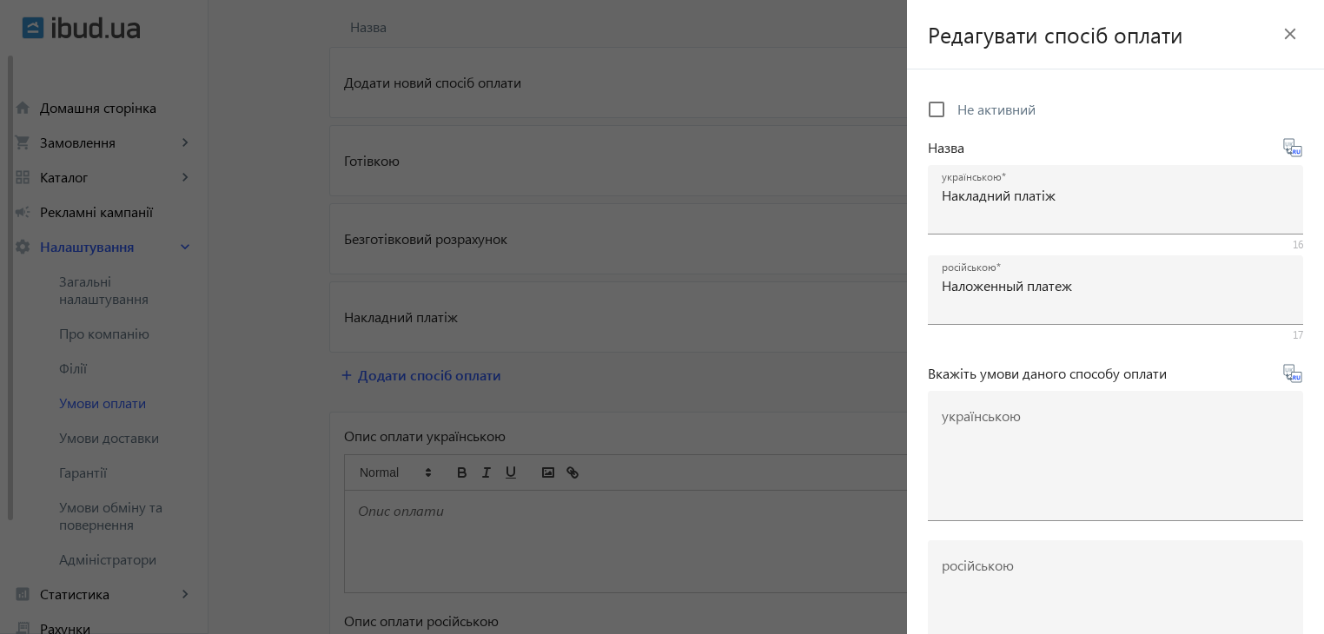
click at [975, 113] on span "Не активний" at bounding box center [996, 109] width 78 height 18
click at [954, 113] on input "Не активний" at bounding box center [936, 109] width 35 height 35
checkbox input "true"
click at [1283, 30] on mat-icon "close" at bounding box center [1290, 34] width 26 height 26
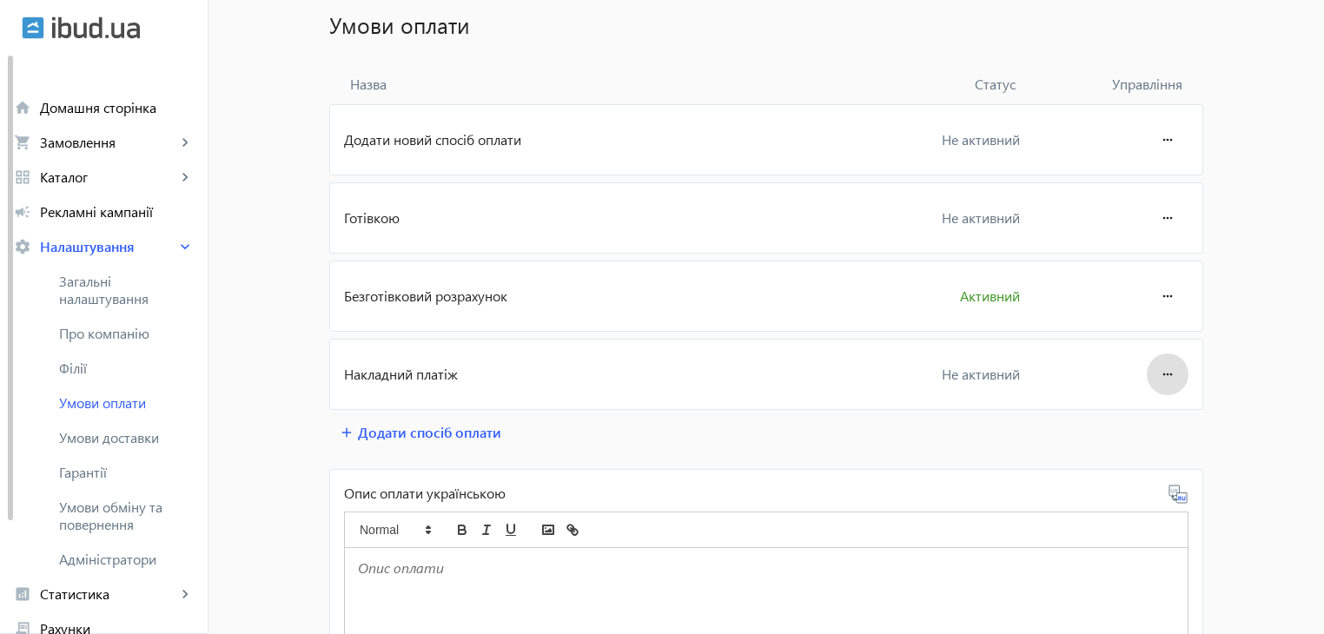
scroll to position [87, 0]
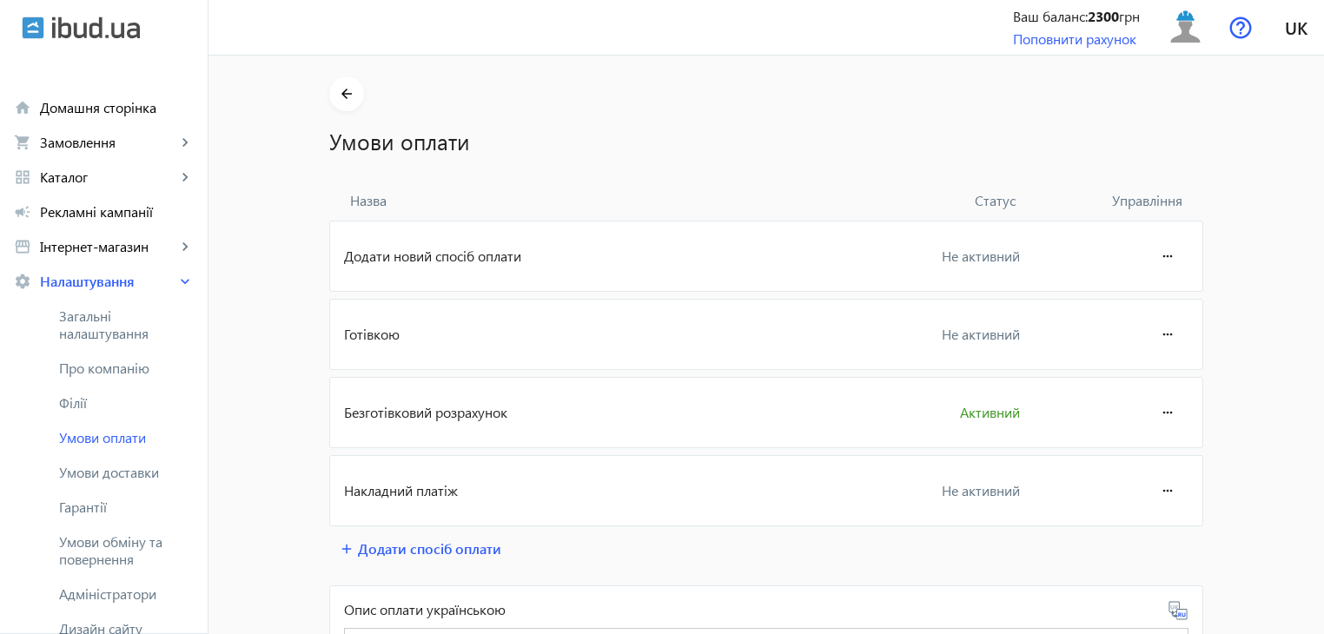
click at [976, 479] on mat-card "Накладний платіж Не активний more_horiz" at bounding box center [766, 490] width 874 height 71
click at [1164, 484] on mat-icon "more_horiz" at bounding box center [1167, 491] width 21 height 42
click at [1131, 532] on span "Редагувати" at bounding box center [1134, 539] width 69 height 14
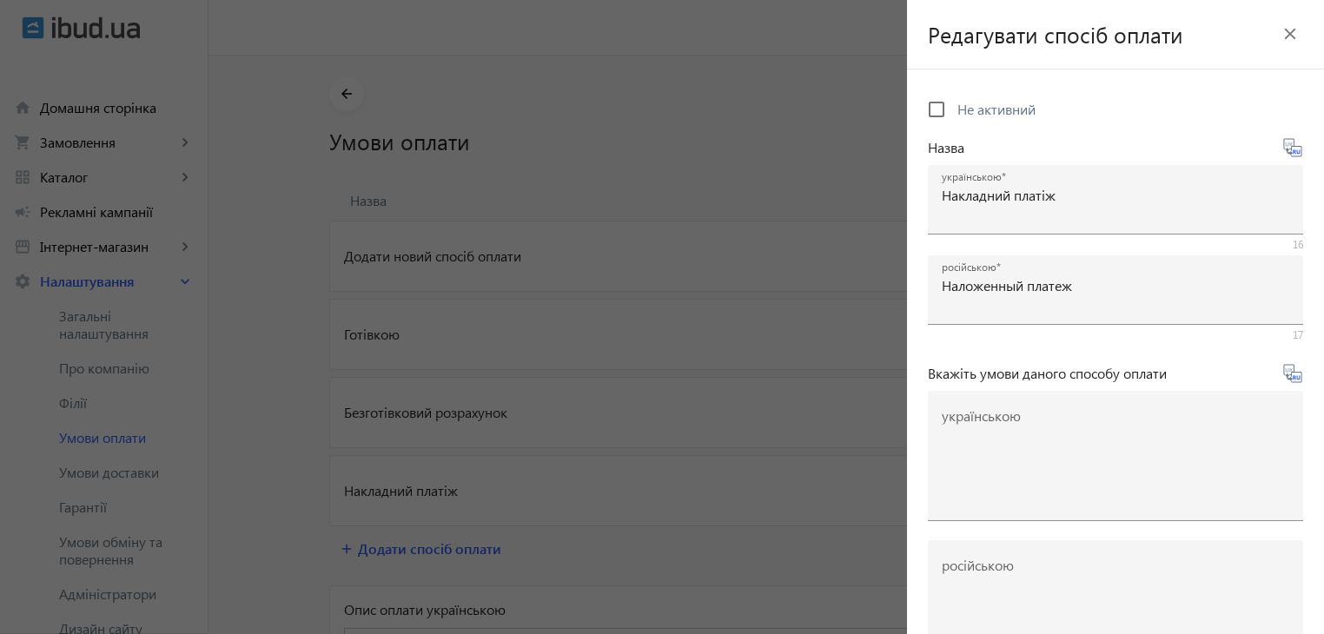
click at [989, 110] on span "Не активний" at bounding box center [996, 109] width 78 height 18
click at [954, 110] on input "Не активний" at bounding box center [936, 109] width 35 height 35
checkbox input "true"
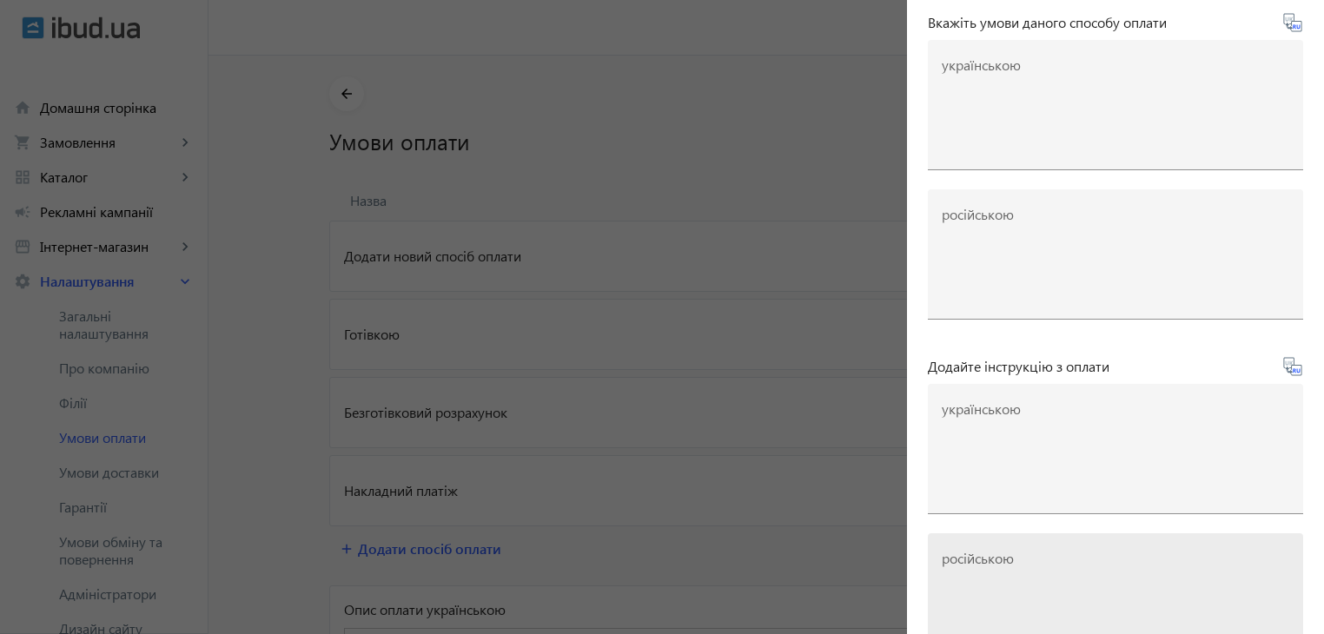
scroll to position [434, 0]
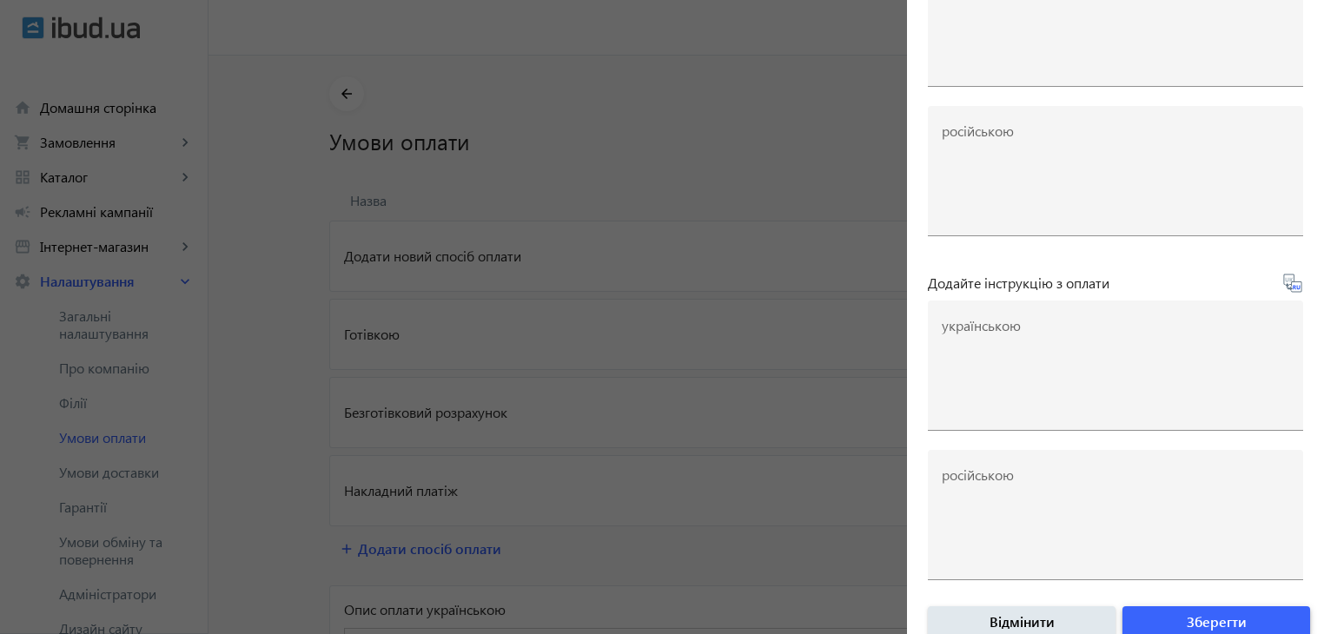
click at [1186, 619] on span "Зберегти" at bounding box center [1216, 621] width 60 height 19
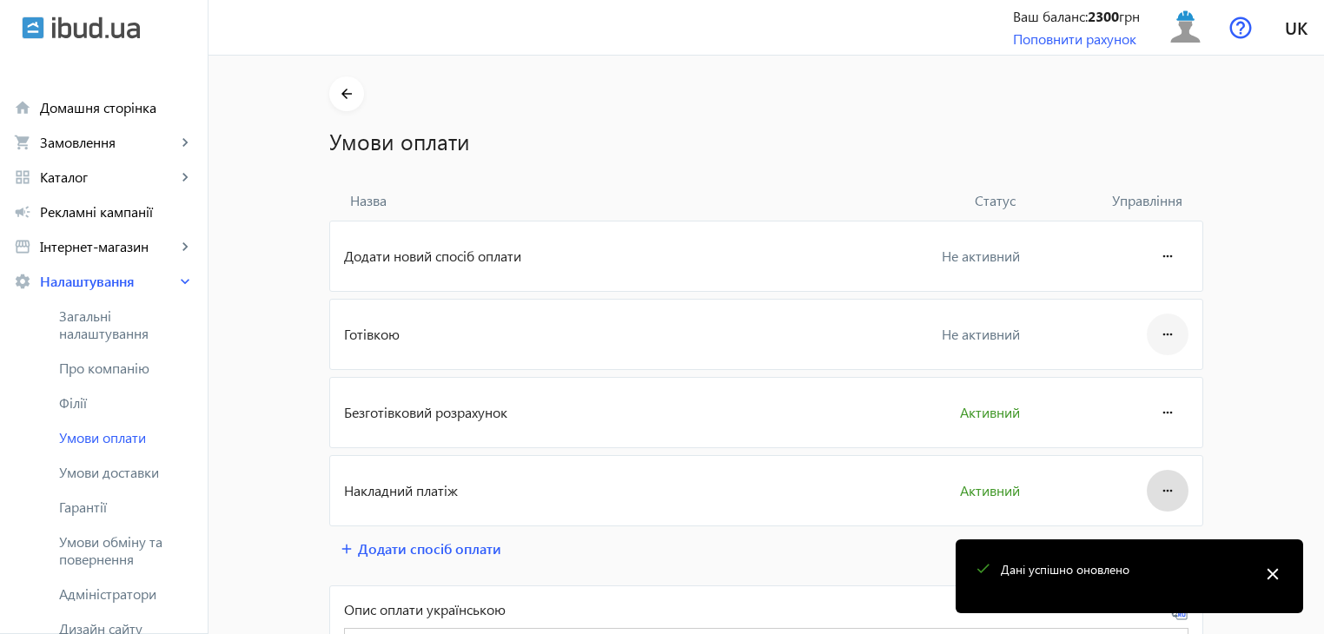
click at [1173, 338] on span at bounding box center [1167, 335] width 42 height 42
click at [1126, 386] on span "Редагувати" at bounding box center [1134, 383] width 69 height 14
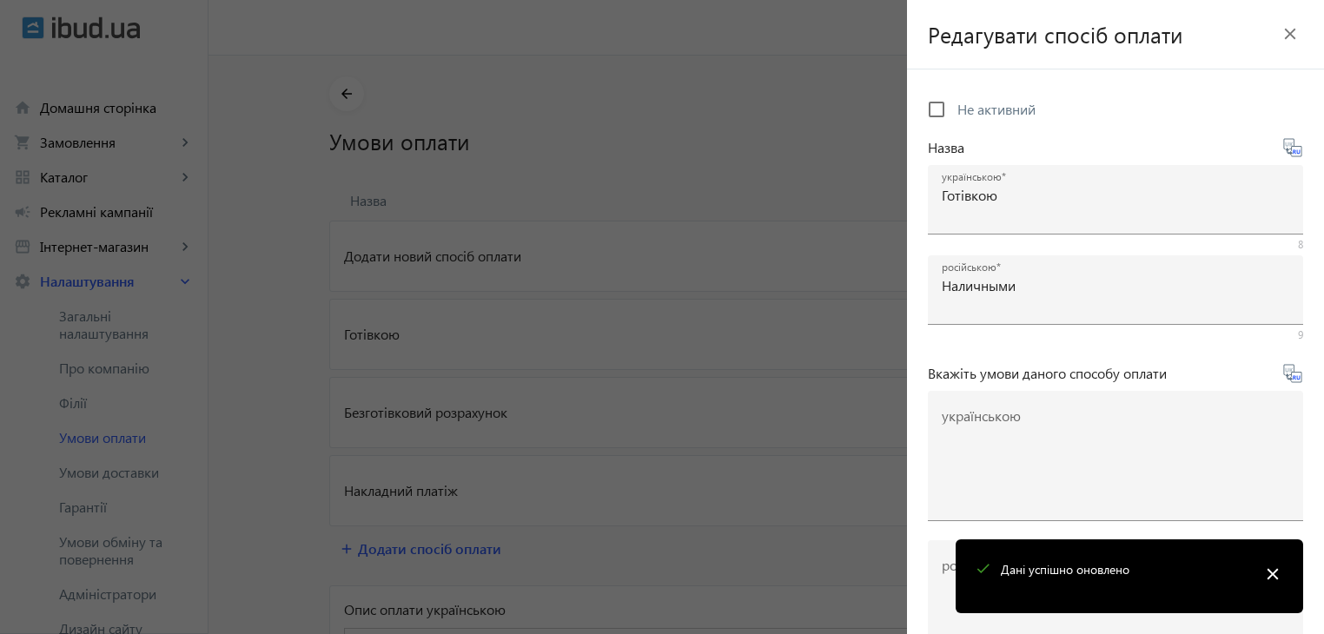
click at [994, 112] on span "Не активний" at bounding box center [996, 109] width 78 height 18
click at [954, 112] on input "Не активний" at bounding box center [936, 109] width 35 height 35
checkbox input "true"
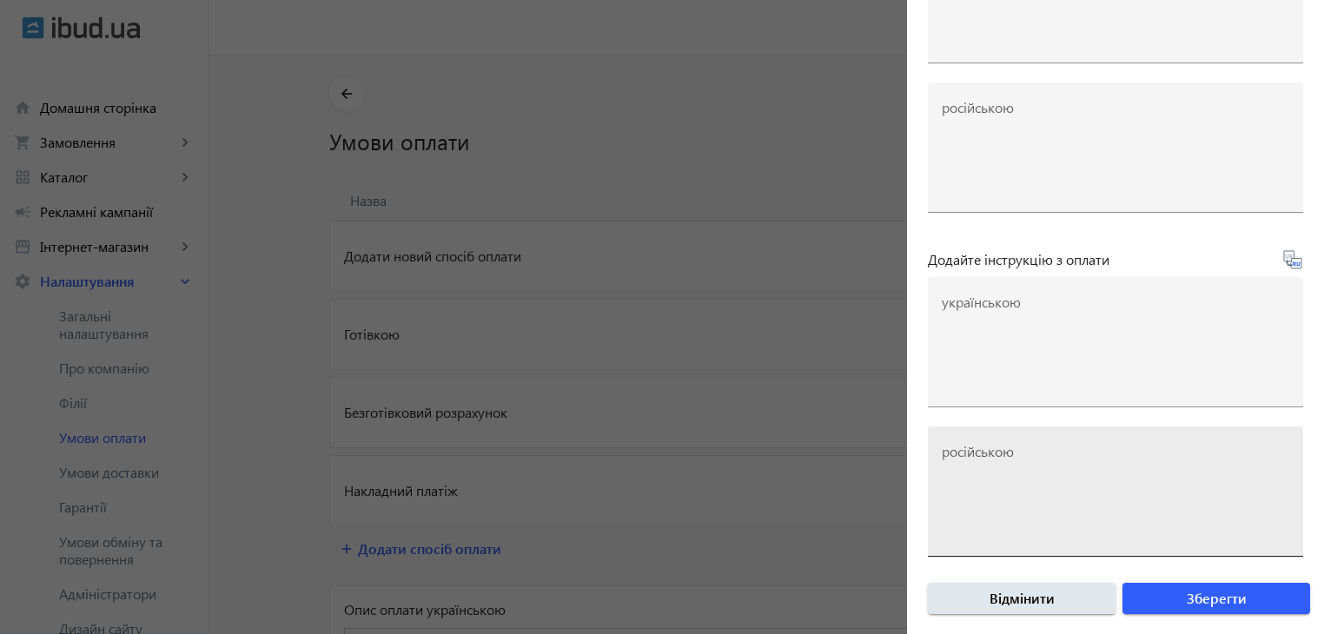
scroll to position [261, 0]
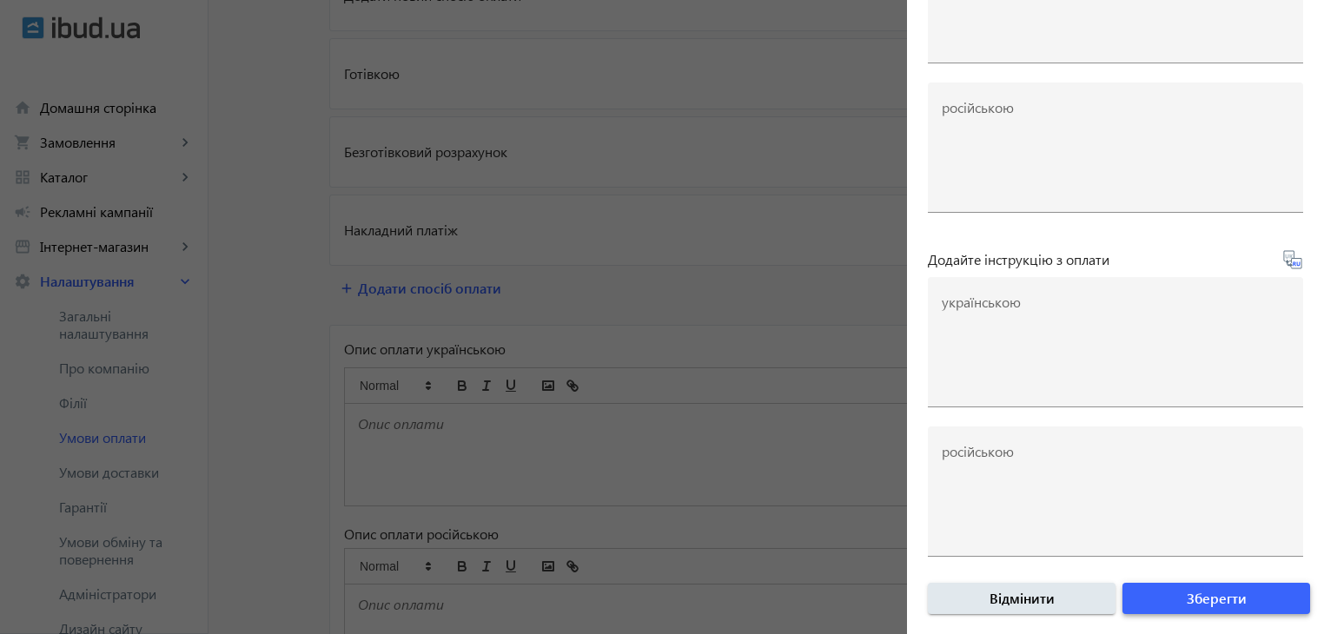
click at [1170, 602] on span "submit" at bounding box center [1216, 599] width 188 height 42
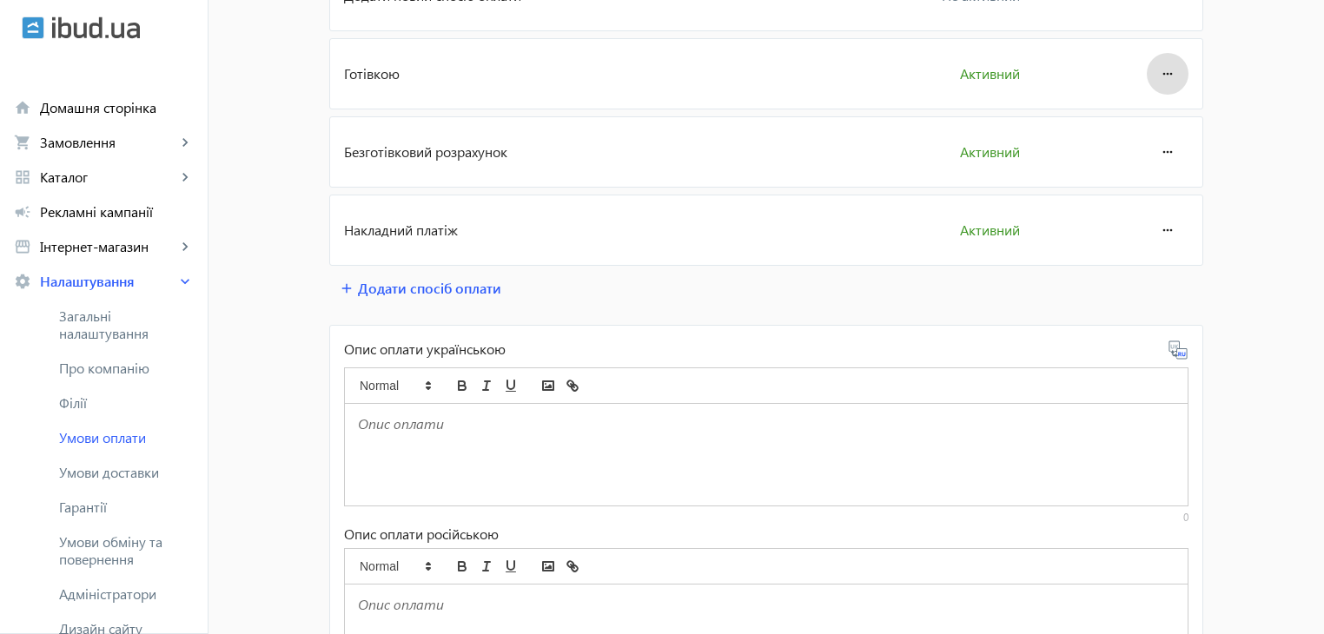
click at [462, 427] on p at bounding box center [766, 424] width 816 height 20
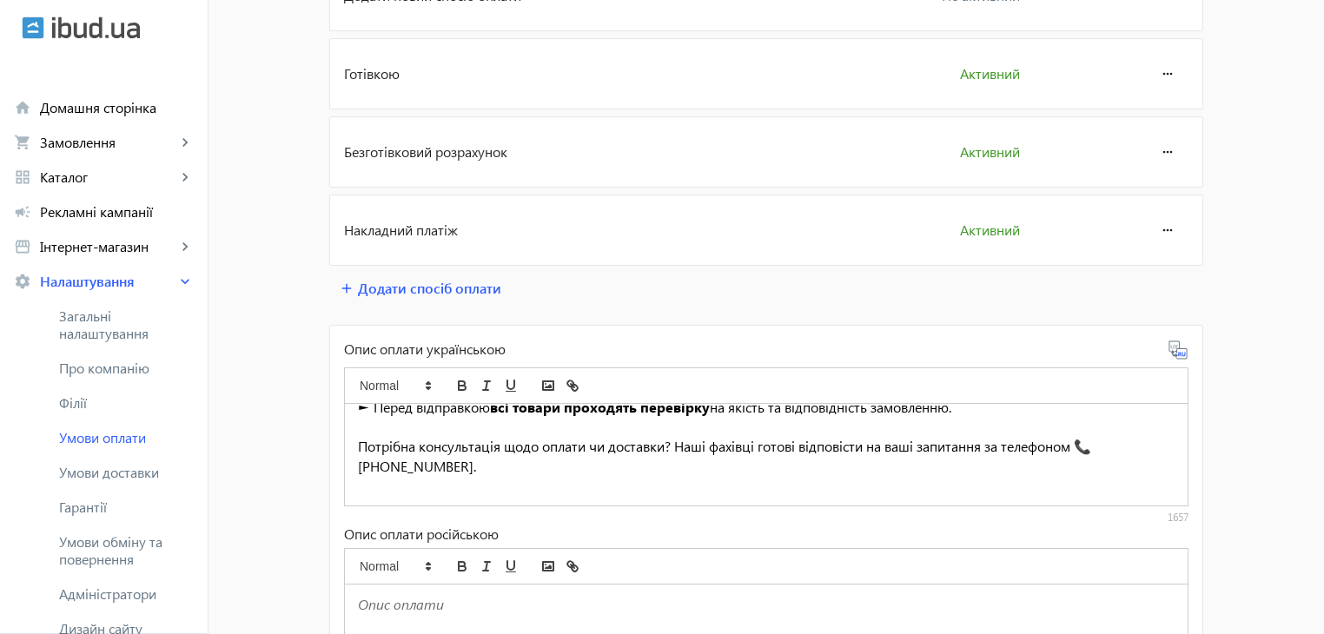
scroll to position [672, 0]
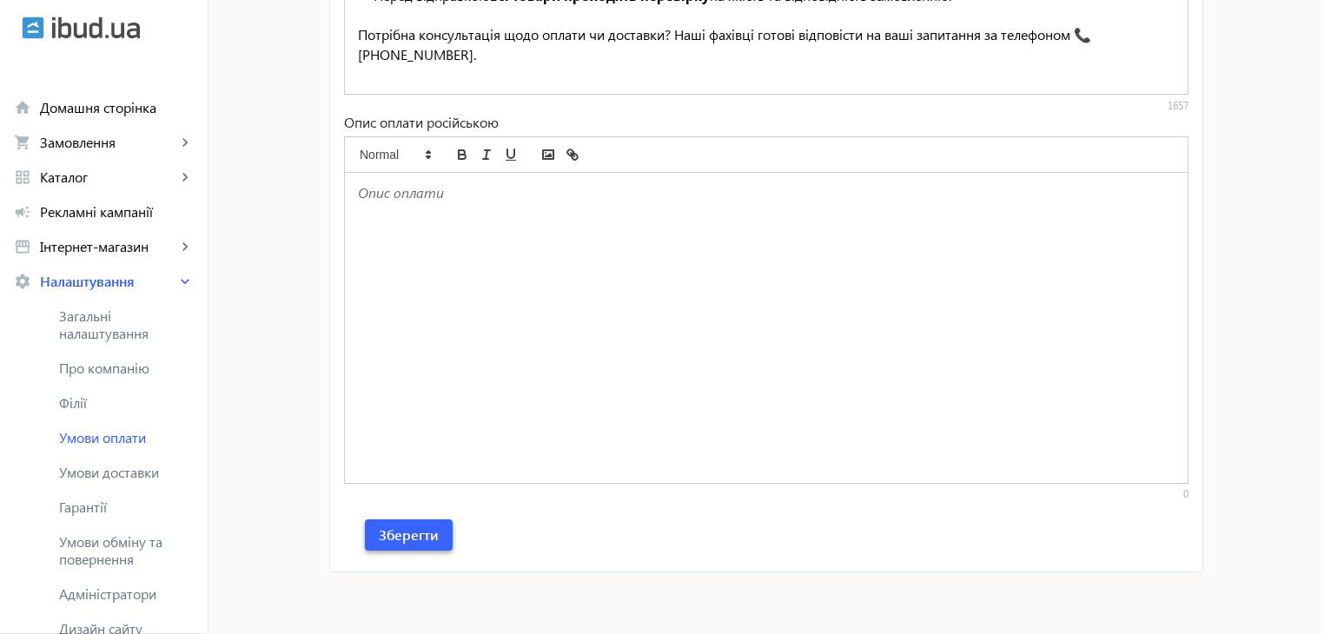
click at [379, 530] on span "Зберегти" at bounding box center [409, 534] width 60 height 19
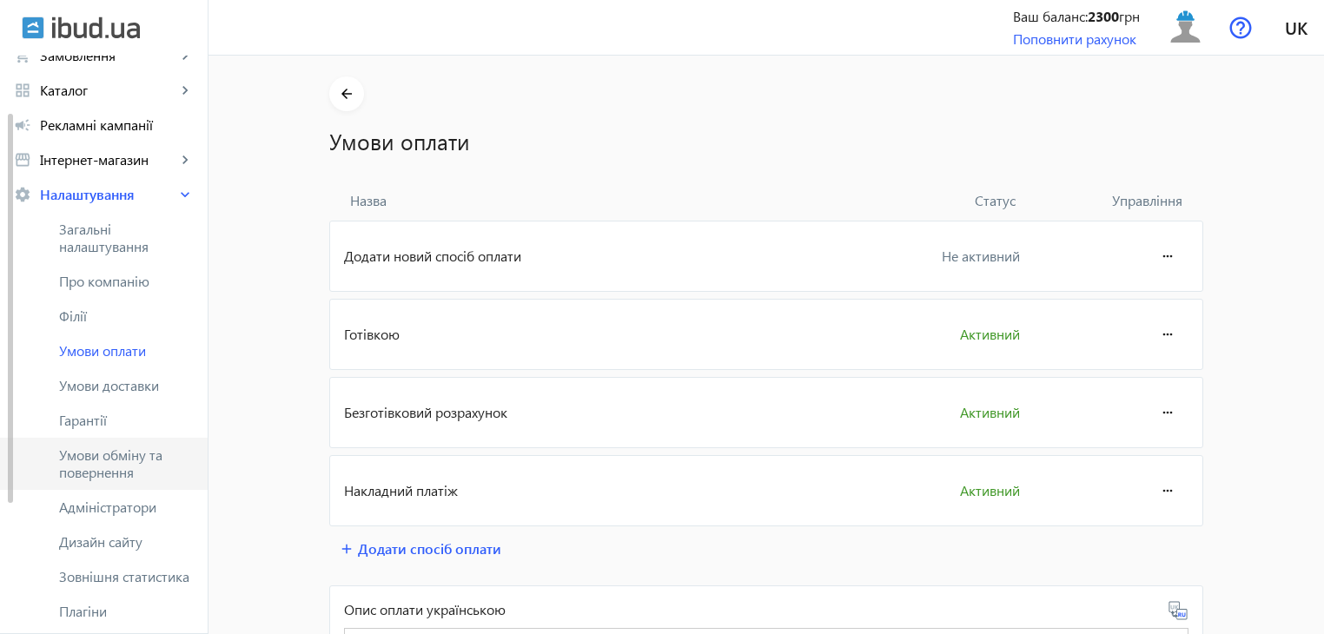
scroll to position [174, 0]
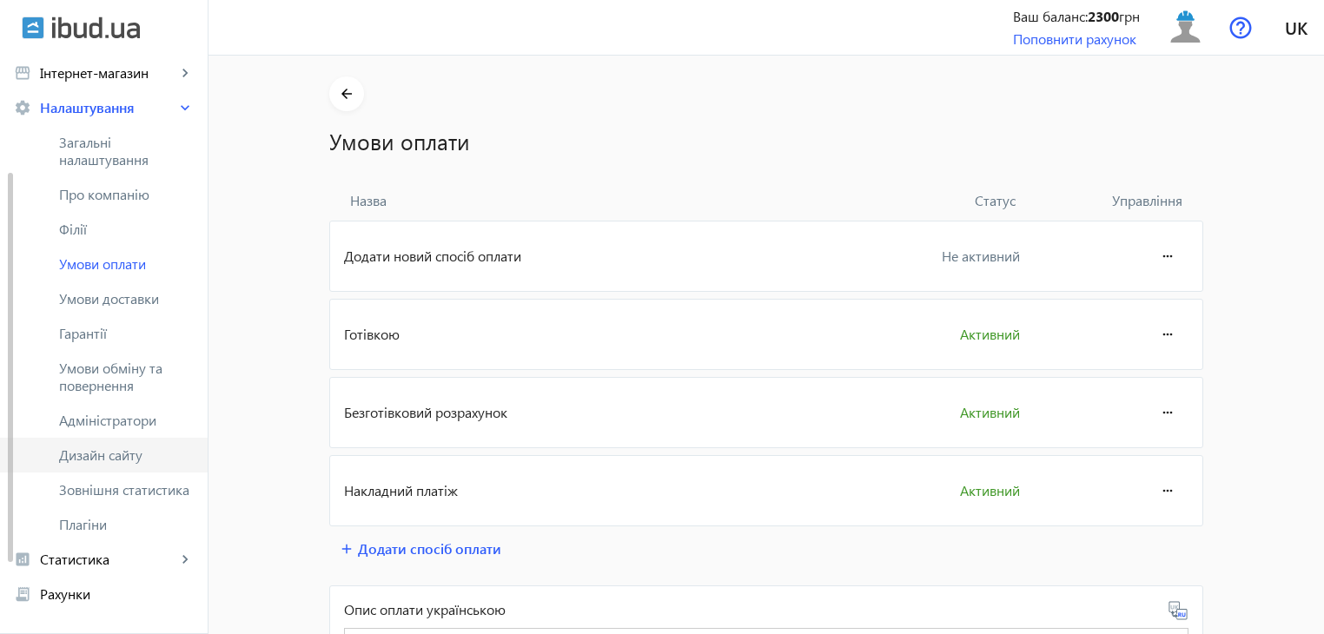
click at [132, 462] on span "Дизайн сайту" at bounding box center [126, 454] width 135 height 17
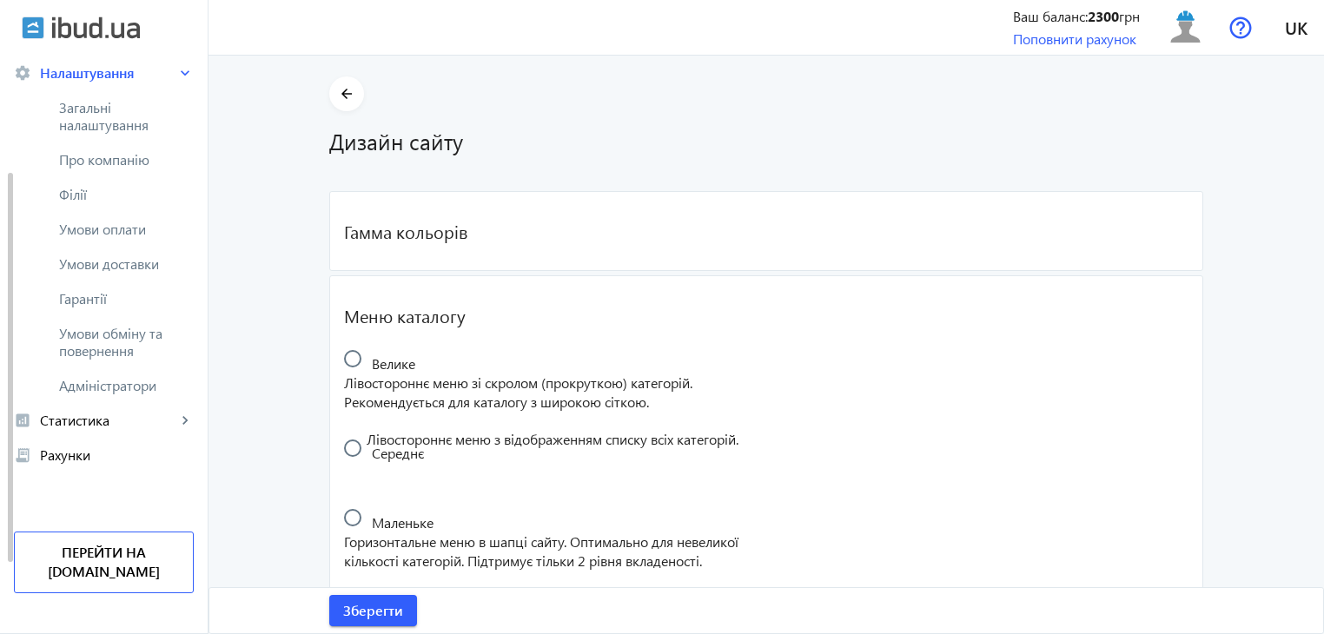
scroll to position [141, 0]
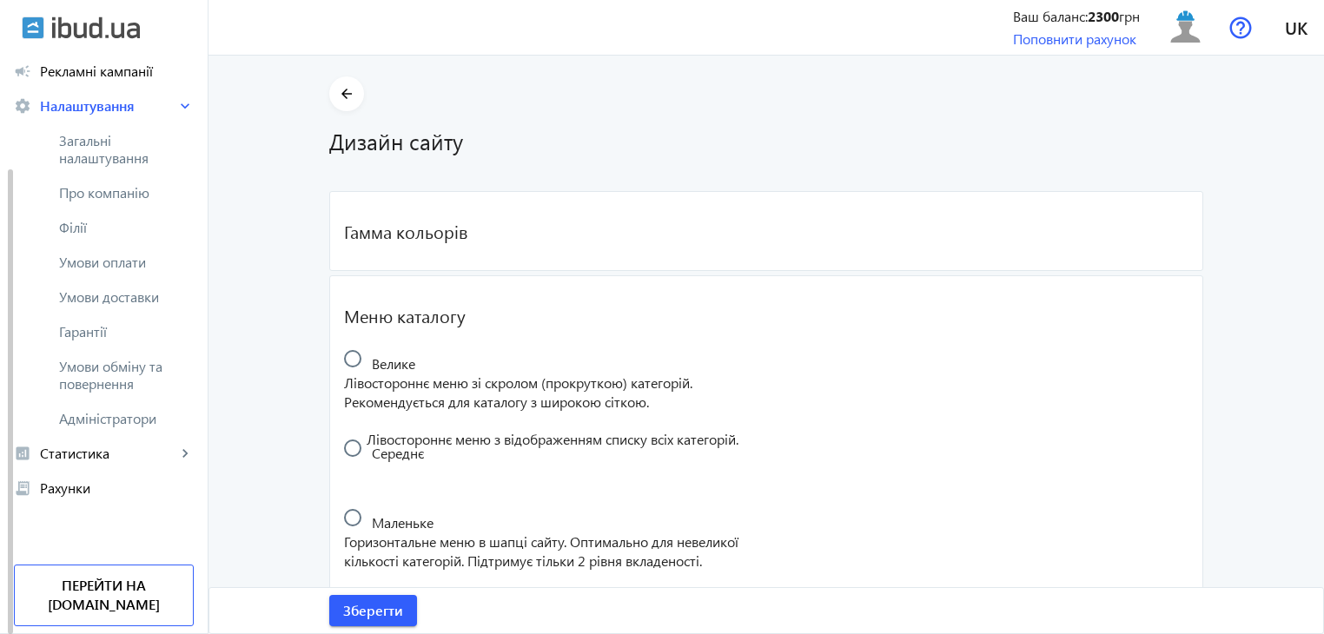
radio input "true"
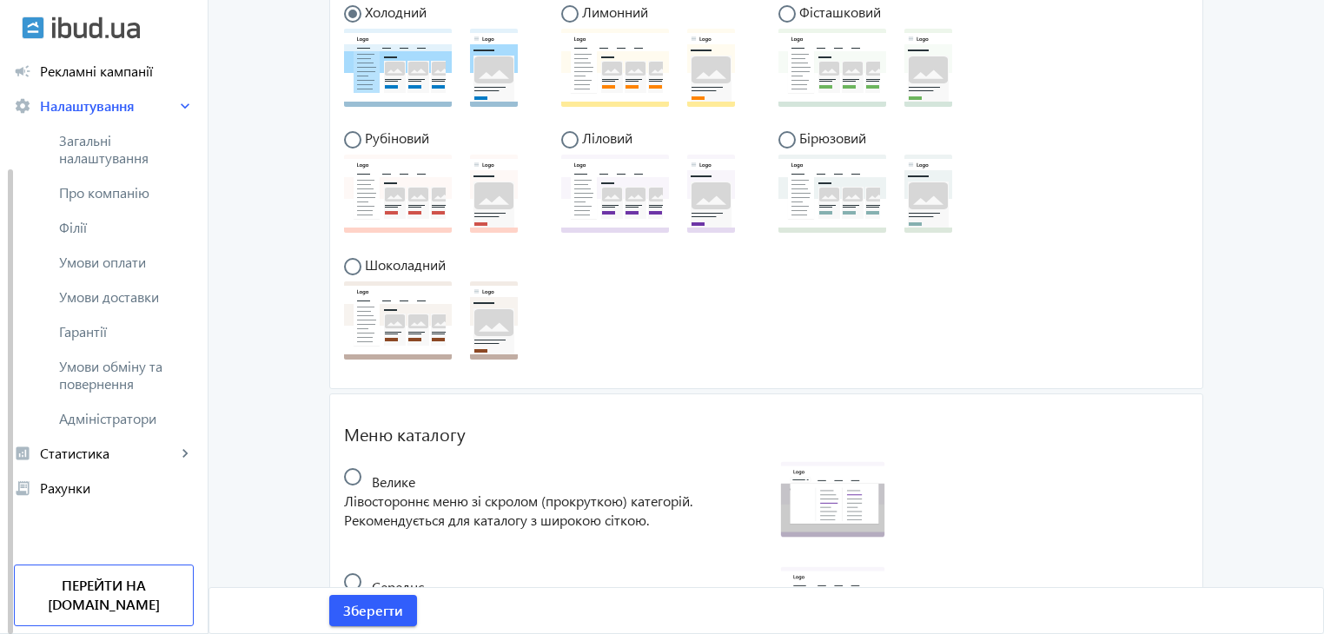
scroll to position [174, 0]
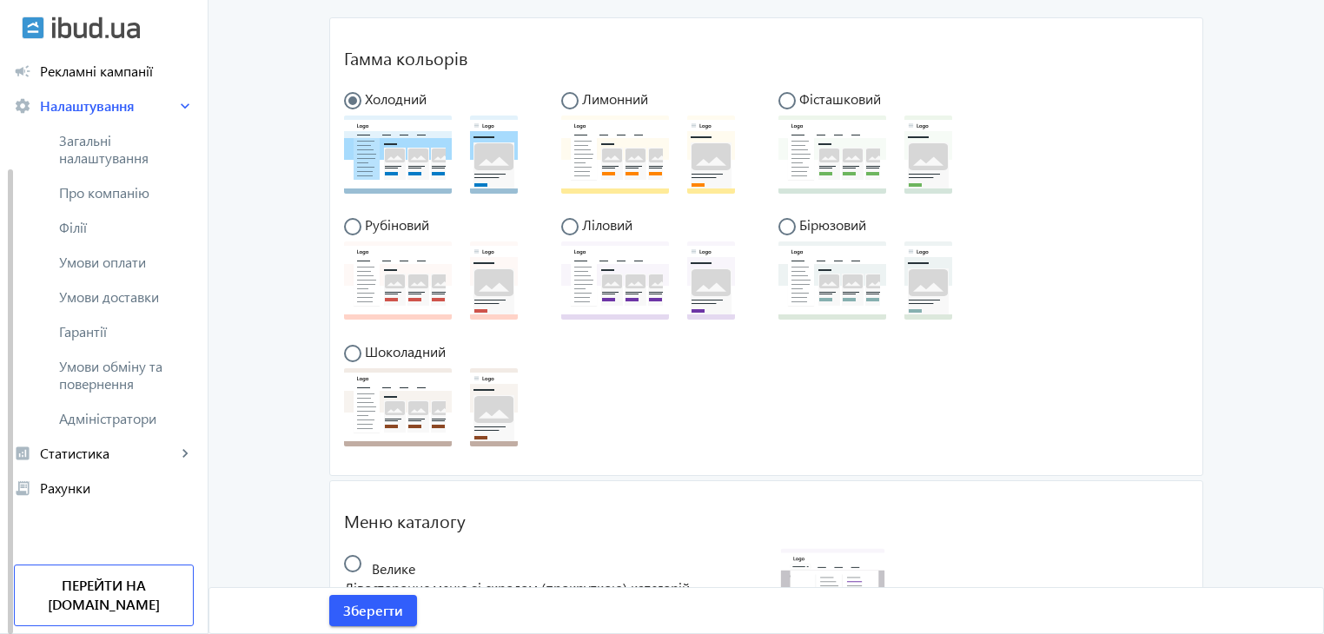
click at [627, 98] on span "Лимонний" at bounding box center [615, 98] width 66 height 18
radio input "false"
radio input "true"
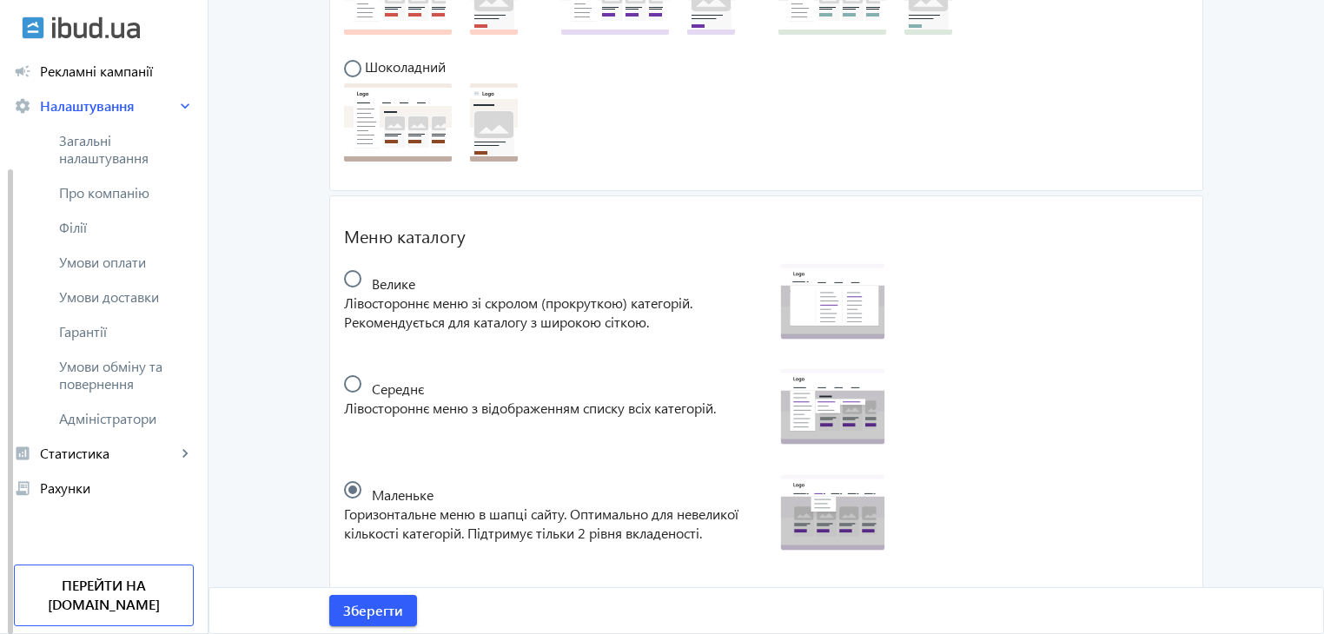
scroll to position [472, 0]
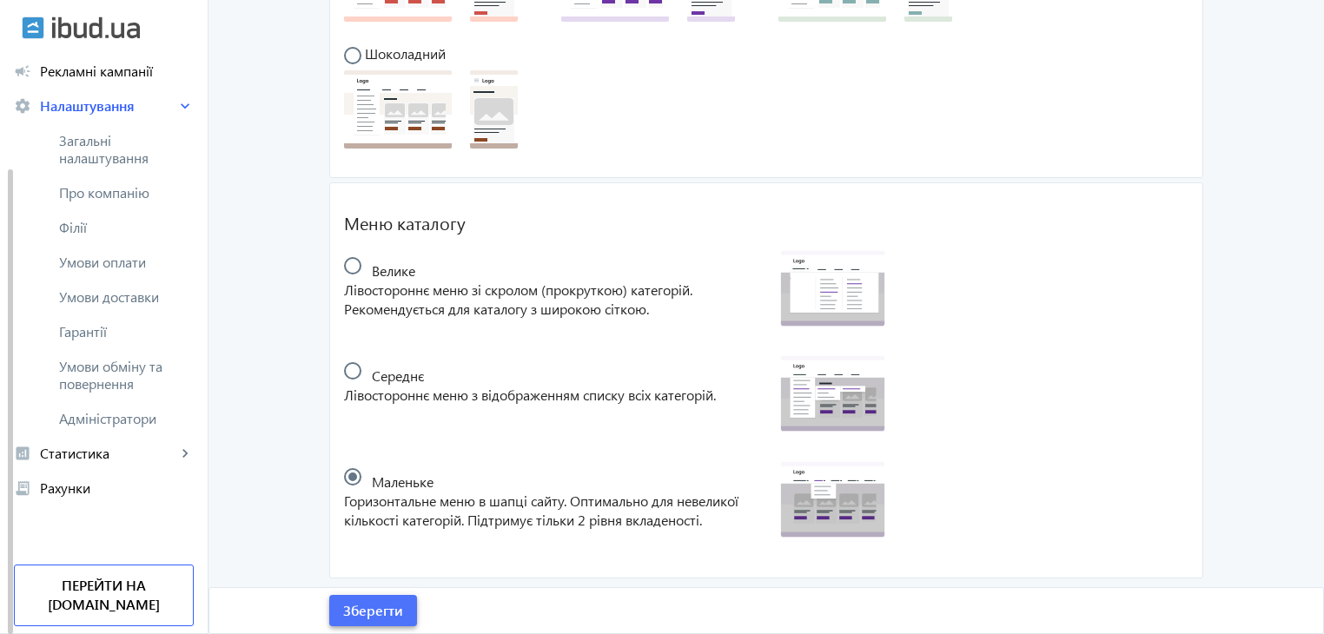
click at [354, 610] on span "Зберегти" at bounding box center [373, 610] width 60 height 19
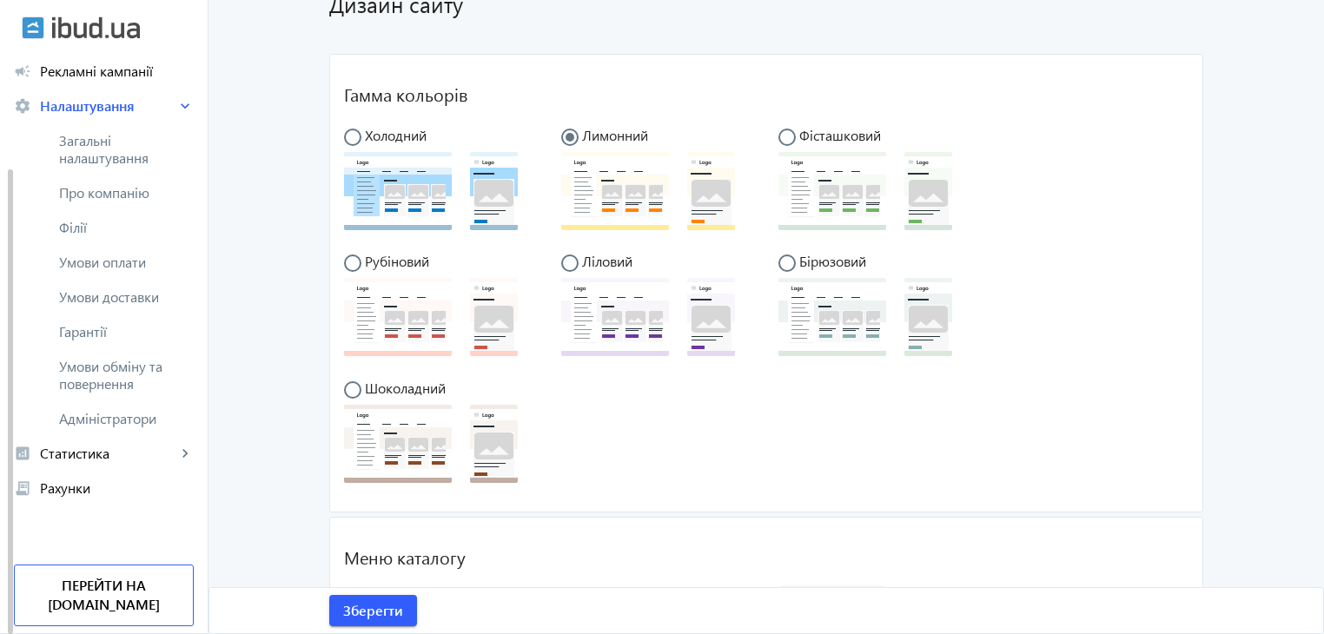
scroll to position [124, 0]
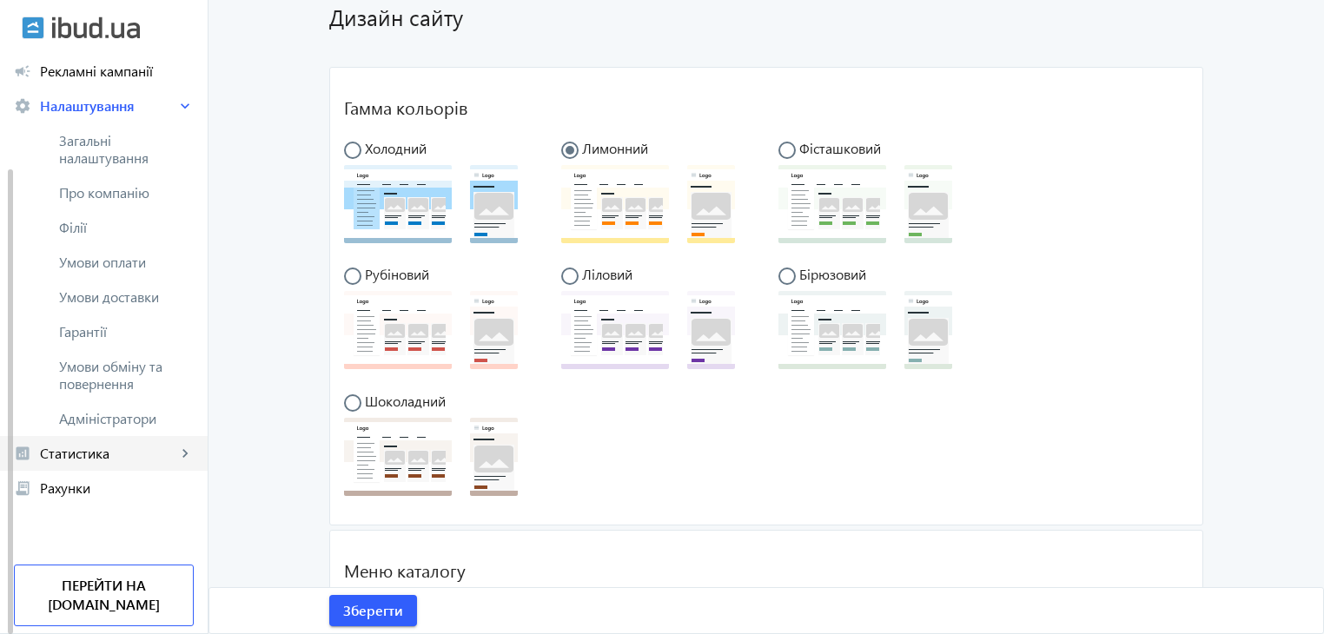
click at [106, 463] on link "analytics Статистика keyboard_arrow_right" at bounding box center [104, 453] width 208 height 35
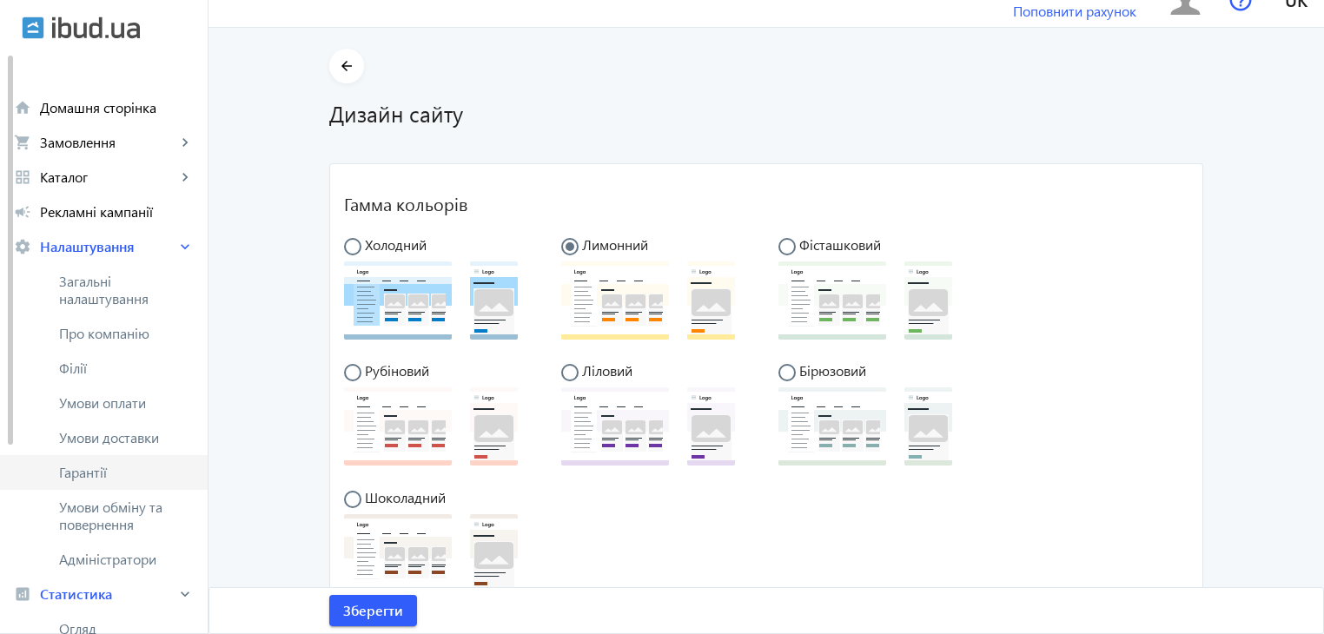
scroll to position [0, 0]
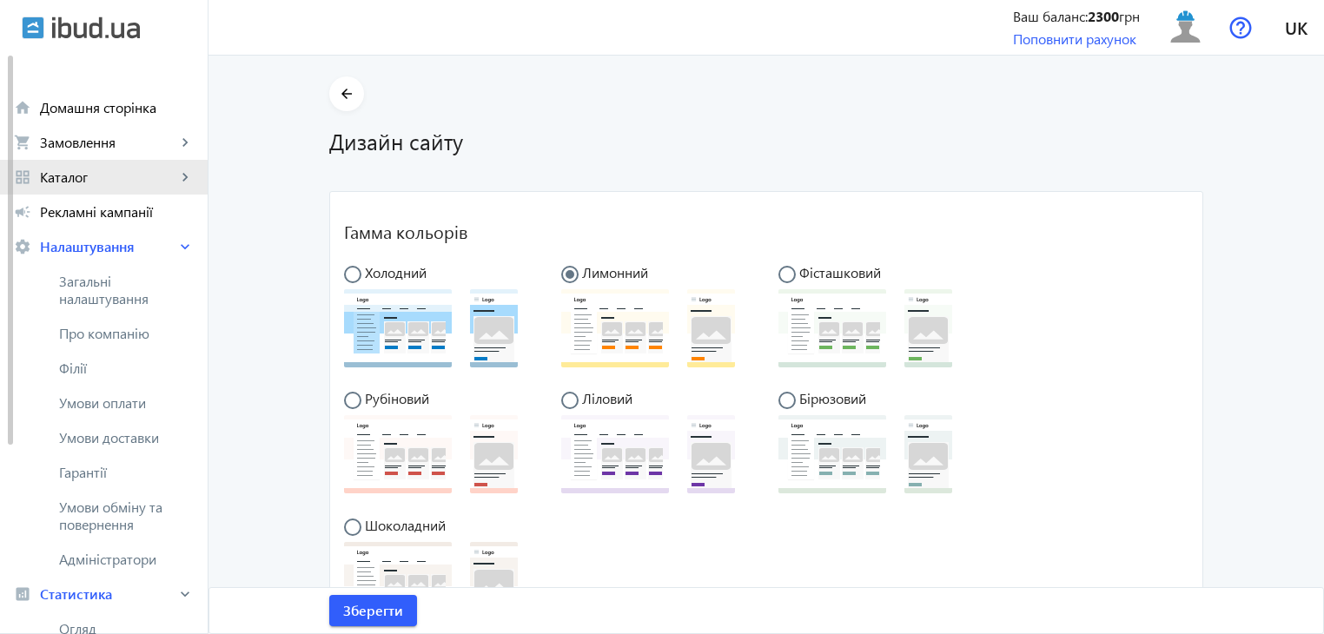
click at [90, 180] on span "Каталог" at bounding box center [108, 176] width 136 height 17
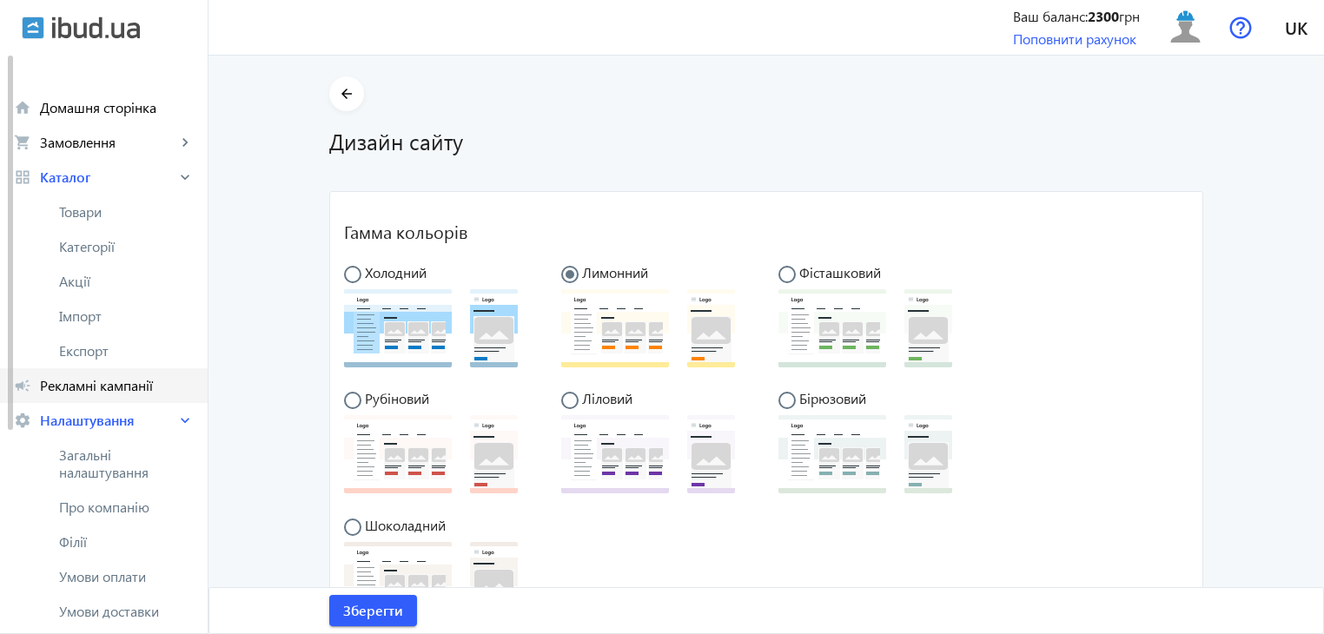
click at [96, 383] on span "Рекламні кампанії" at bounding box center [117, 385] width 154 height 17
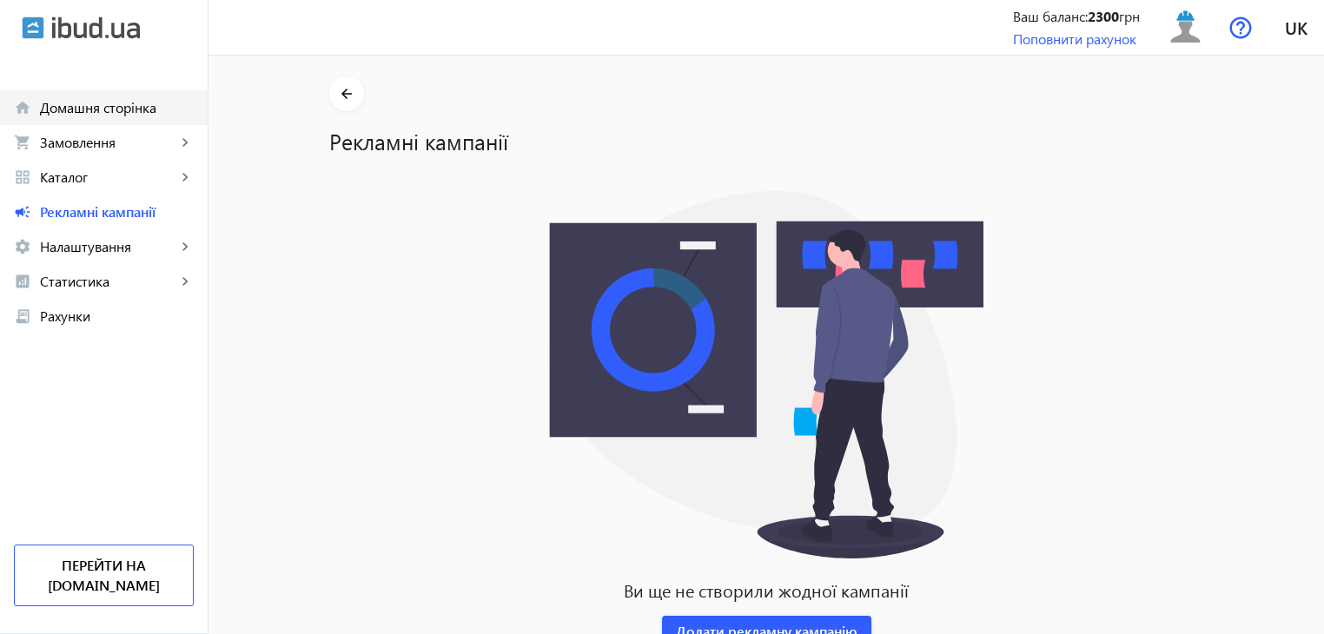
click at [89, 112] on span "Домашня сторінка" at bounding box center [117, 107] width 154 height 17
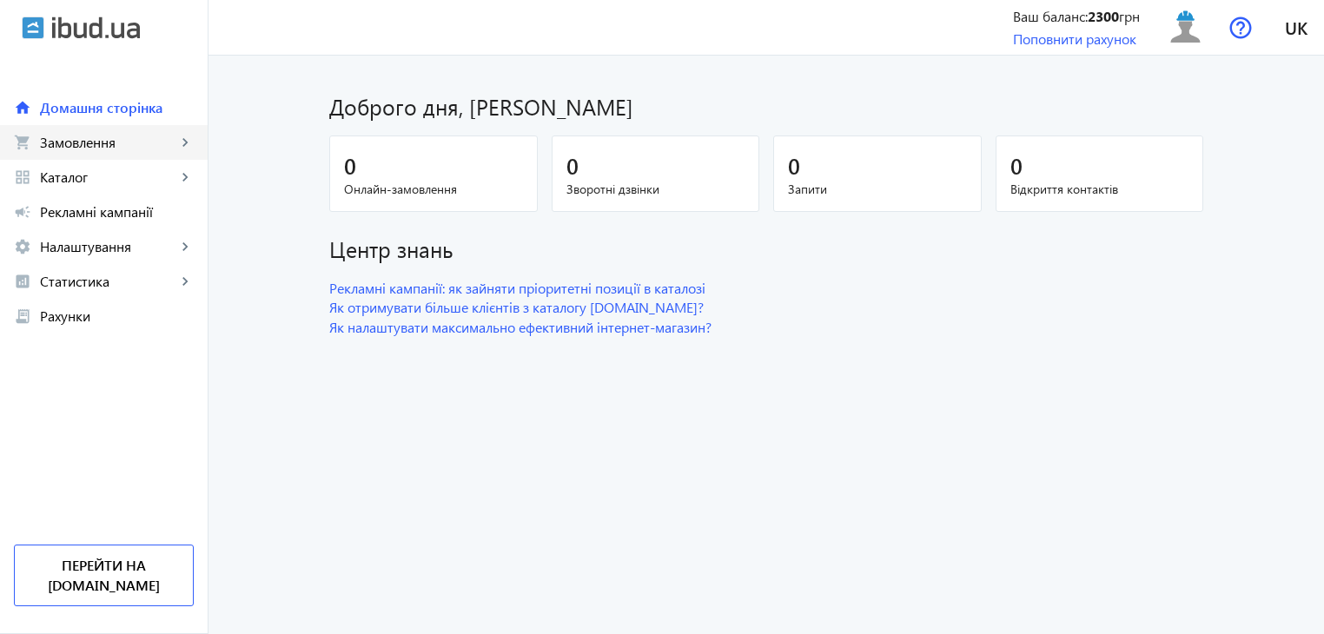
click at [90, 149] on span "Замовлення" at bounding box center [108, 142] width 136 height 17
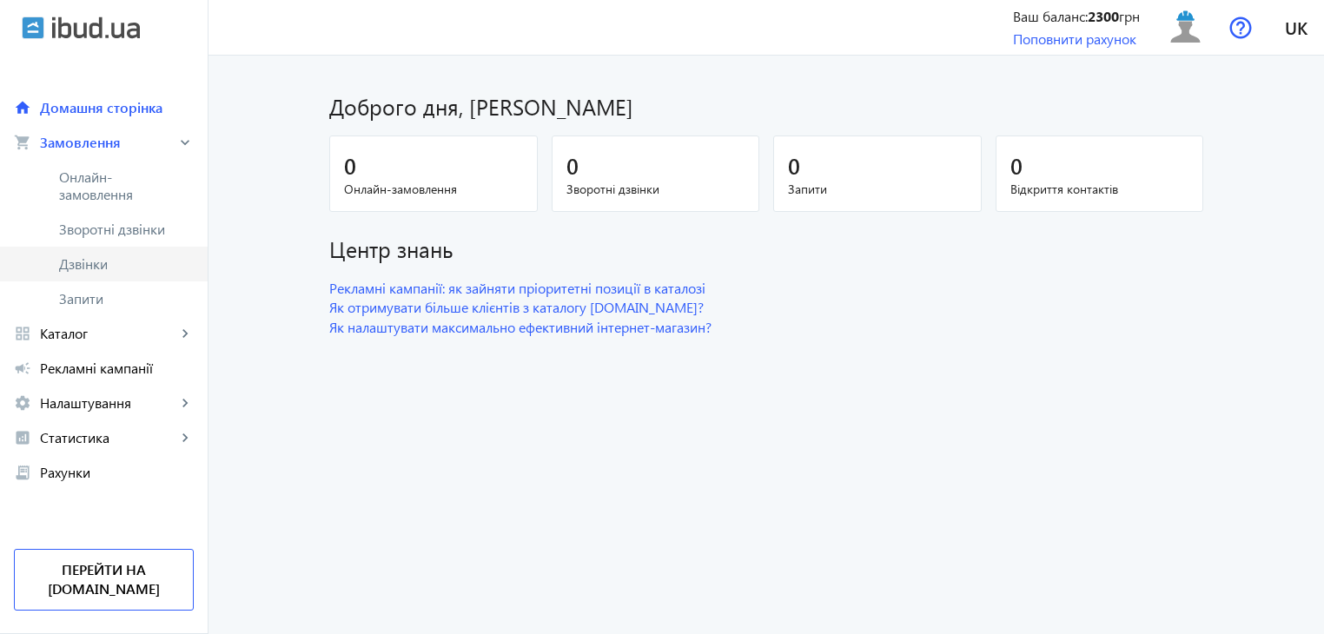
click at [97, 270] on span "Дзвінки" at bounding box center [126, 263] width 135 height 17
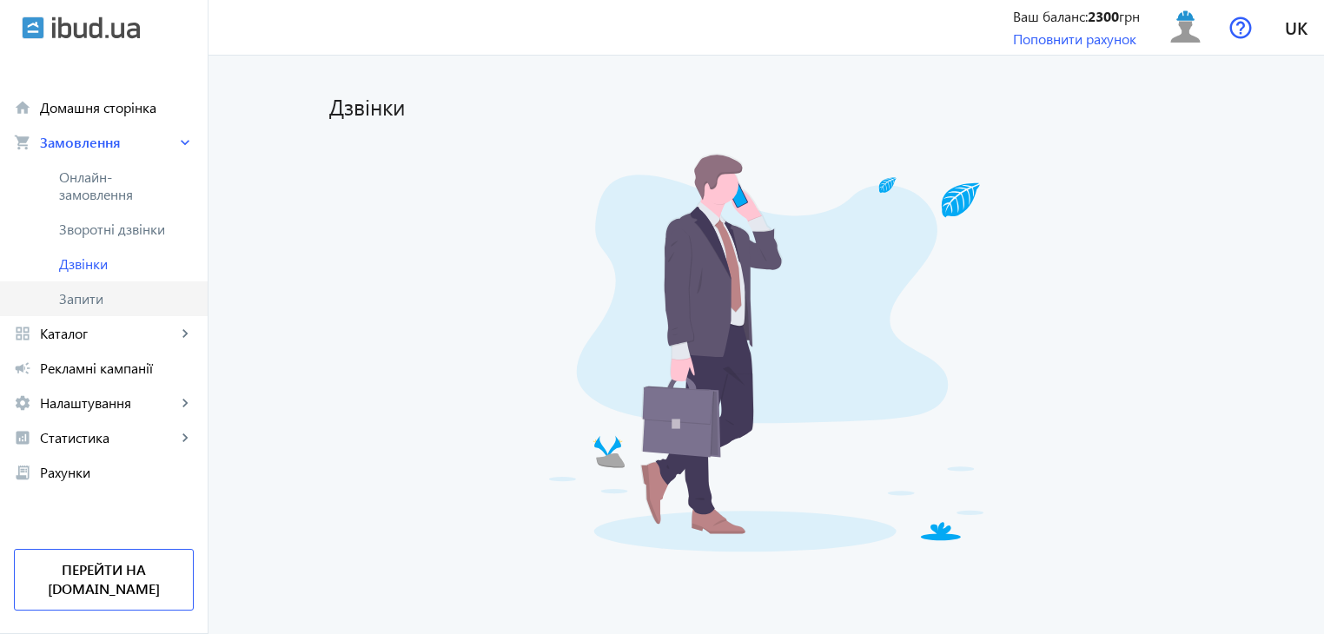
click at [69, 301] on span "Запити" at bounding box center [126, 298] width 135 height 17
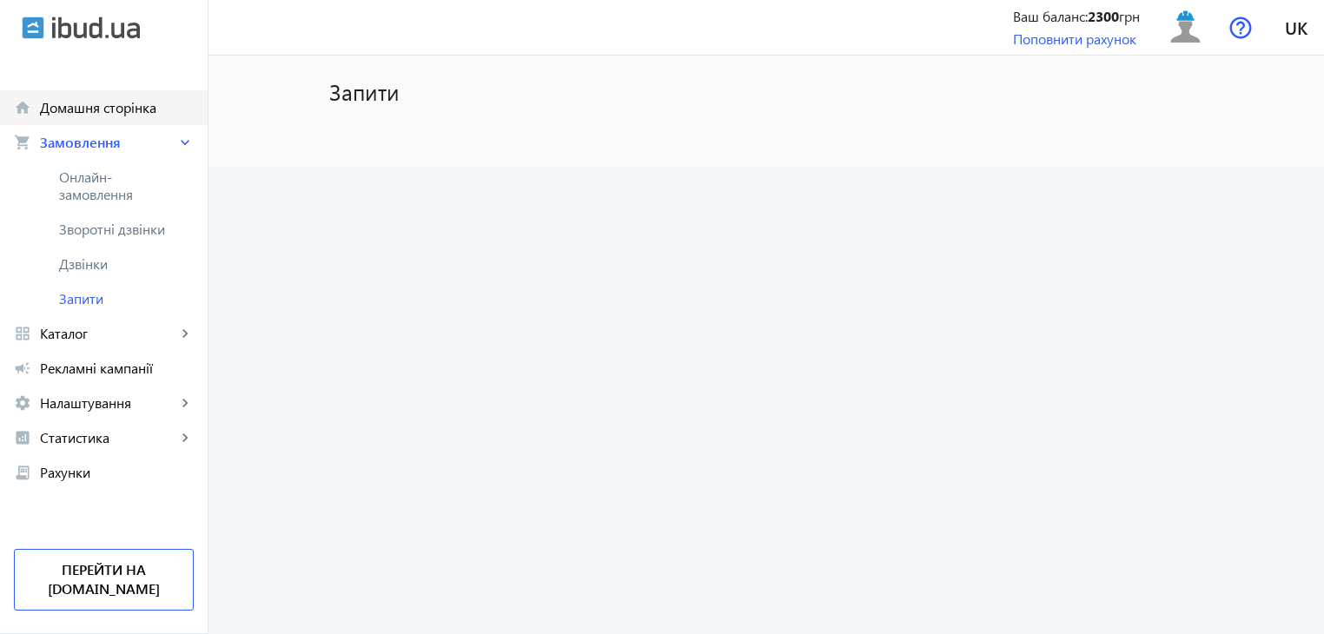
click at [76, 109] on span "Домашня сторінка" at bounding box center [117, 107] width 154 height 17
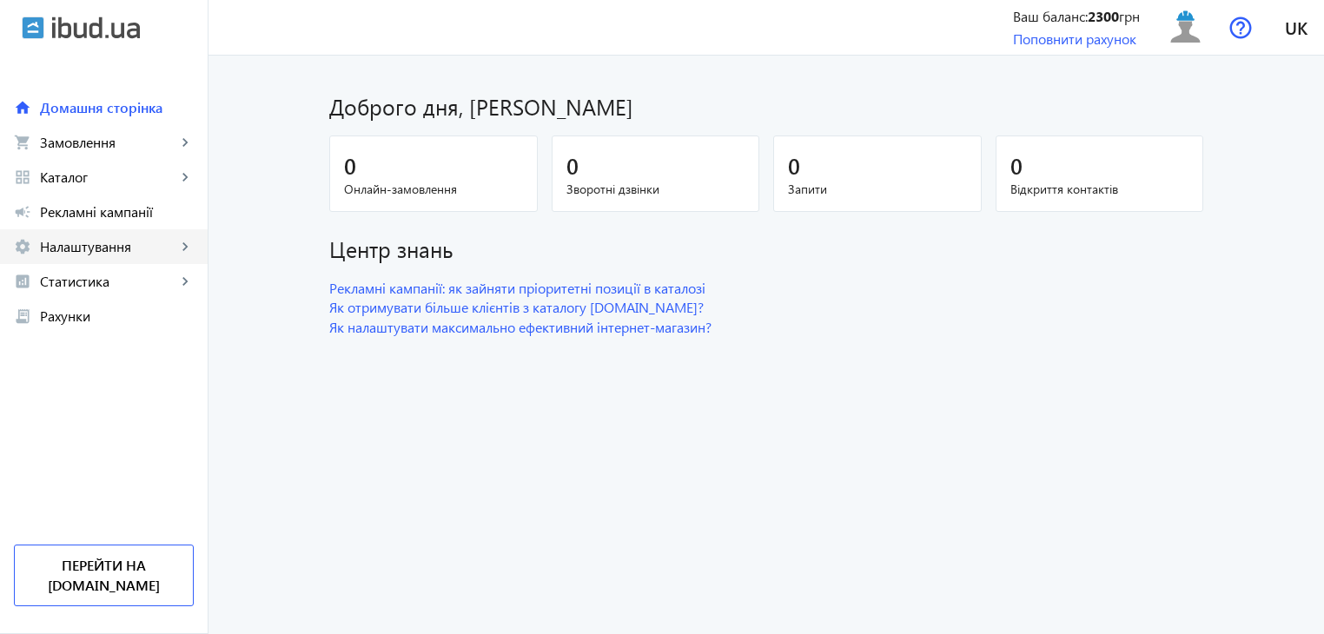
click at [65, 238] on span "Налаштування" at bounding box center [108, 246] width 136 height 17
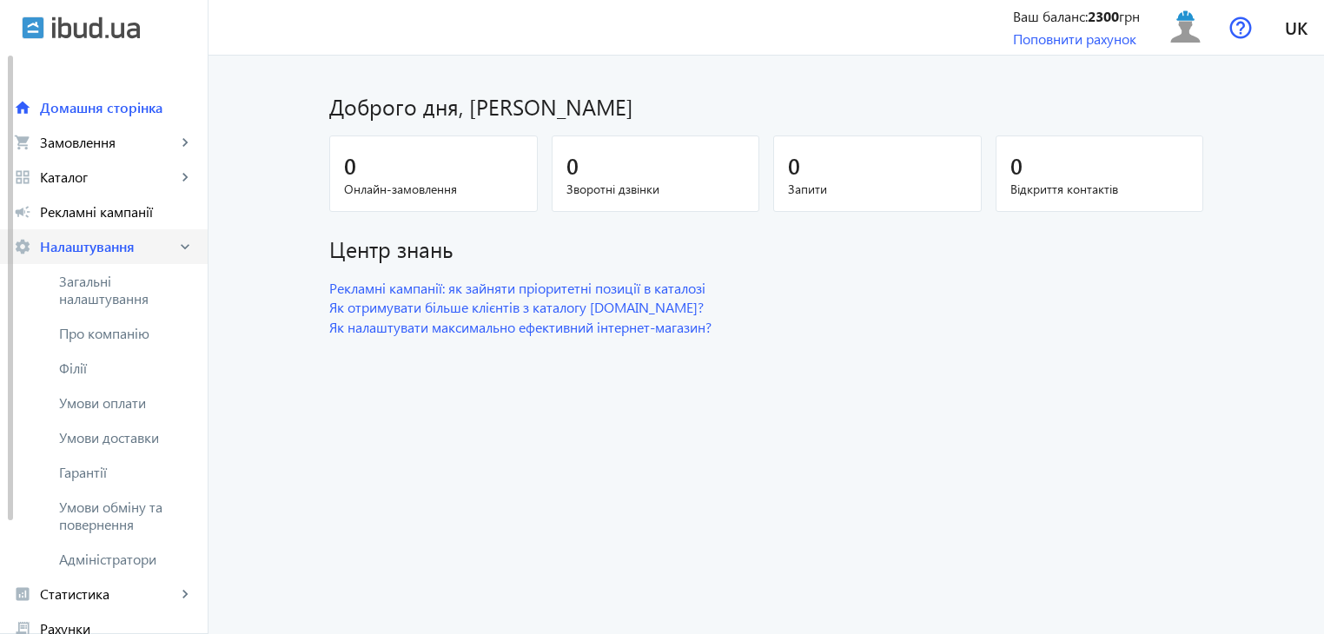
click at [65, 238] on span "Налаштування" at bounding box center [108, 246] width 136 height 17
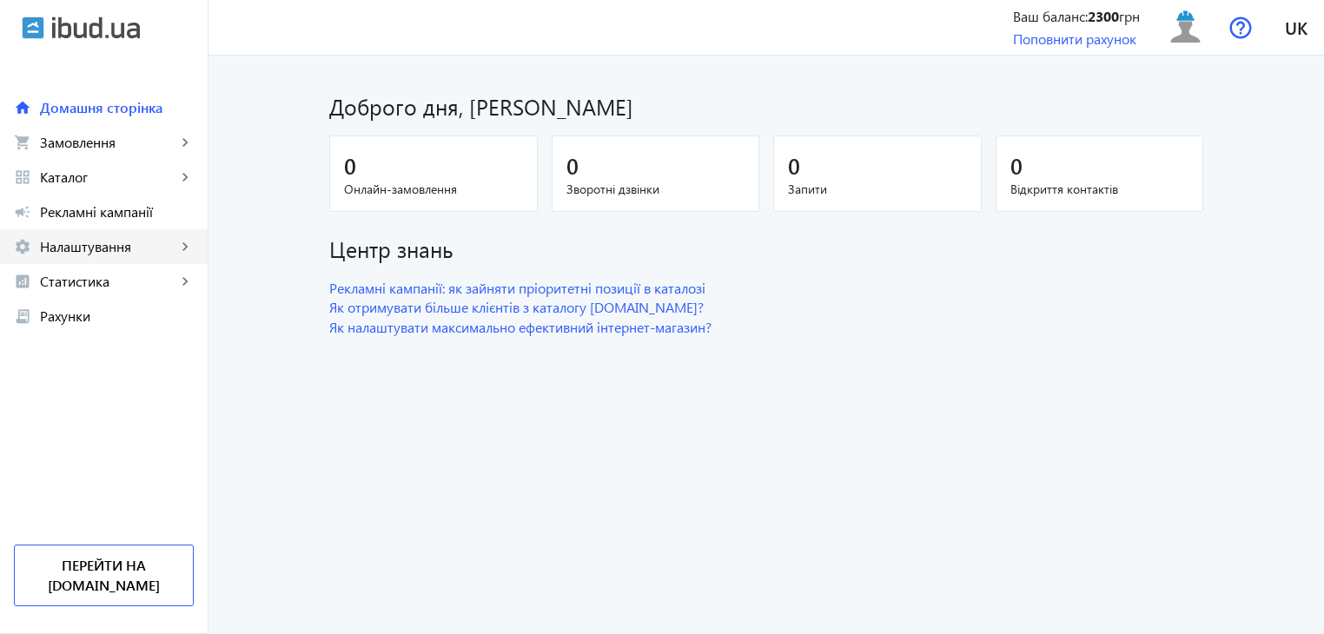
click at [65, 238] on span "Налаштування" at bounding box center [108, 246] width 136 height 17
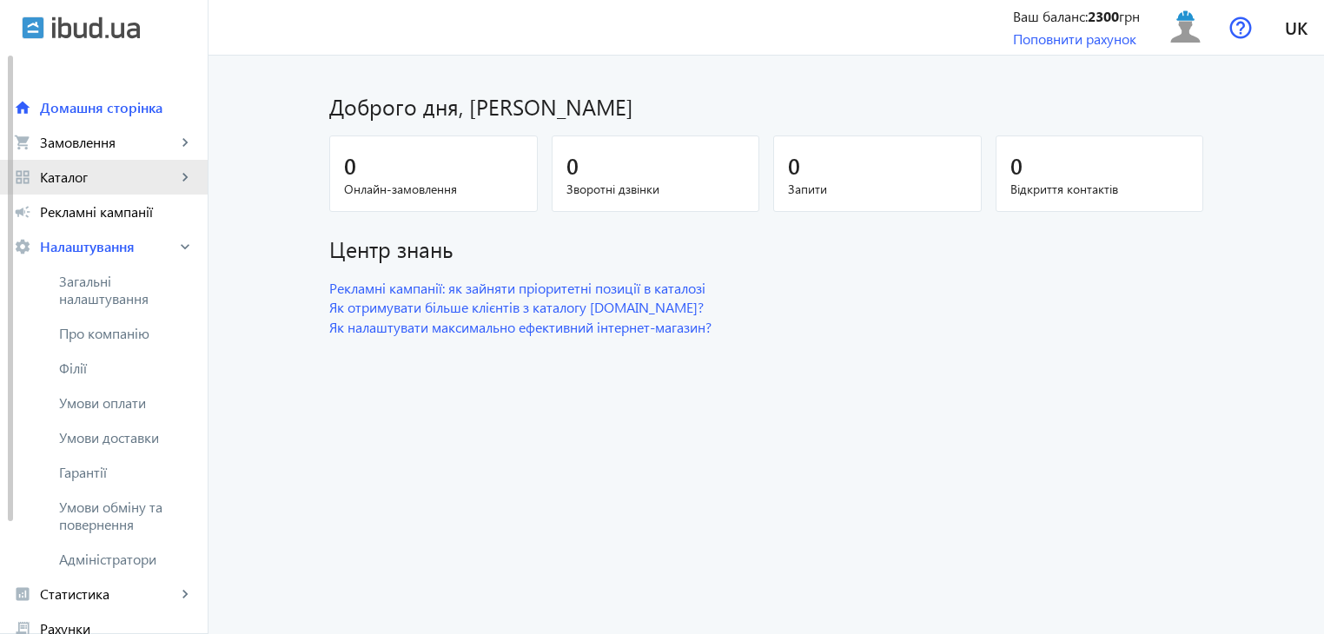
click at [151, 168] on link "grid_view Каталог keyboard_arrow_right" at bounding box center [104, 177] width 208 height 35
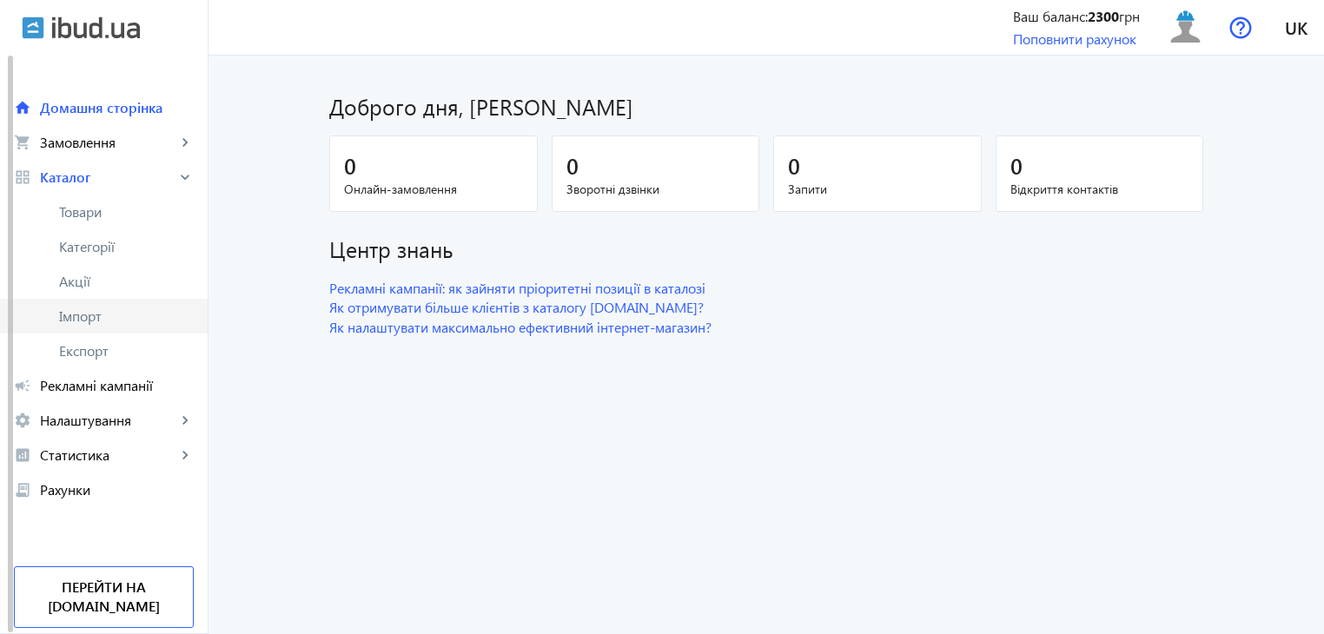
scroll to position [2, 0]
click at [87, 453] on span "Статистика" at bounding box center [108, 453] width 136 height 17
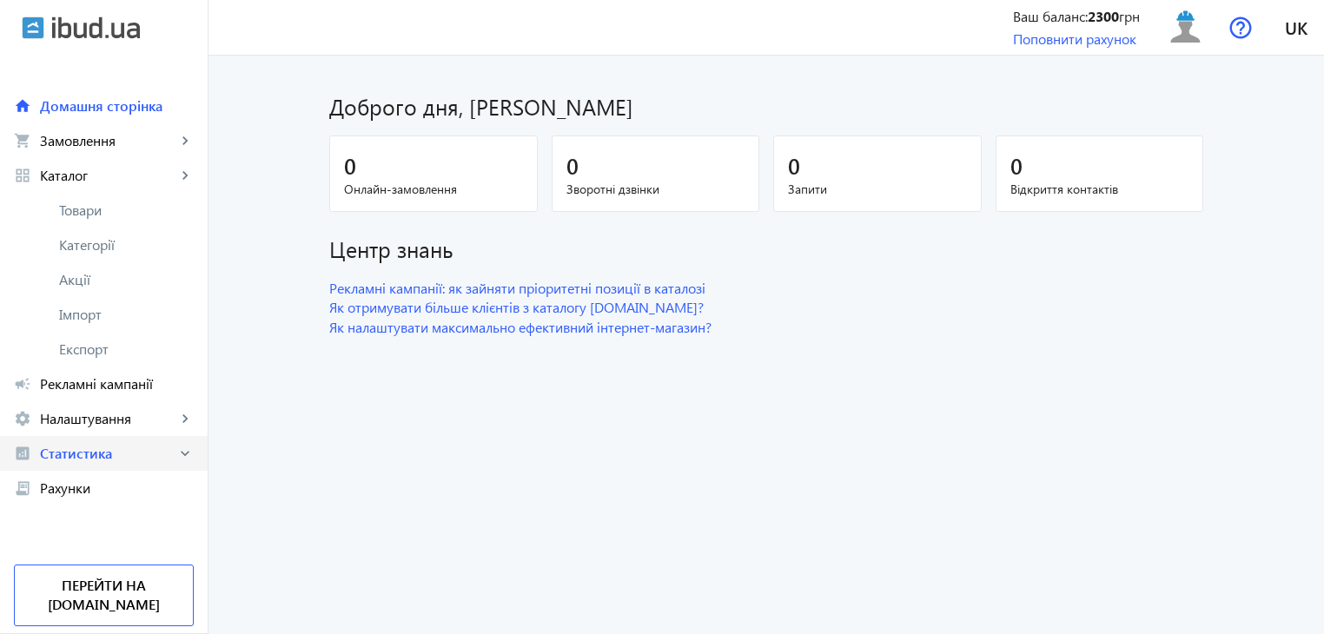
scroll to position [0, 0]
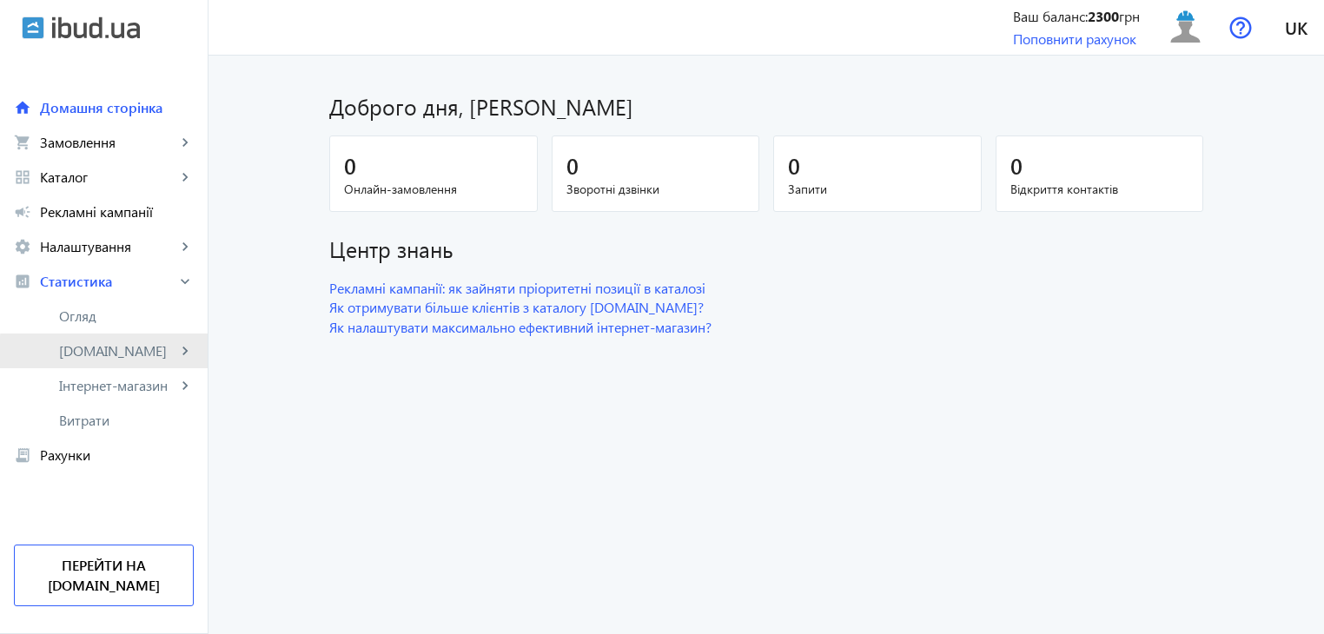
click at [110, 355] on span "[DOMAIN_NAME]" at bounding box center [117, 350] width 117 height 17
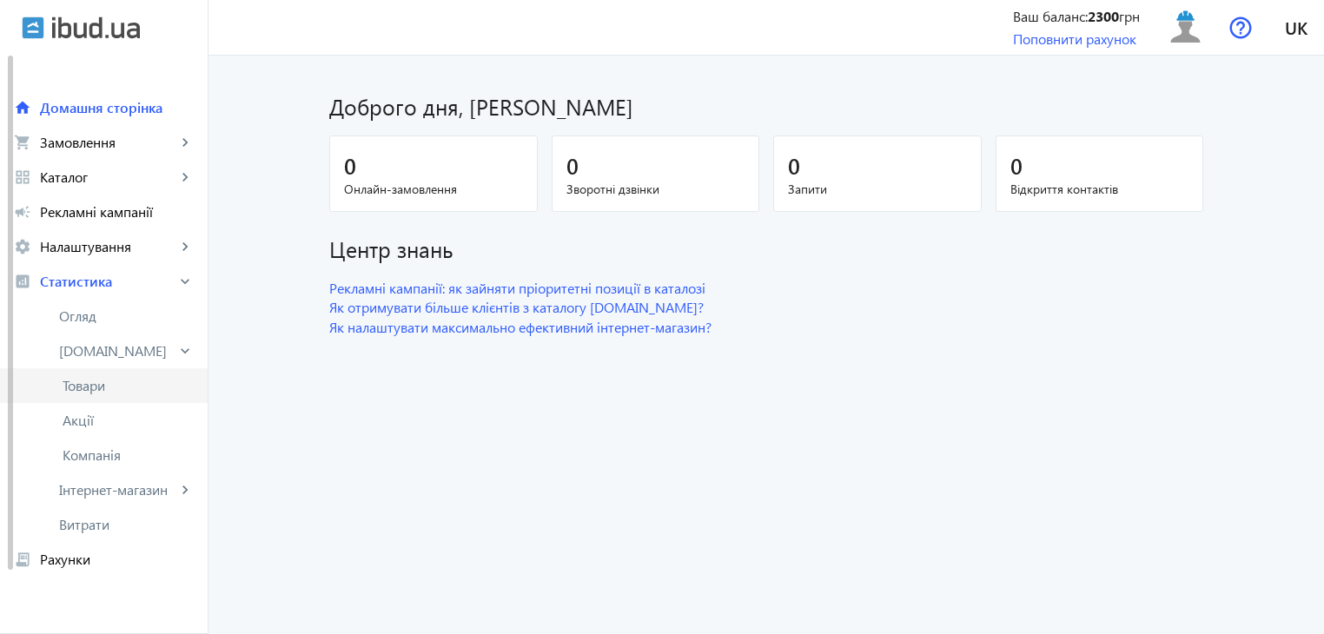
click at [109, 396] on link "Товари" at bounding box center [104, 385] width 208 height 35
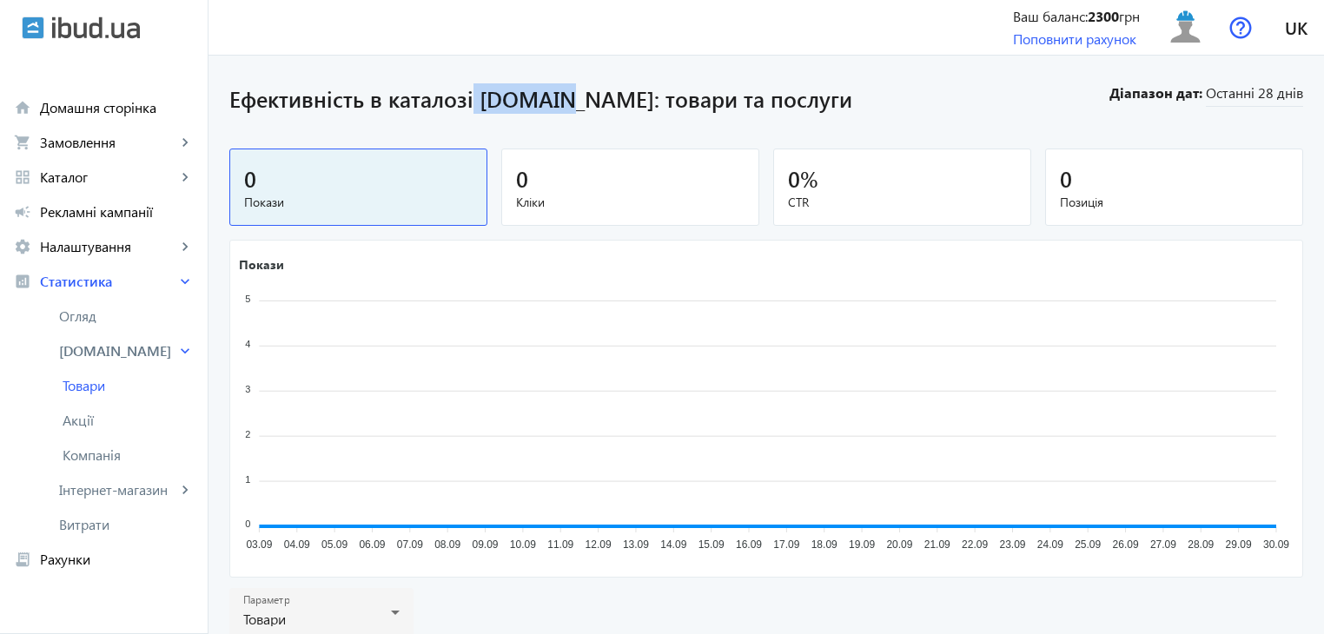
drag, startPoint x: 462, startPoint y: 98, endPoint x: 540, endPoint y: 108, distance: 78.8
click at [540, 108] on h1 "Ефективність в каталозі ibud.ua: товари та послуги" at bounding box center [667, 98] width 877 height 30
click at [507, 118] on section "Ефективність в каталозі ibud.ua: товари та послуги Діапазон дат: Останні 28 днів" at bounding box center [766, 112] width 1074 height 72
drag, startPoint x: 463, startPoint y: 96, endPoint x: 549, endPoint y: 96, distance: 86.0
click at [549, 96] on h1 "Ефективність в каталозі ibud.ua: товари та послуги" at bounding box center [667, 98] width 877 height 30
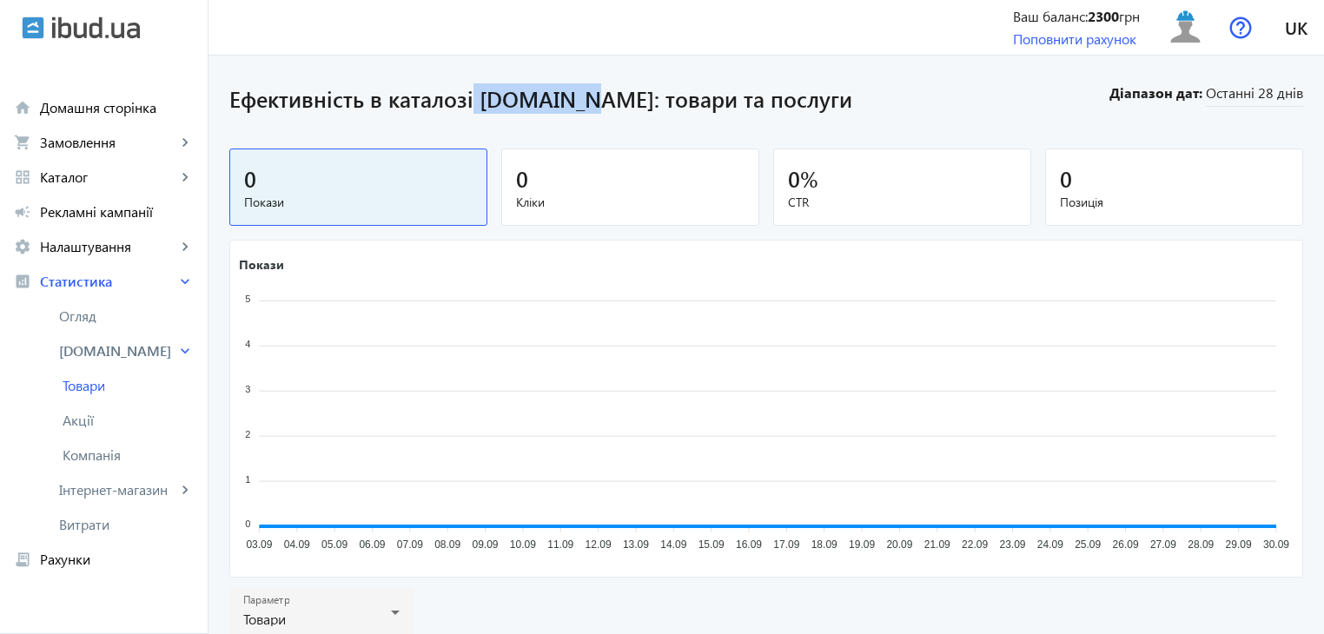
click at [487, 103] on h1 "Ефективність в каталозі ibud.ua: товари та послуги" at bounding box center [667, 98] width 877 height 30
drag, startPoint x: 468, startPoint y: 102, endPoint x: 538, endPoint y: 105, distance: 70.4
click at [538, 105] on h1 "Ефективність в каталозі ibud.ua: товари та послуги" at bounding box center [667, 98] width 877 height 30
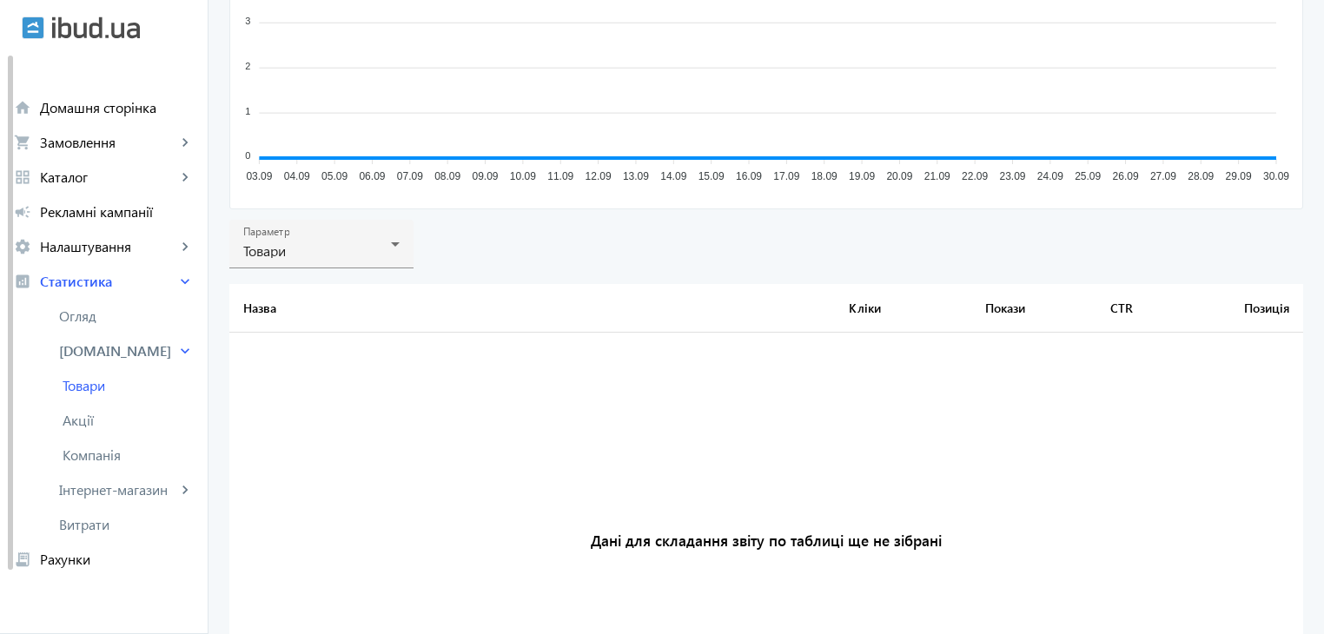
scroll to position [21, 0]
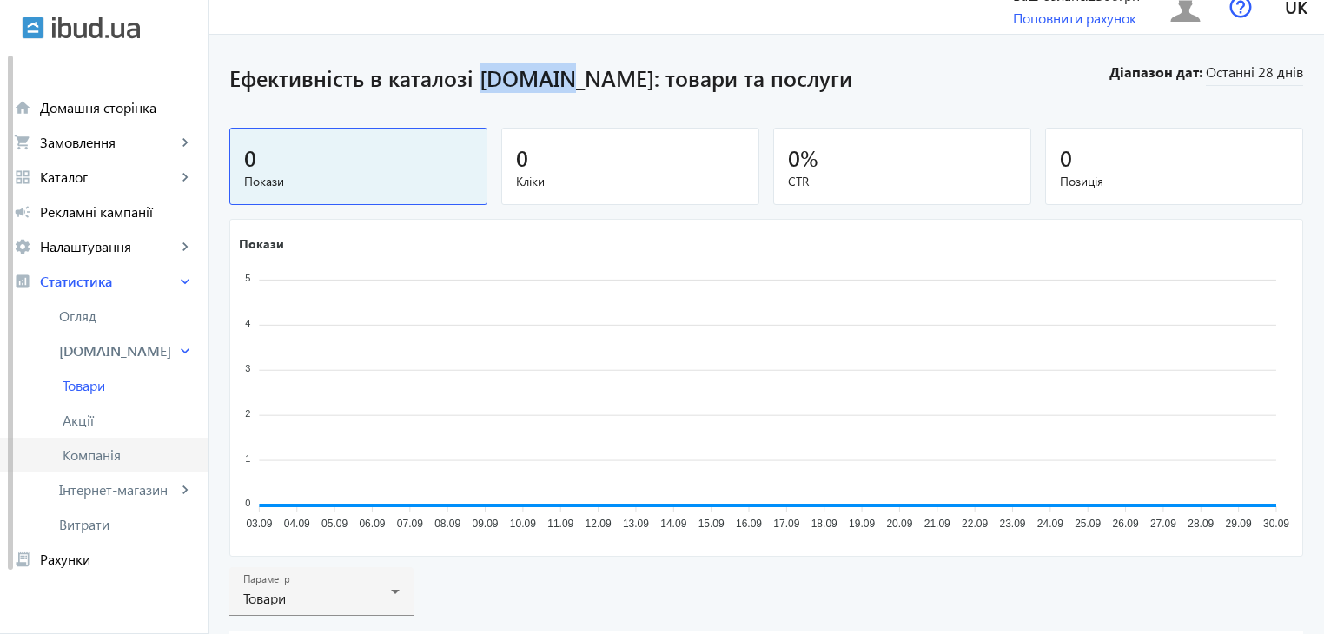
click at [121, 468] on link "Компанія" at bounding box center [104, 455] width 208 height 35
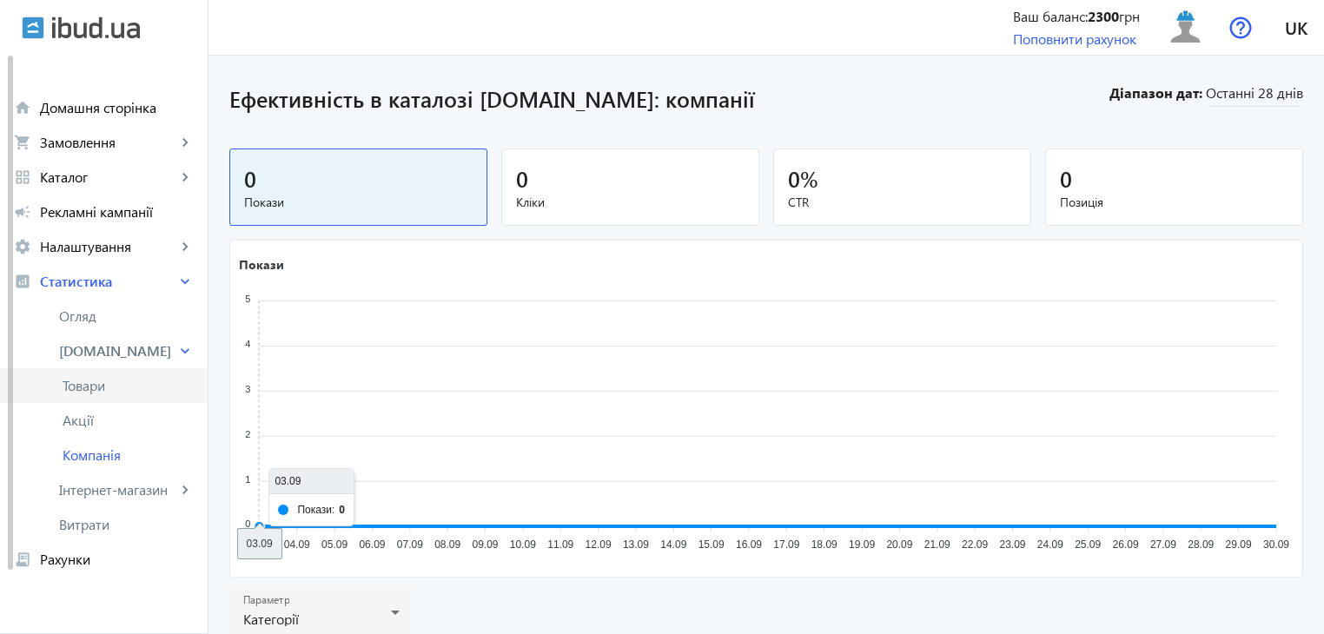
click at [80, 380] on span "Товари" at bounding box center [128, 385] width 131 height 17
